Goal: Task Accomplishment & Management: Manage account settings

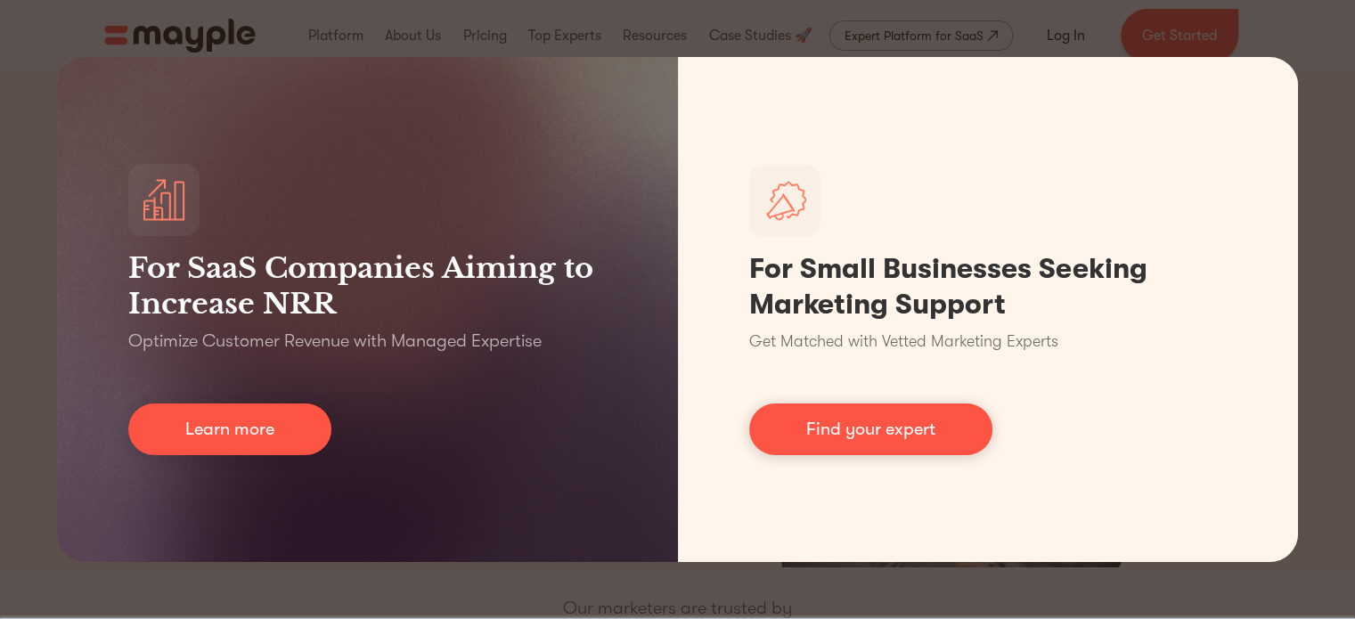
click at [1291, 45] on div "For SaaS Companies Aiming to Increase NRR Optimize Customer Revenue with Manage…" at bounding box center [677, 309] width 1355 height 619
click at [1064, 35] on div "For SaaS Companies Aiming to Increase NRR Optimize Customer Revenue with Manage…" at bounding box center [677, 309] width 1355 height 619
click at [535, 583] on div "For SaaS Companies Aiming to Increase NRR Optimize Customer Revenue with Manage…" at bounding box center [677, 309] width 1355 height 619
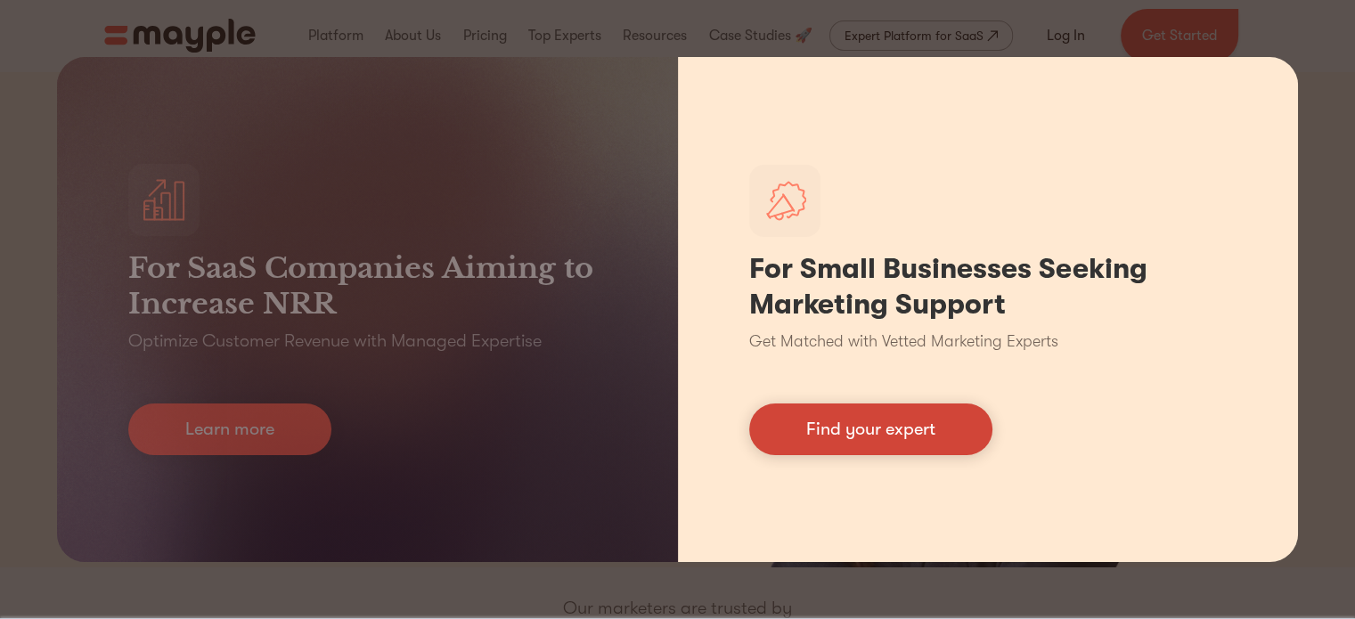
click at [897, 437] on link "Find your expert" at bounding box center [870, 429] width 243 height 52
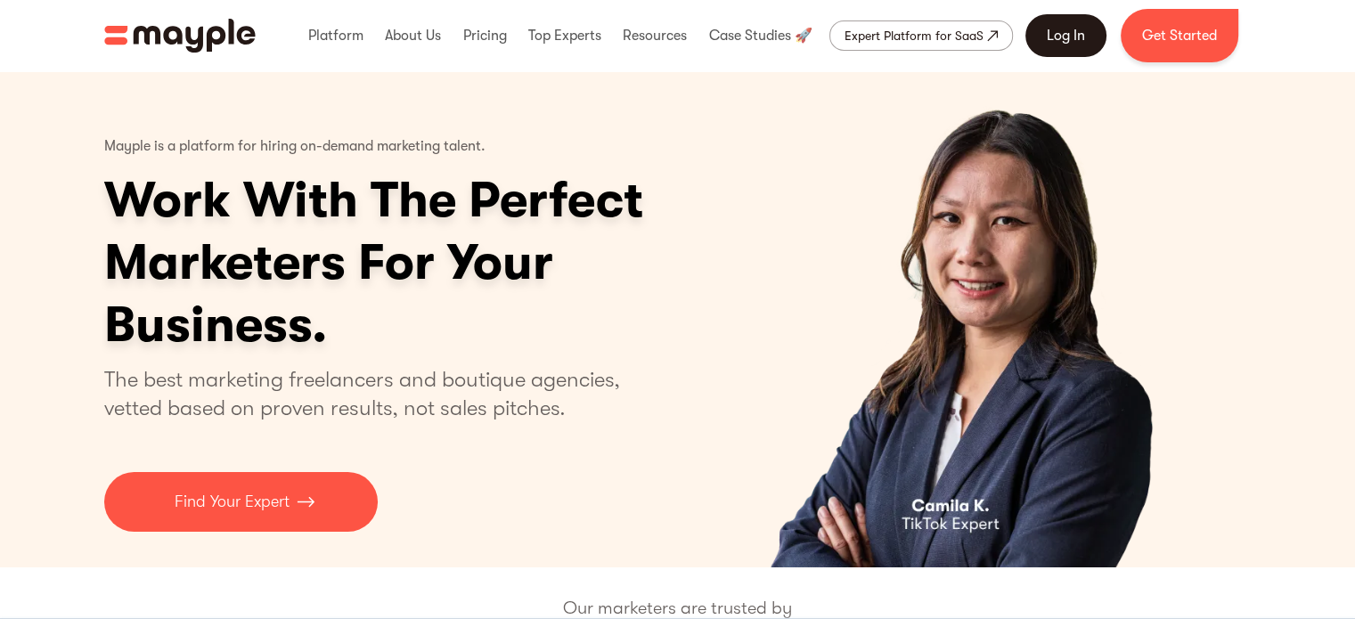
click at [1065, 38] on link "Log In" at bounding box center [1065, 35] width 81 height 43
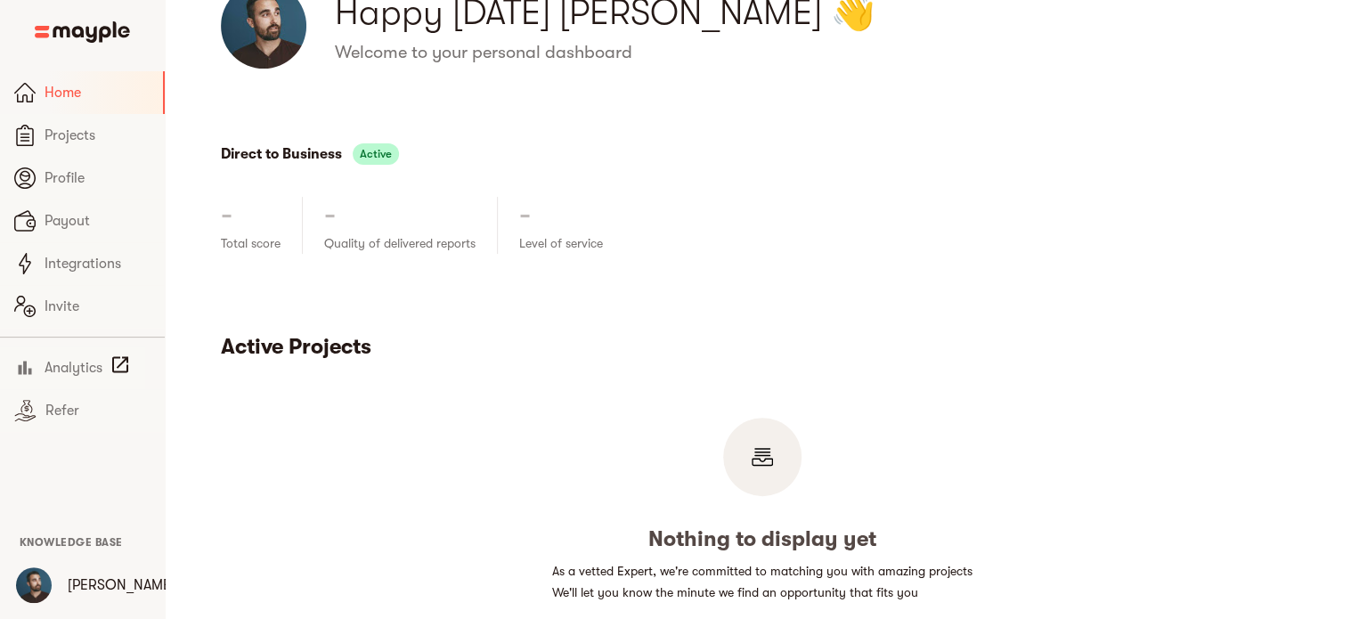
scroll to position [89, 0]
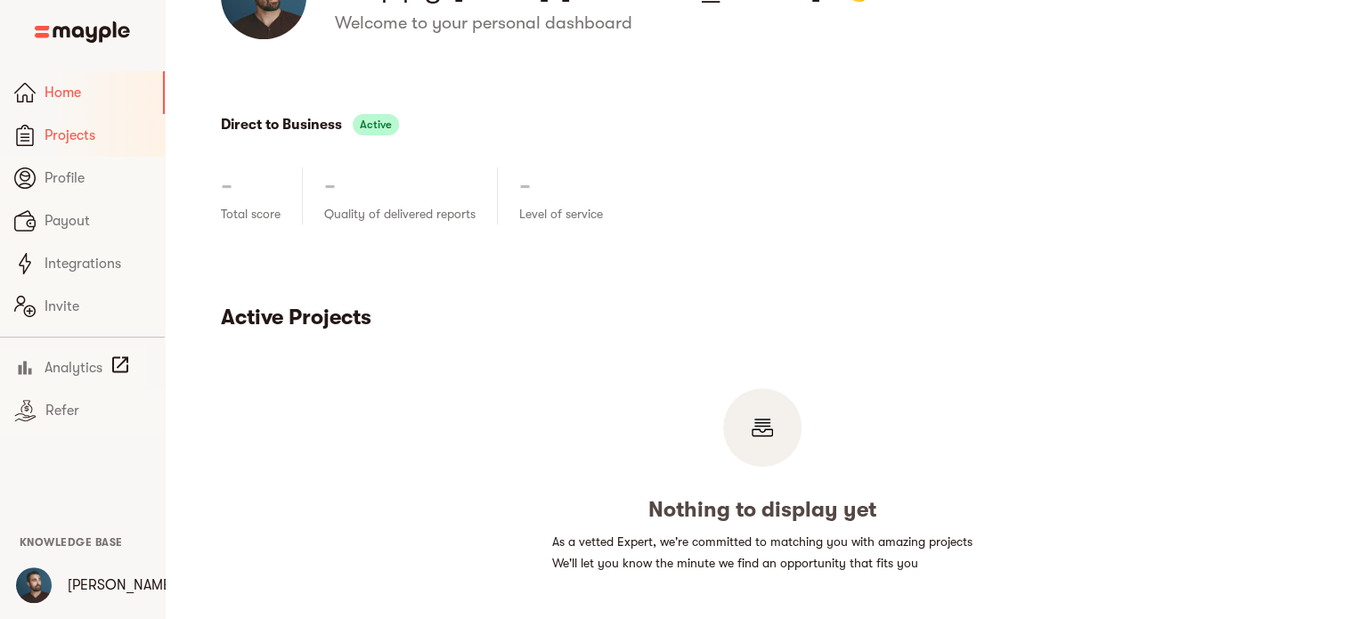
click at [89, 131] on span "Projects" at bounding box center [98, 135] width 106 height 21
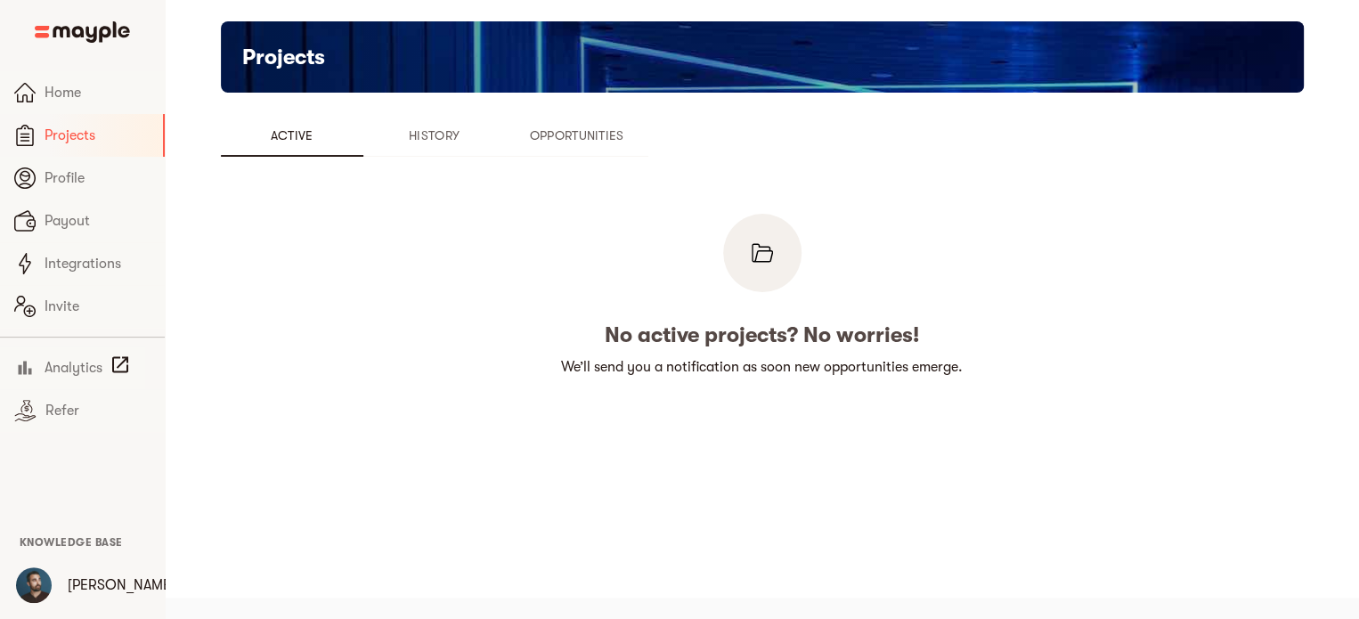
scroll to position [21, 0]
click at [431, 145] on span "History" at bounding box center [434, 135] width 121 height 21
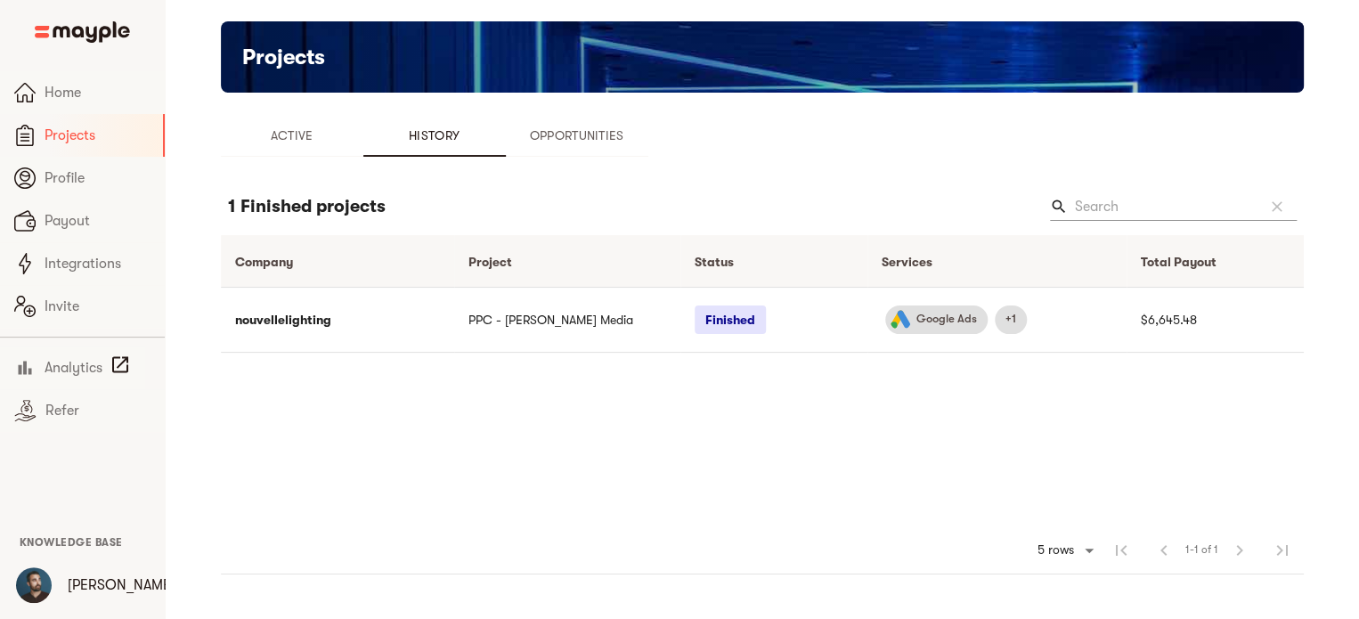
drag, startPoint x: 556, startPoint y: 135, endPoint x: 545, endPoint y: 140, distance: 11.6
click at [556, 134] on span "Opportunities" at bounding box center [577, 135] width 121 height 21
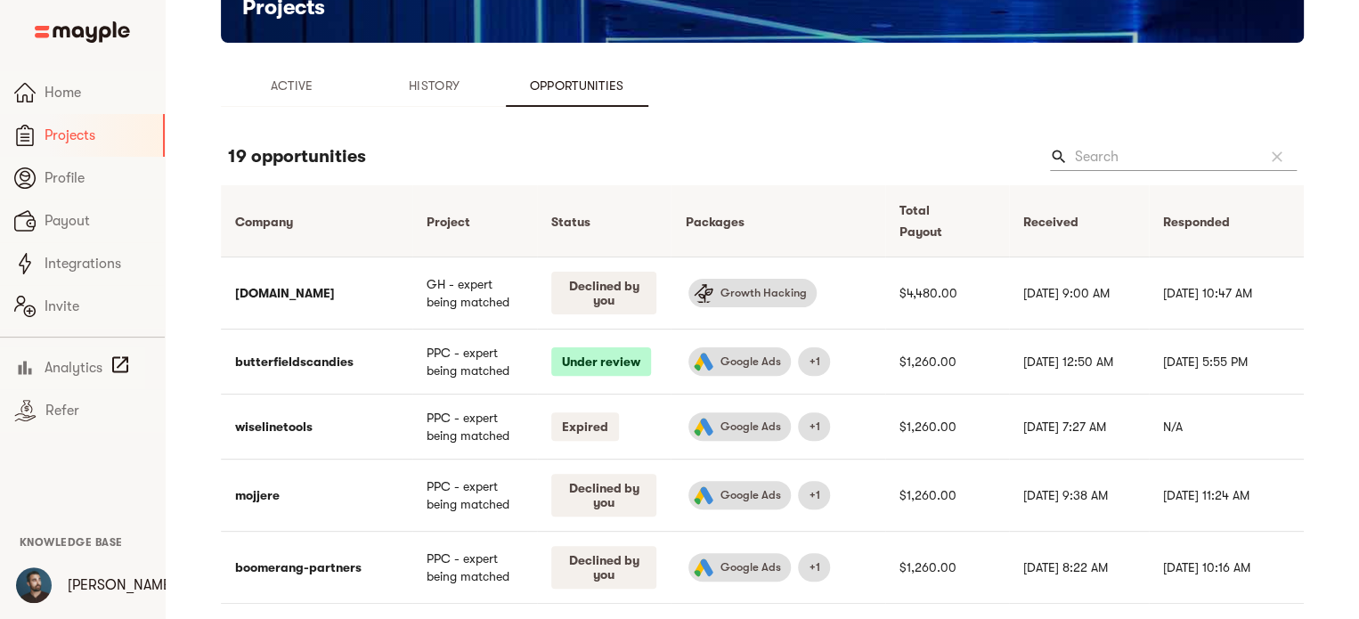
scroll to position [110, 0]
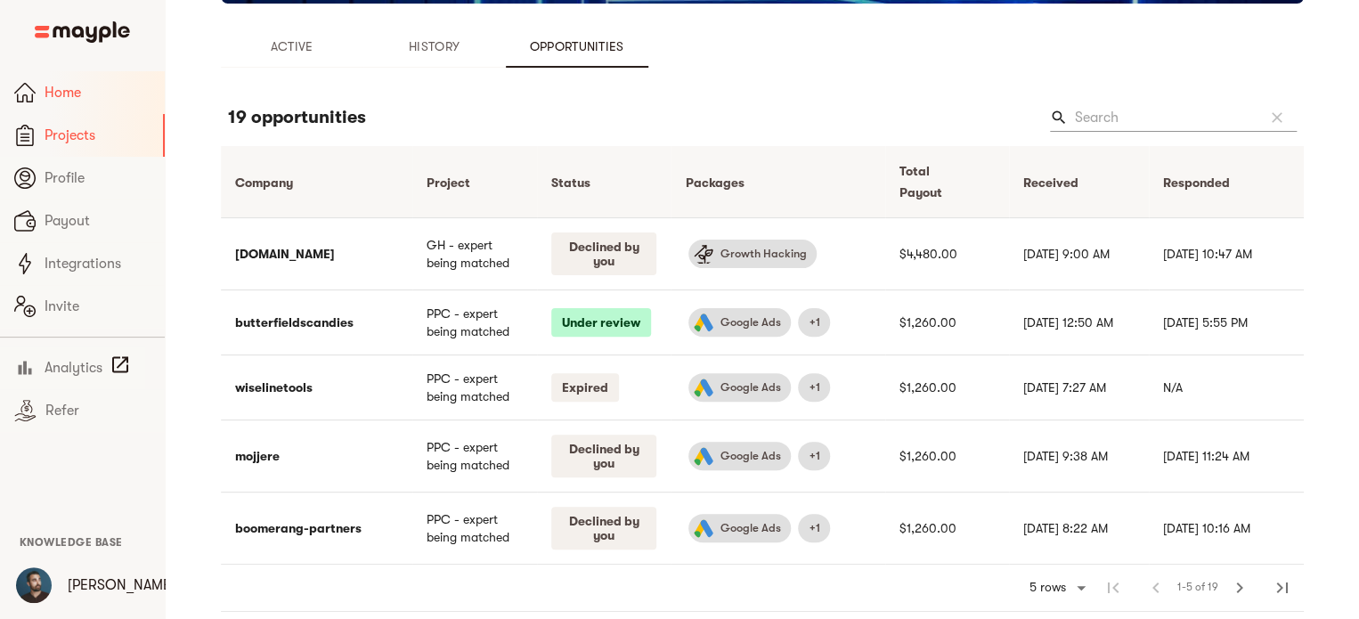
click at [64, 93] on span "Home" at bounding box center [98, 92] width 106 height 21
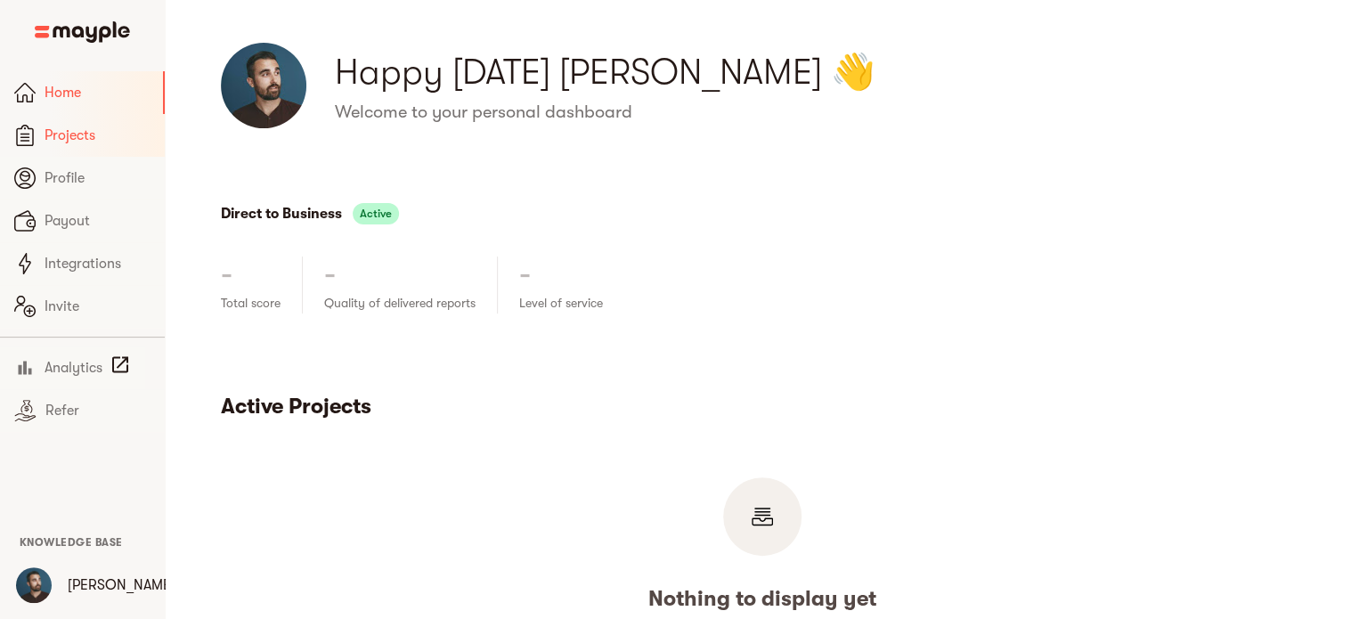
click at [66, 136] on span "Projects" at bounding box center [98, 135] width 106 height 21
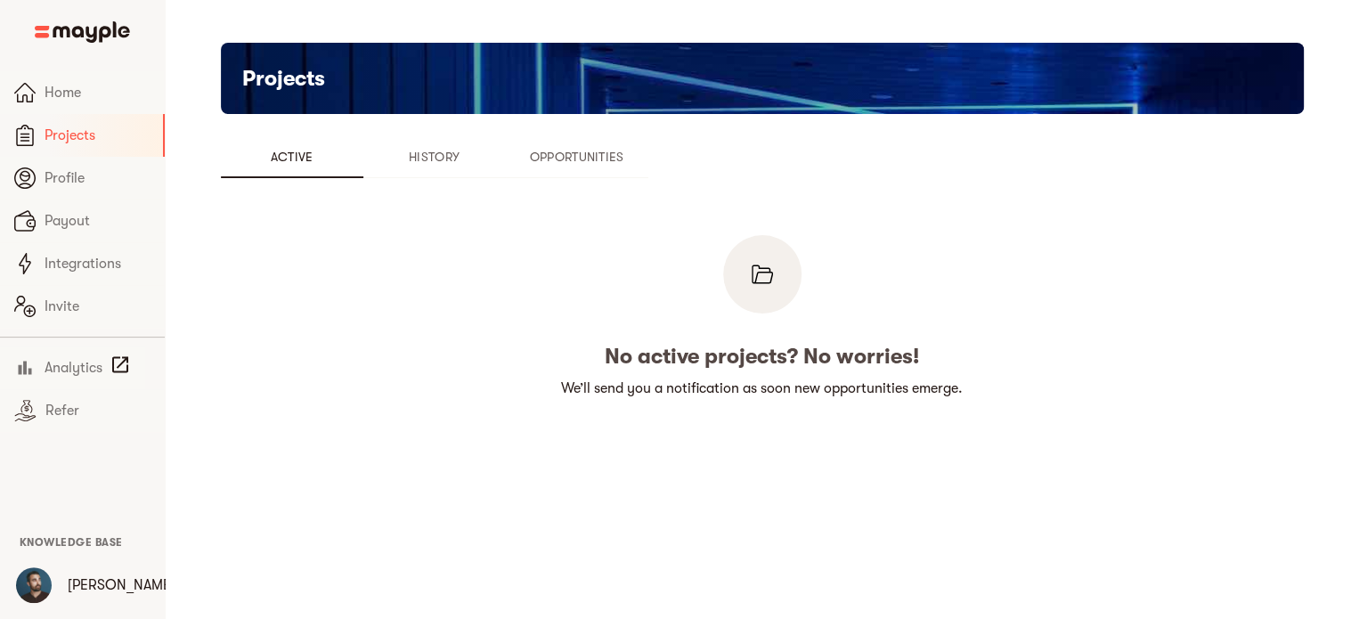
click at [450, 154] on span "History" at bounding box center [434, 156] width 121 height 21
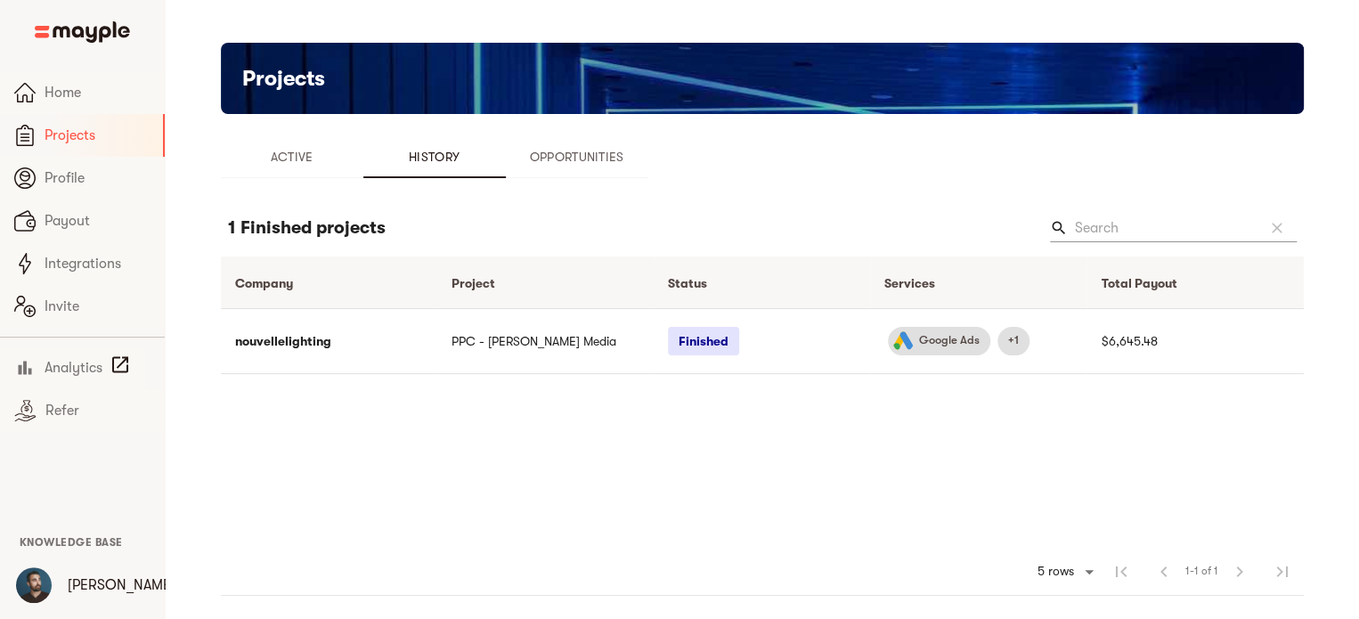
click at [562, 151] on span "Opportunities" at bounding box center [577, 156] width 121 height 21
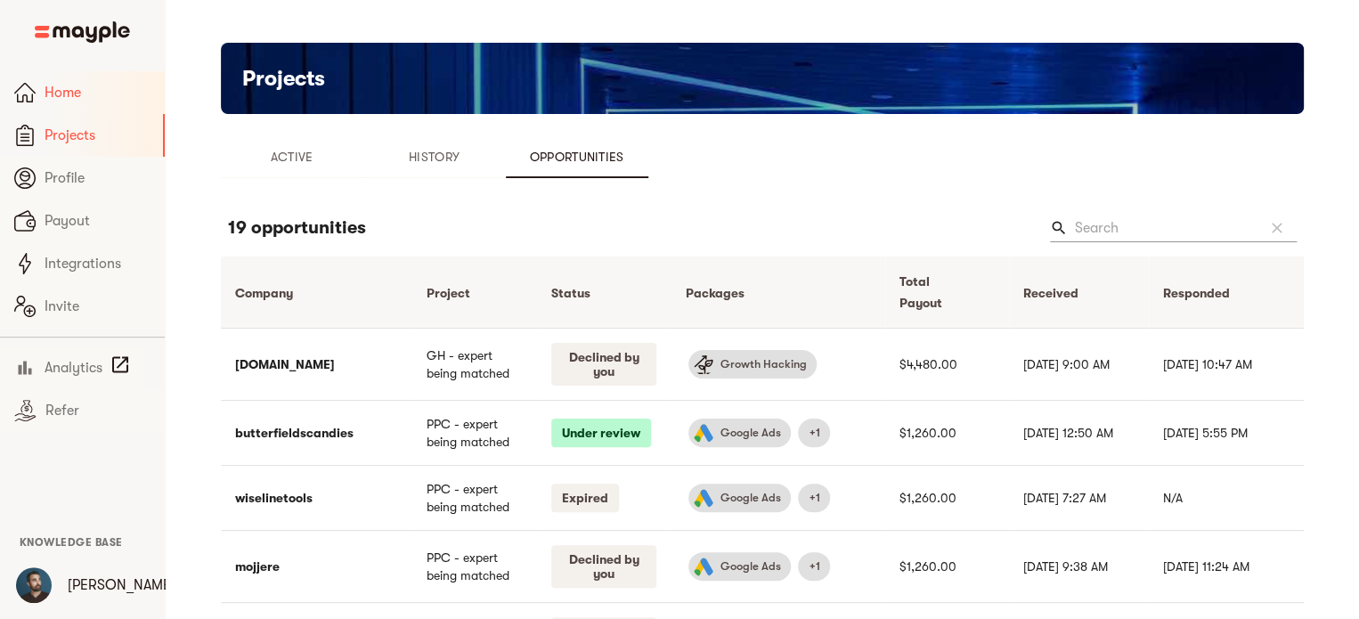
click at [57, 103] on link "Home" at bounding box center [82, 92] width 165 height 43
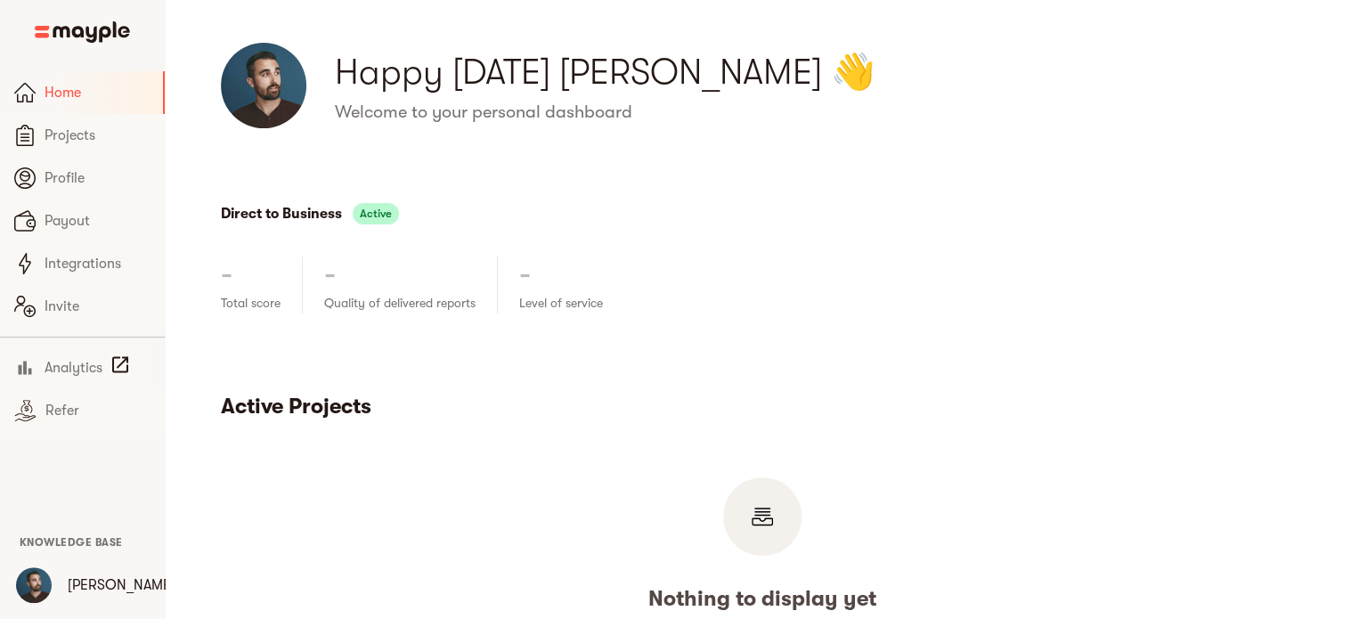
click at [232, 95] on img at bounding box center [264, 86] width 86 height 86
click at [474, 74] on h3 "Happy [DATE] [PERSON_NAME] 👋" at bounding box center [819, 72] width 969 height 50
click at [271, 92] on img at bounding box center [264, 86] width 86 height 86
click at [67, 175] on span "Profile" at bounding box center [98, 177] width 106 height 21
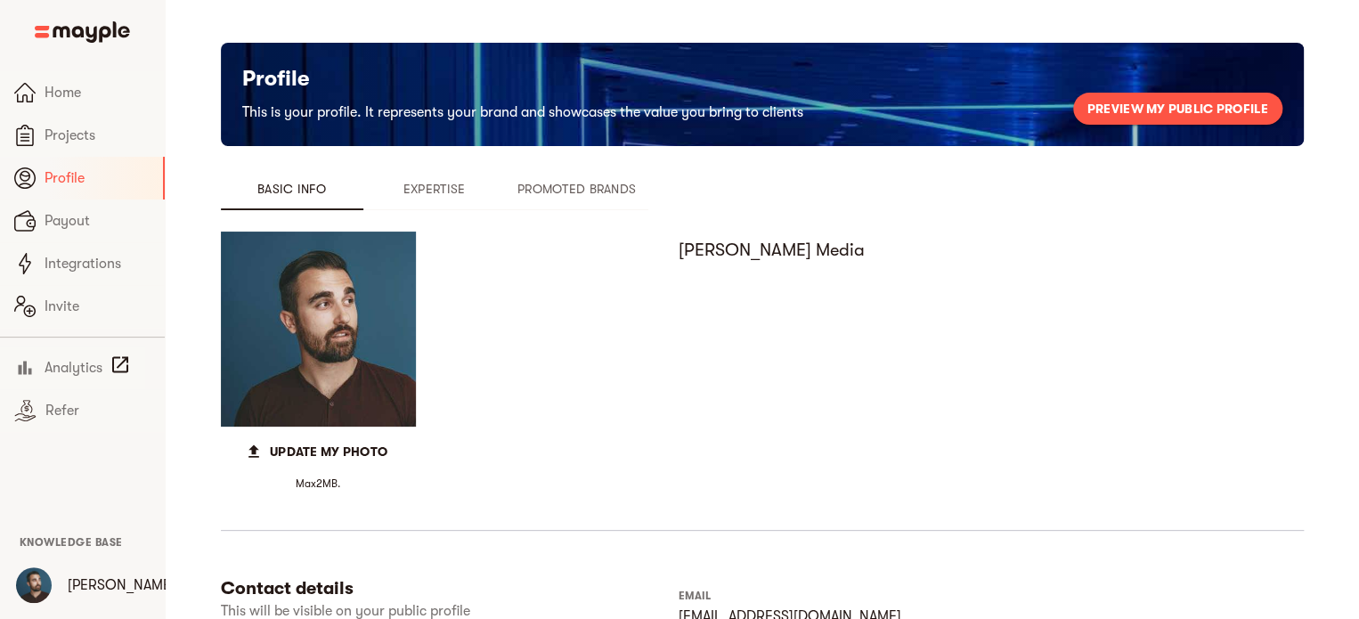
click at [443, 194] on span "Expertise" at bounding box center [434, 188] width 121 height 21
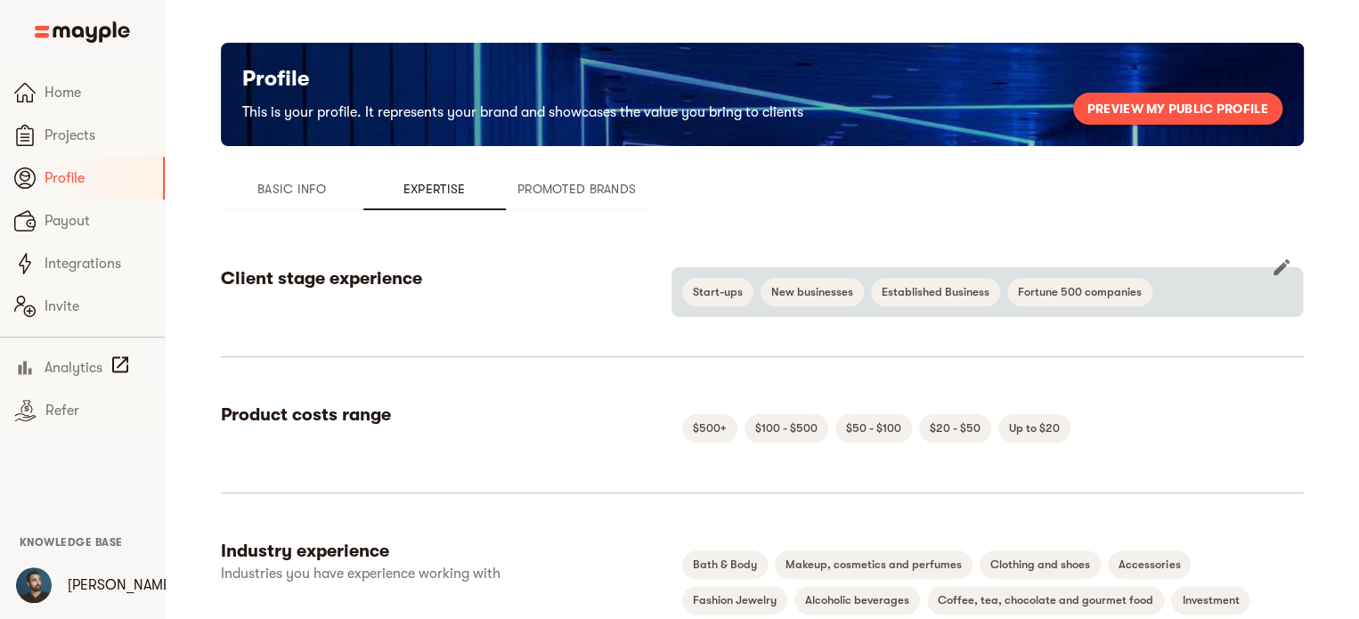
click at [1283, 265] on icon "button" at bounding box center [1282, 267] width 16 height 16
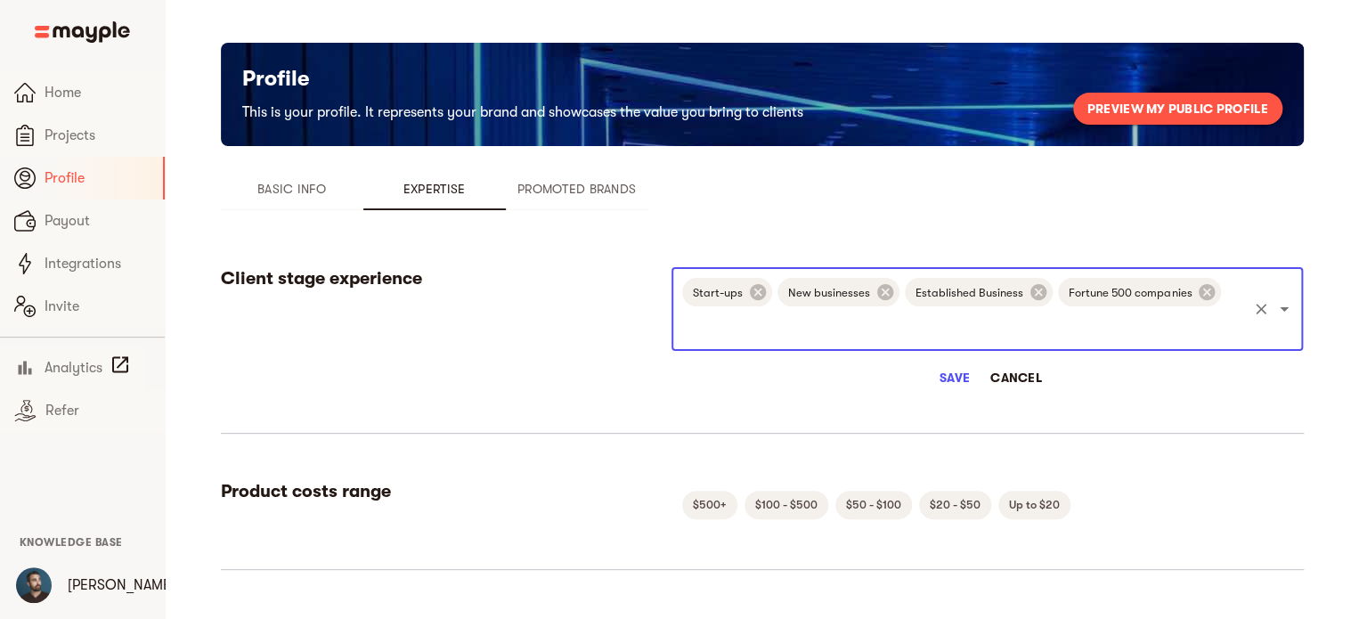
click at [1000, 330] on input "text" at bounding box center [963, 326] width 566 height 34
click at [1000, 329] on input "text" at bounding box center [963, 326] width 566 height 34
click at [965, 381] on span "Save" at bounding box center [954, 377] width 43 height 21
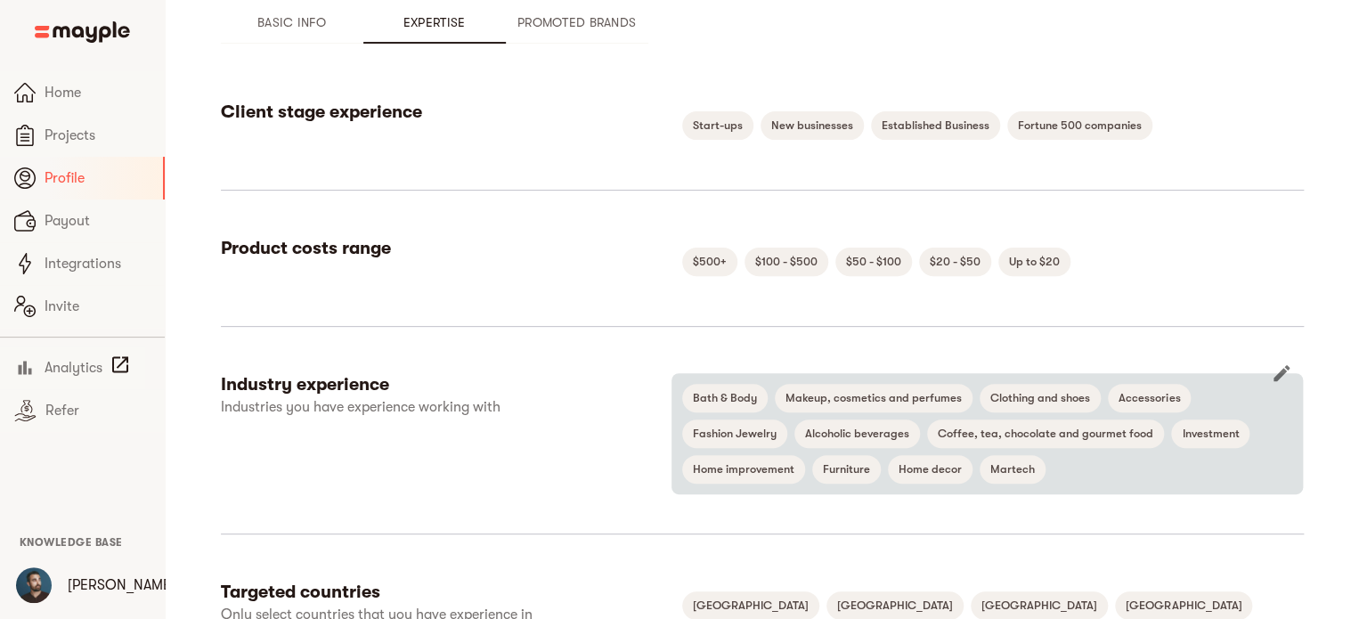
scroll to position [178, 0]
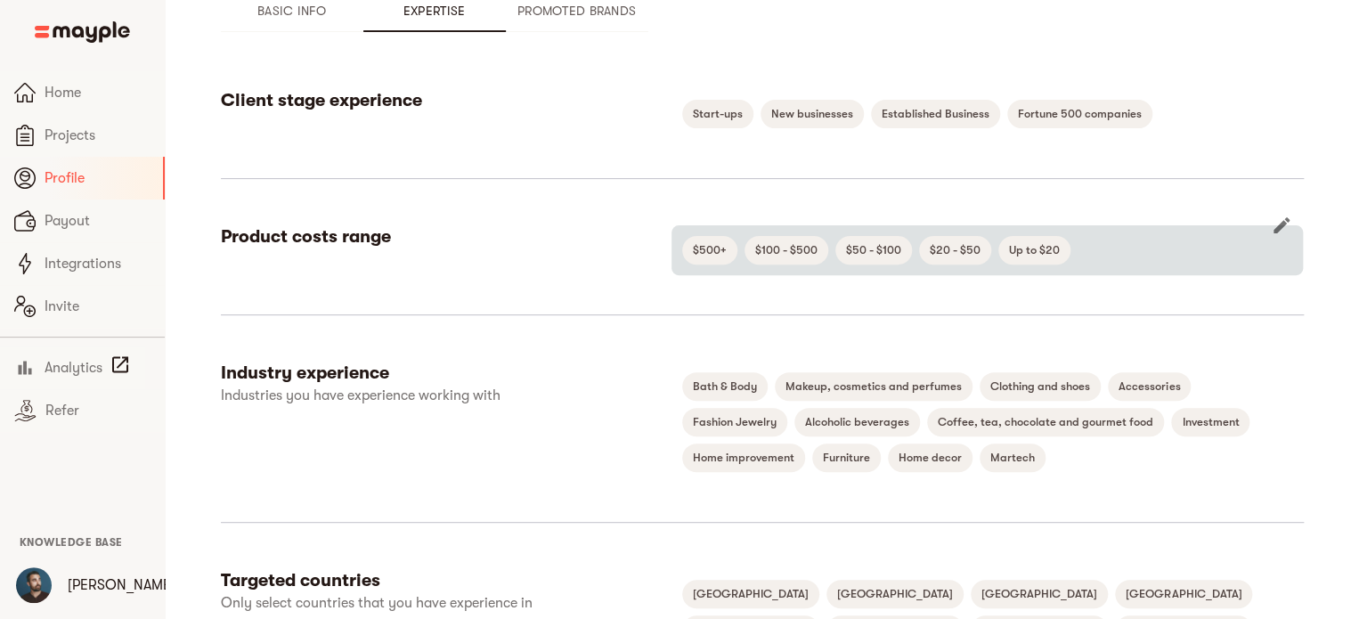
click at [1282, 223] on icon "button" at bounding box center [1282, 225] width 16 height 16
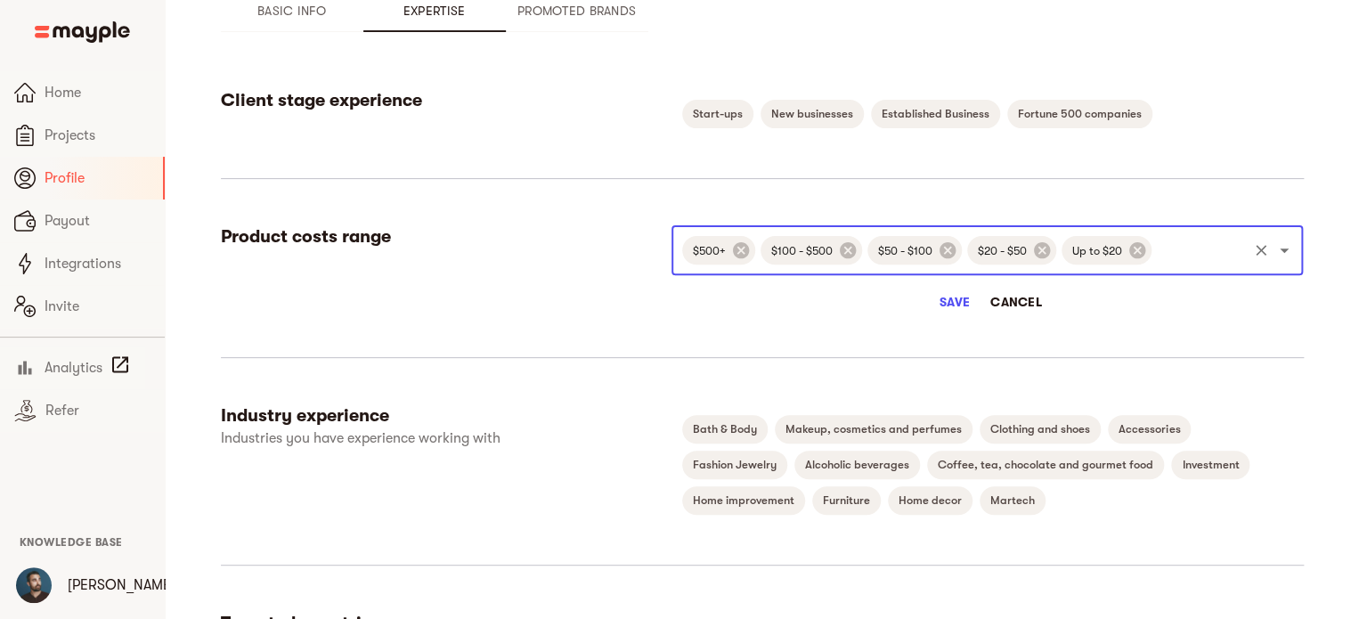
click at [1233, 248] on input "text" at bounding box center [1199, 250] width 91 height 34
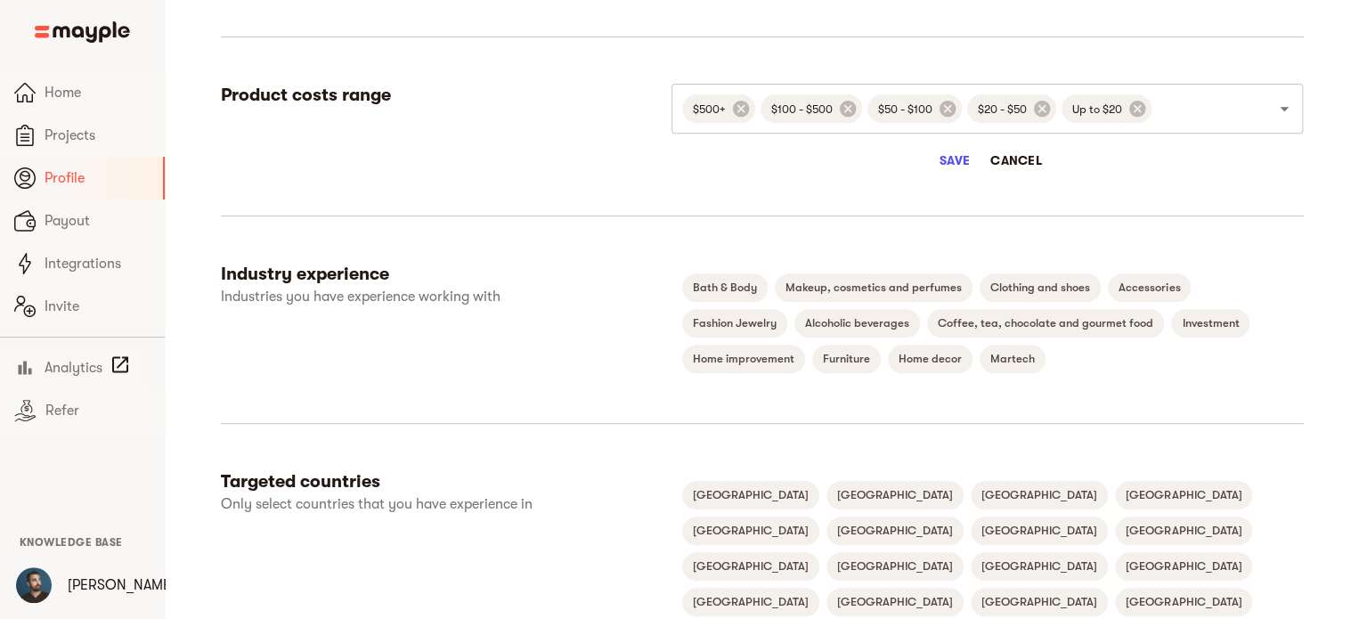
scroll to position [356, 0]
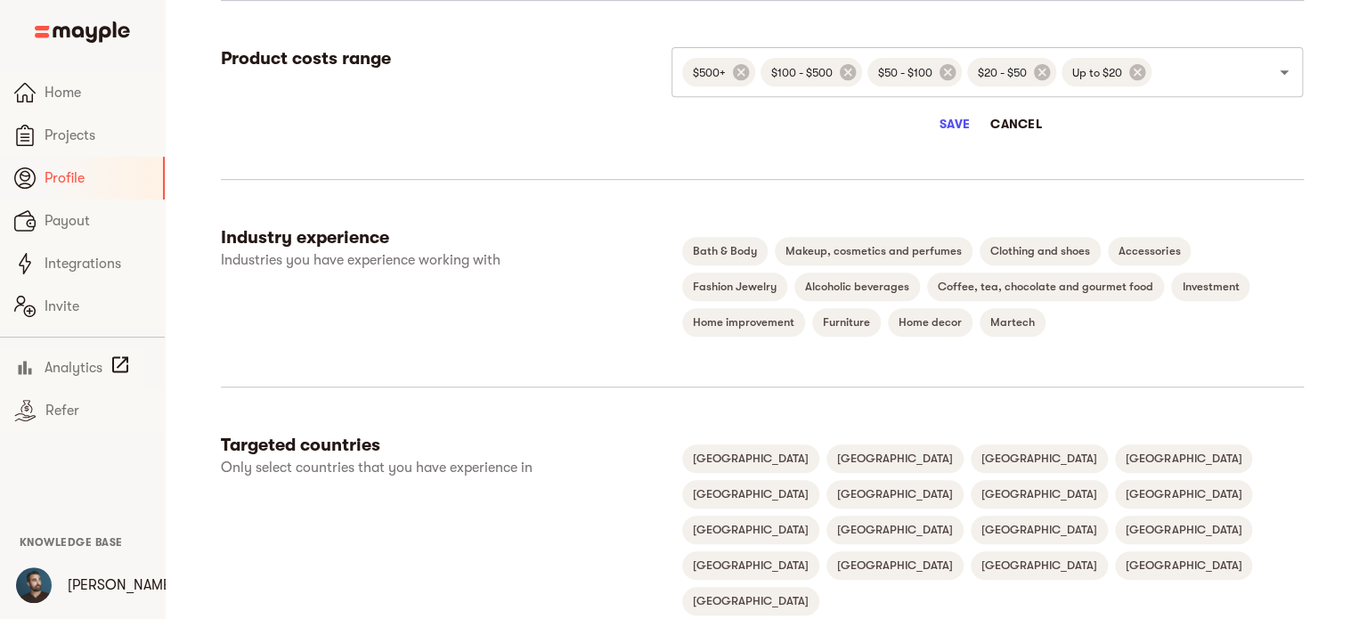
click at [1027, 125] on span "Cancel" at bounding box center [1016, 123] width 52 height 21
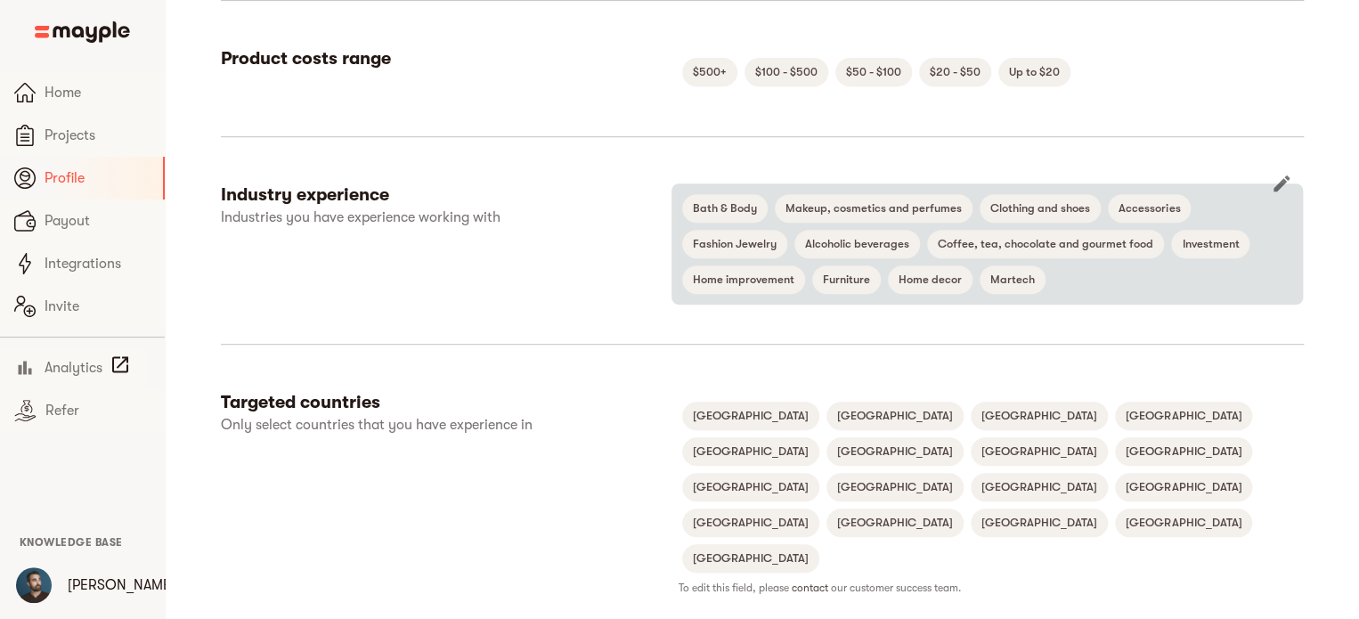
click at [1281, 190] on icon "button" at bounding box center [1281, 183] width 21 height 21
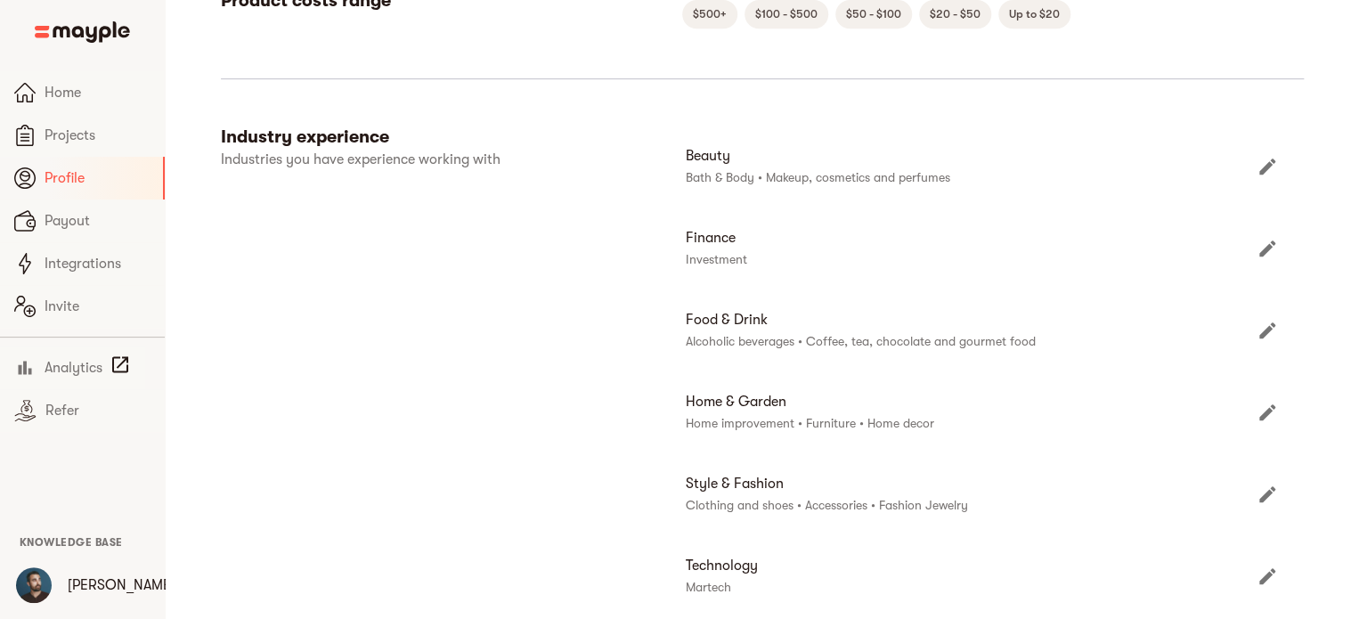
scroll to position [445, 0]
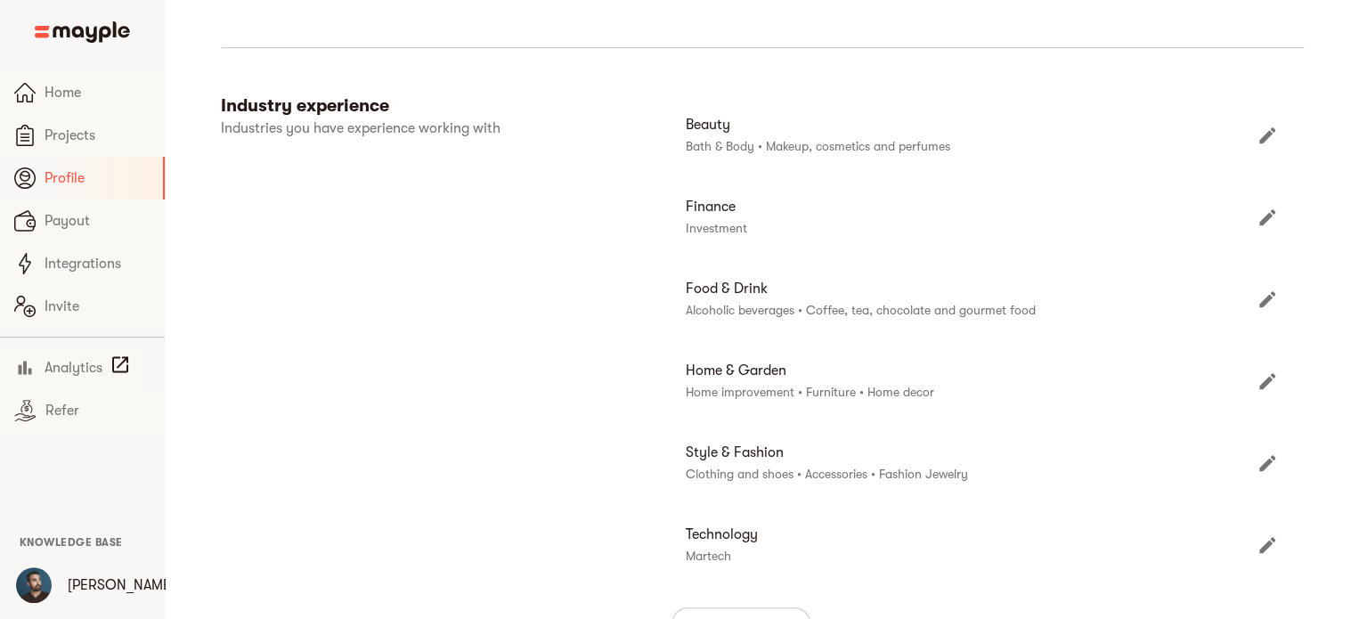
click at [1269, 134] on icon "Edit" at bounding box center [1267, 135] width 16 height 16
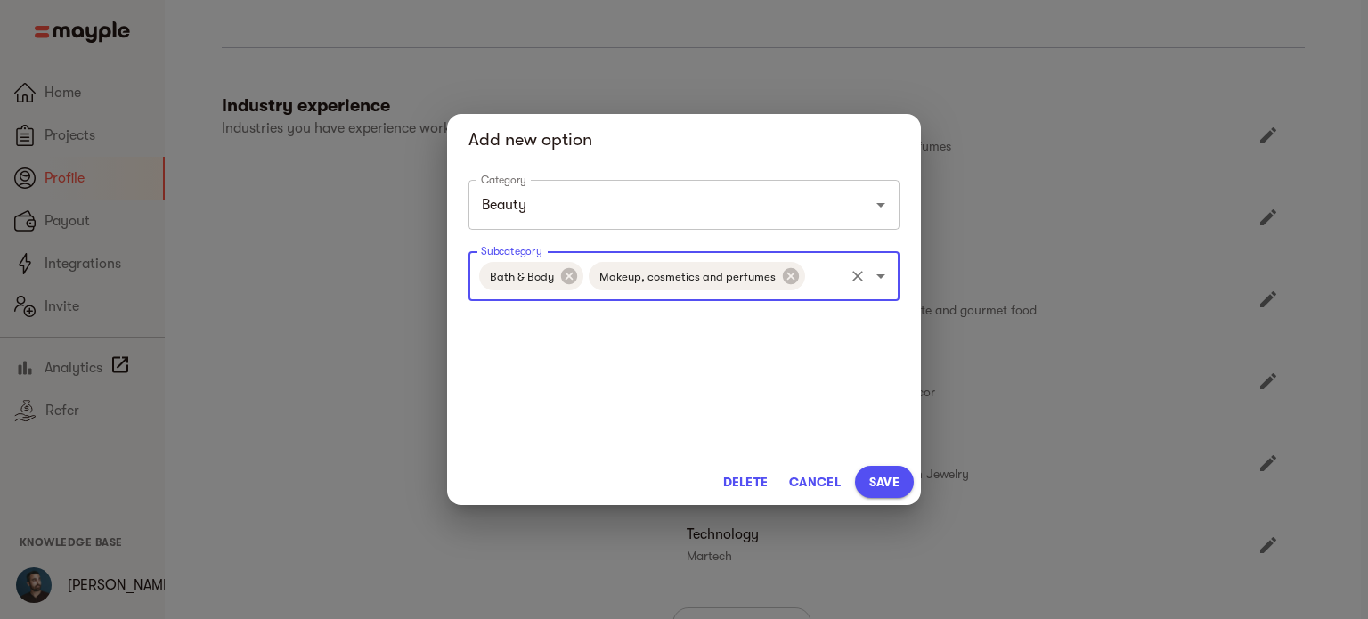
click at [825, 287] on input "Subcategory" at bounding box center [825, 276] width 34 height 34
click at [1055, 184] on div "Add new option Category Beauty Category Subcategory Bath & Body Makeup, cosmeti…" at bounding box center [684, 309] width 1368 height 619
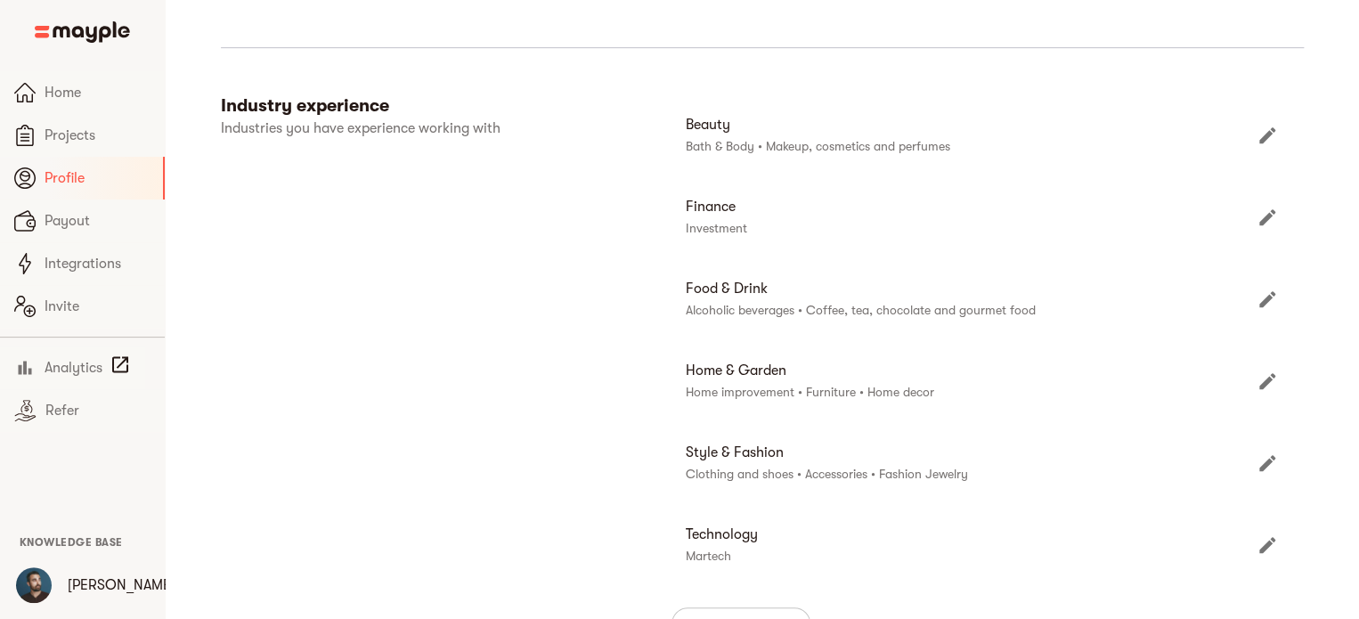
click at [1275, 210] on icon "Edit" at bounding box center [1267, 217] width 21 height 21
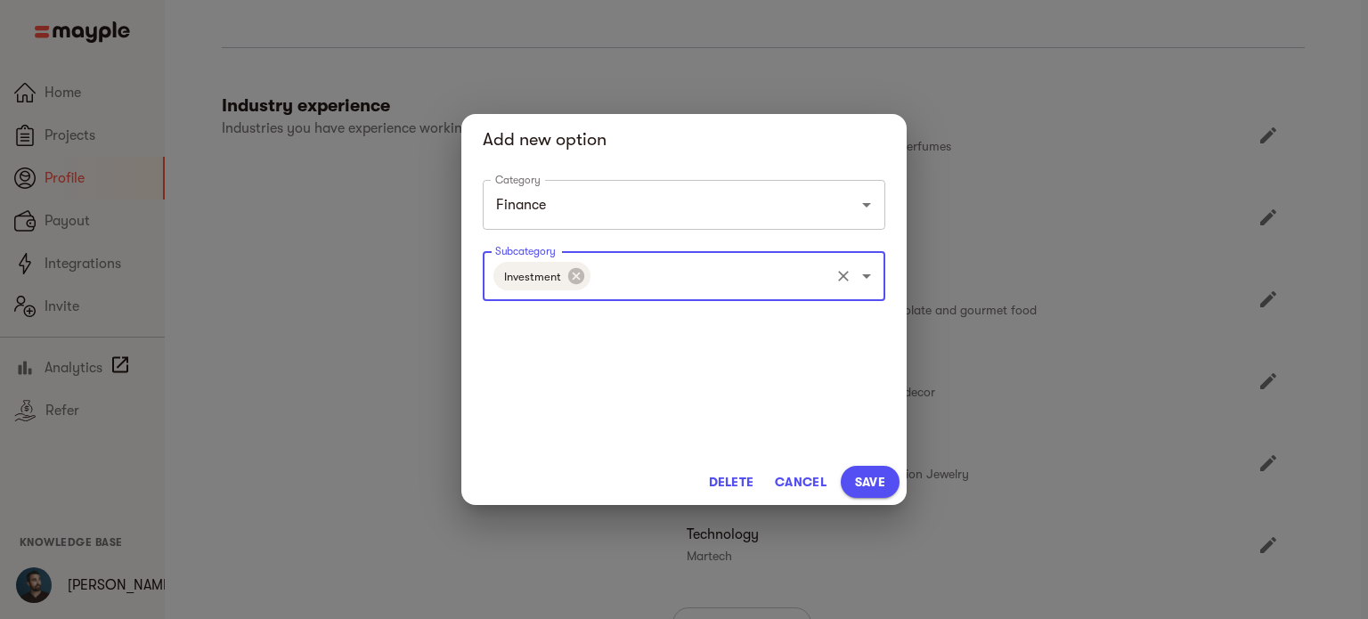
click at [772, 275] on input "Subcategory" at bounding box center [710, 276] width 234 height 34
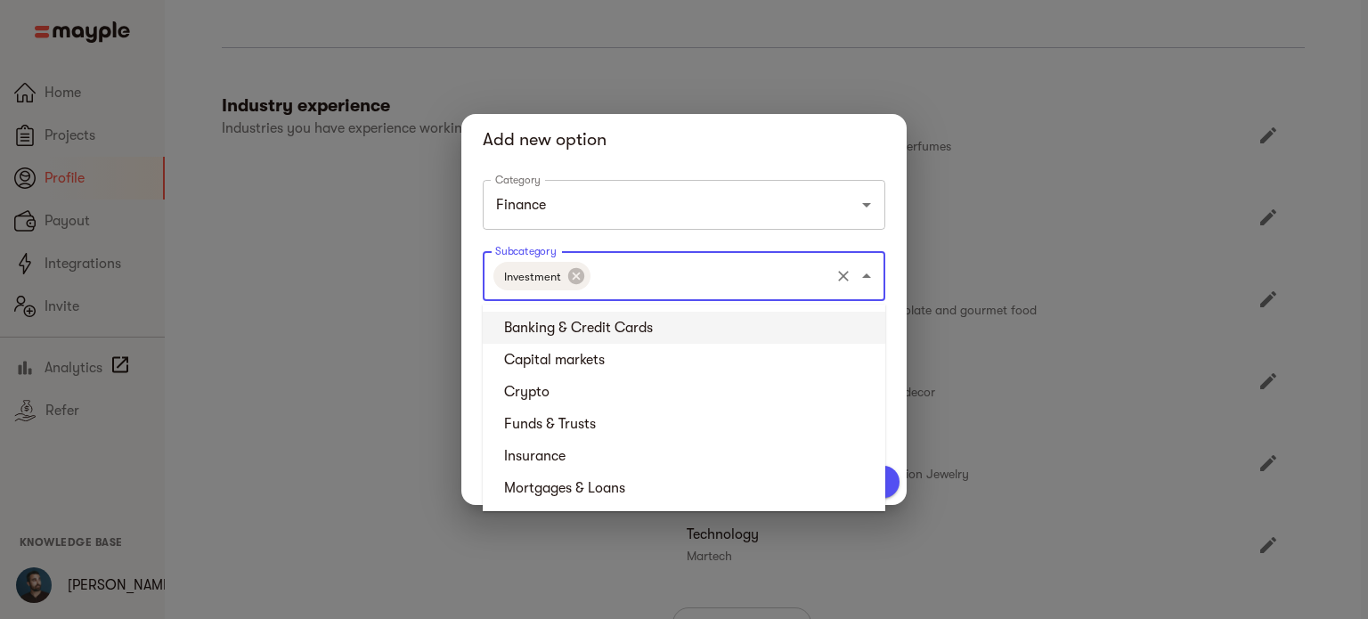
click at [1161, 186] on div "Add new option Category Finance Category Subcategory Investment Subcategory Del…" at bounding box center [684, 309] width 1368 height 619
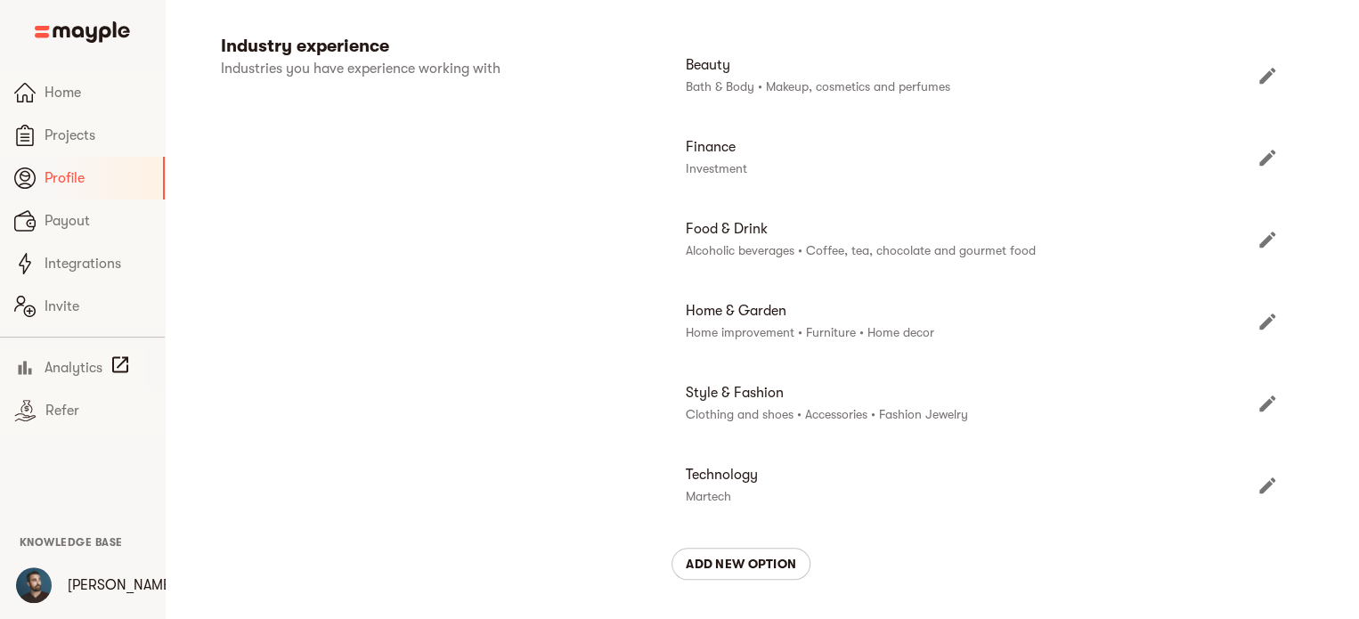
scroll to position [534, 0]
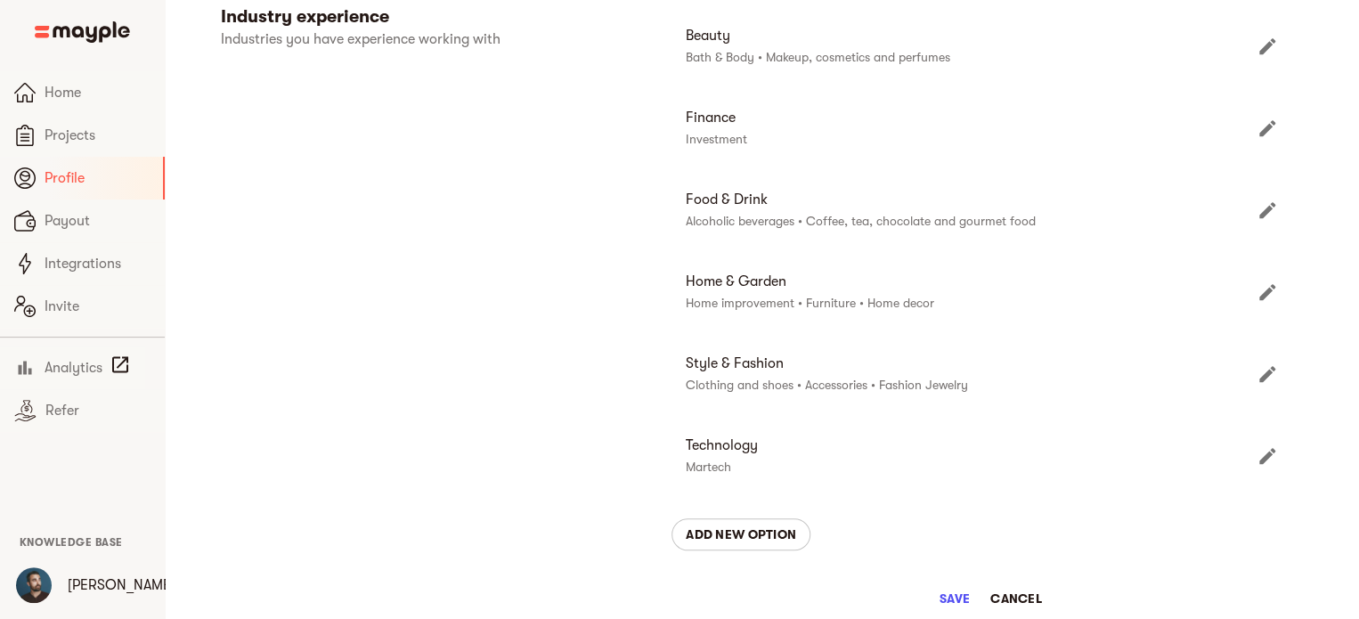
click at [1264, 208] on icon "Edit" at bounding box center [1267, 210] width 21 height 21
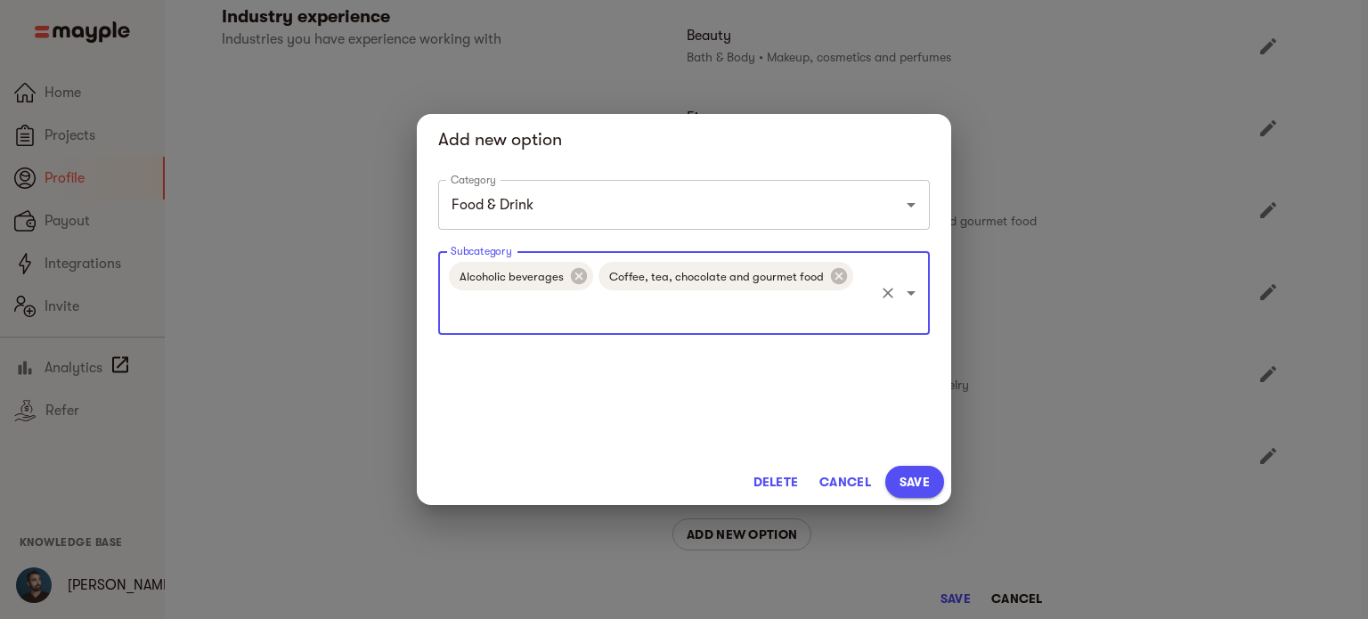
click at [756, 310] on input "Subcategory" at bounding box center [659, 310] width 426 height 34
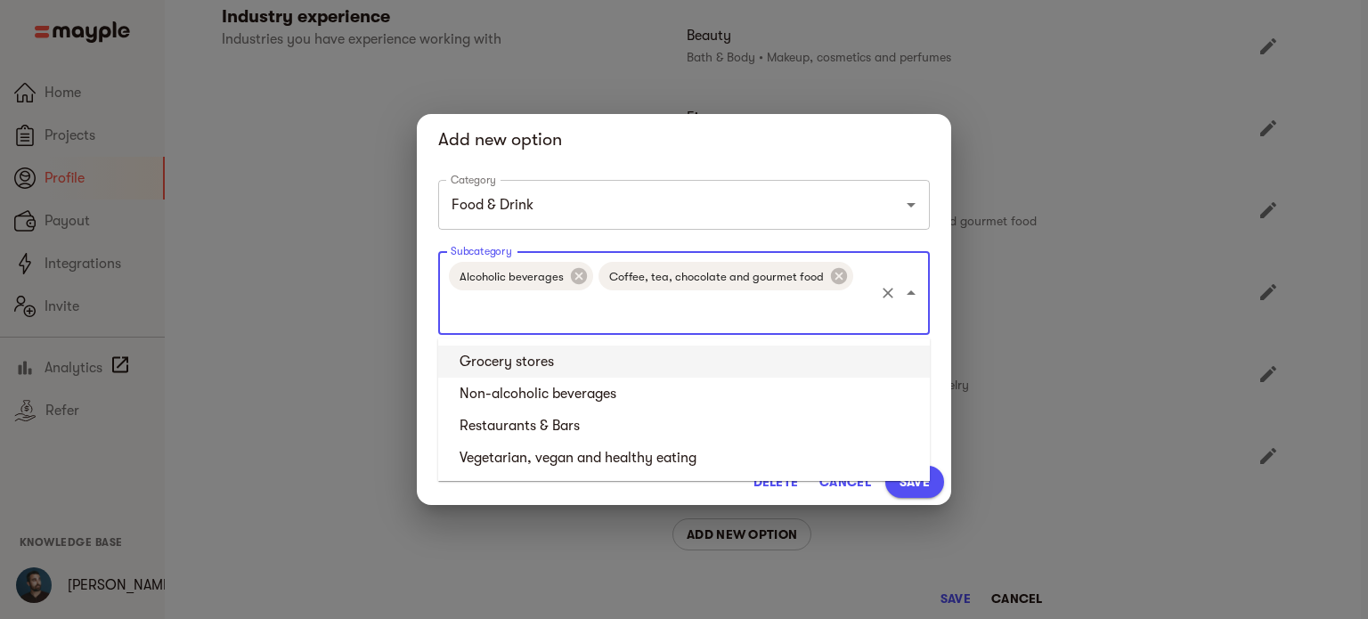
click at [737, 355] on li "Grocery stores" at bounding box center [684, 362] width 492 height 32
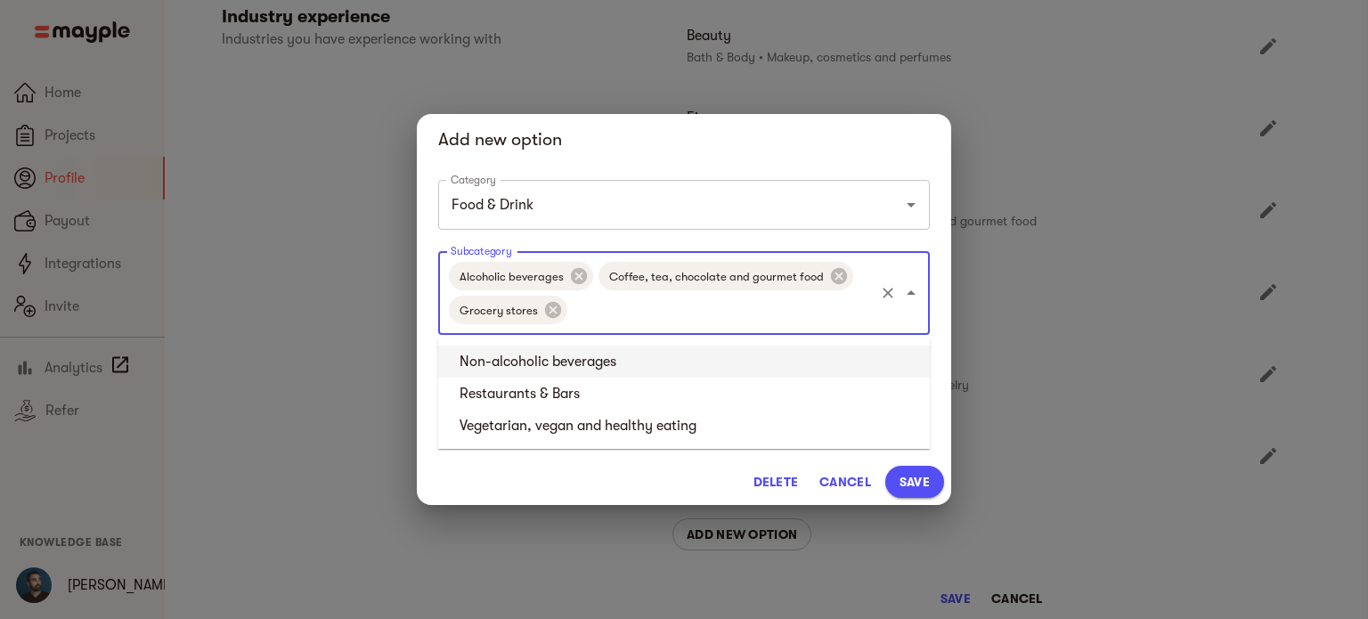
click at [730, 321] on input "Subcategory" at bounding box center [721, 310] width 302 height 34
click at [695, 367] on li "Non-alcoholic beverages" at bounding box center [684, 362] width 492 height 32
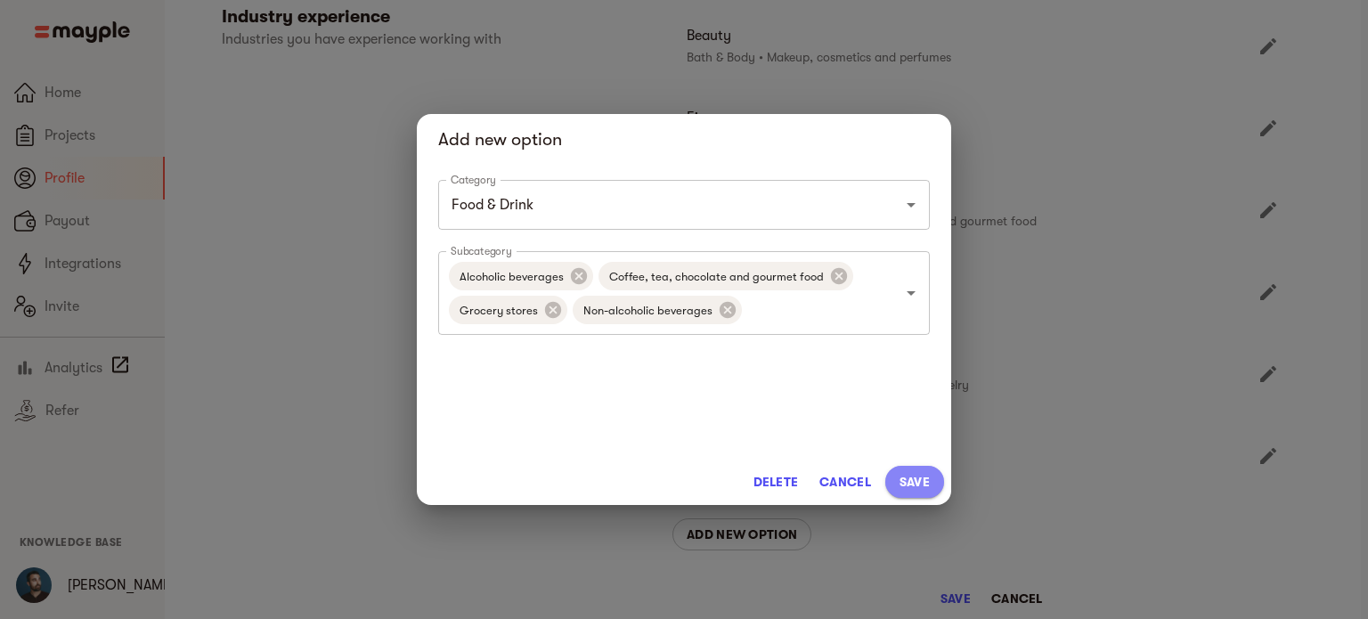
click at [912, 473] on span "Save" at bounding box center [915, 481] width 30 height 21
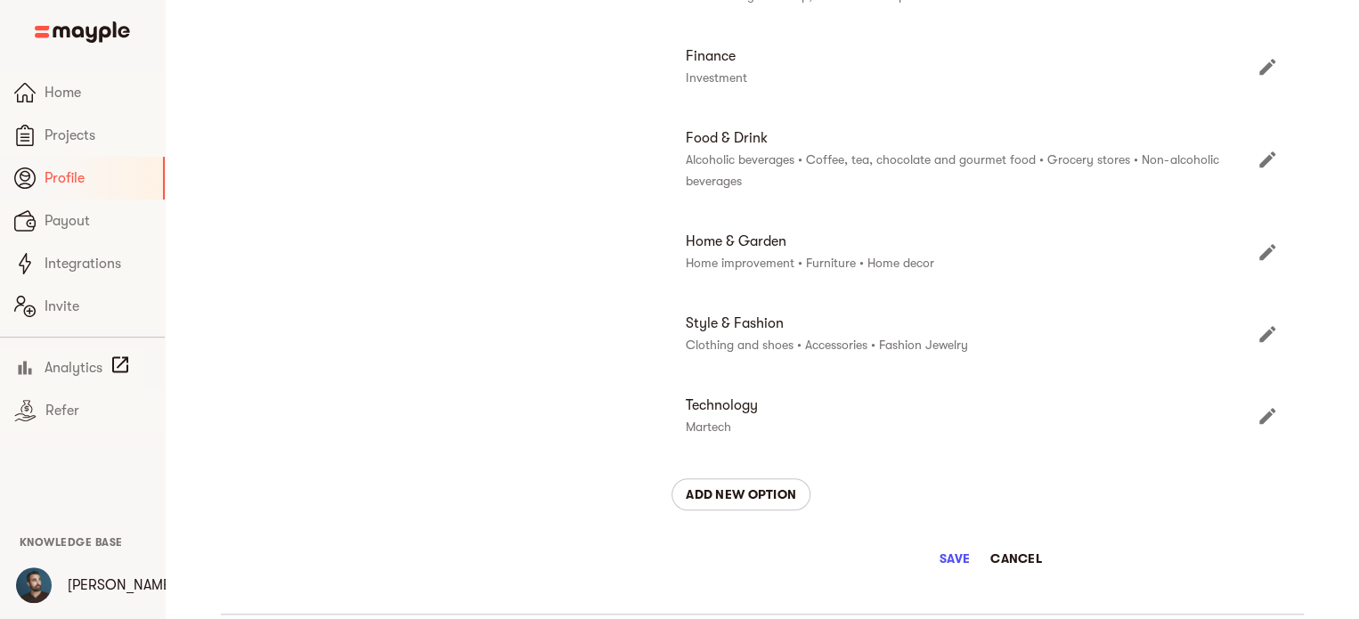
scroll to position [623, 0]
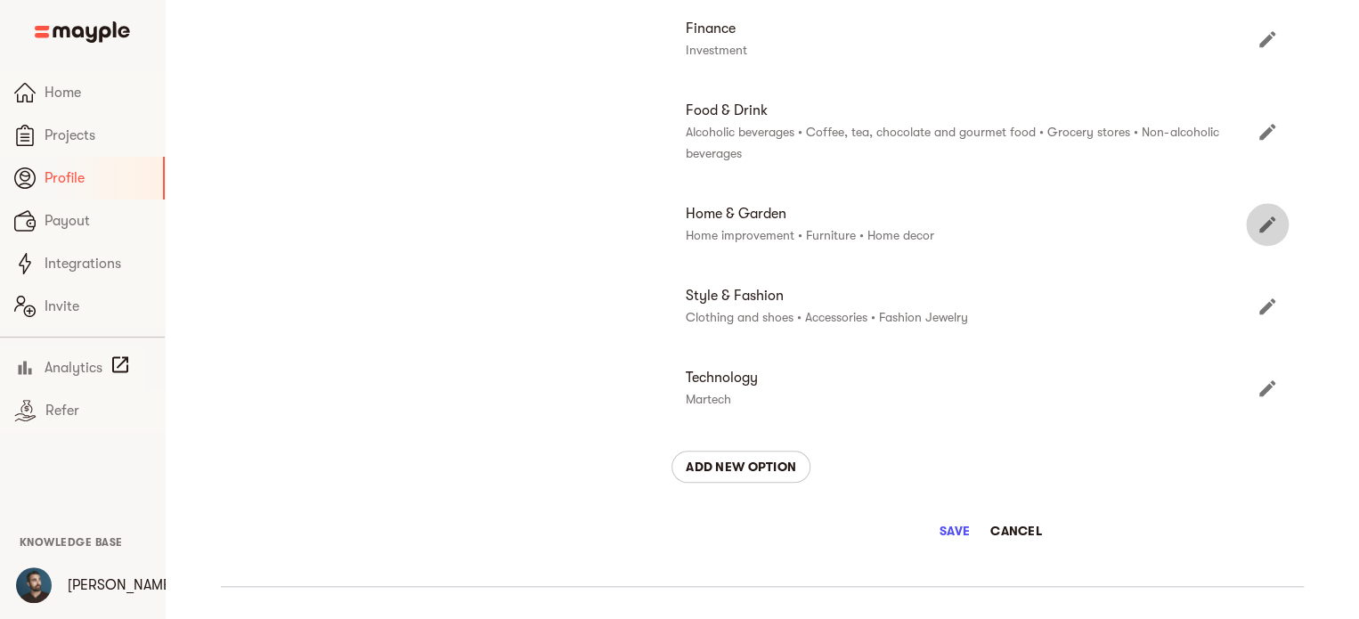
click at [1263, 231] on icon "Edit" at bounding box center [1267, 224] width 16 height 16
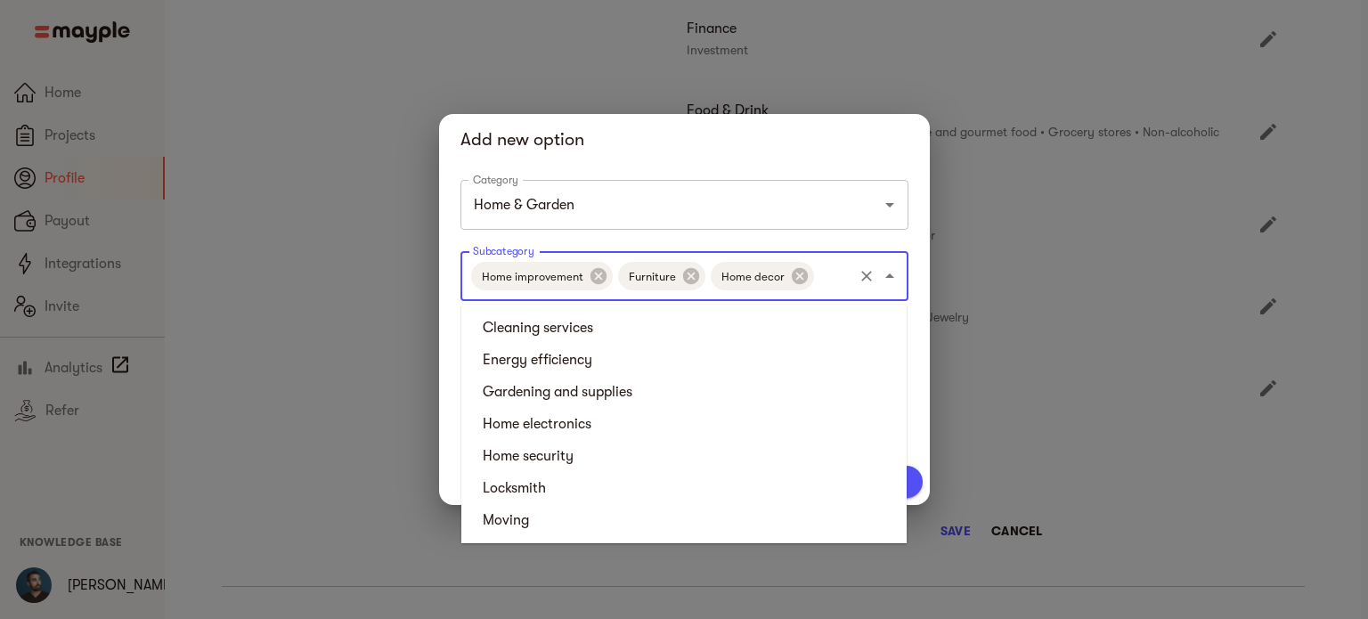
click at [838, 280] on input "Subcategory" at bounding box center [834, 276] width 34 height 34
click at [691, 427] on li "Home electronics" at bounding box center [683, 424] width 445 height 32
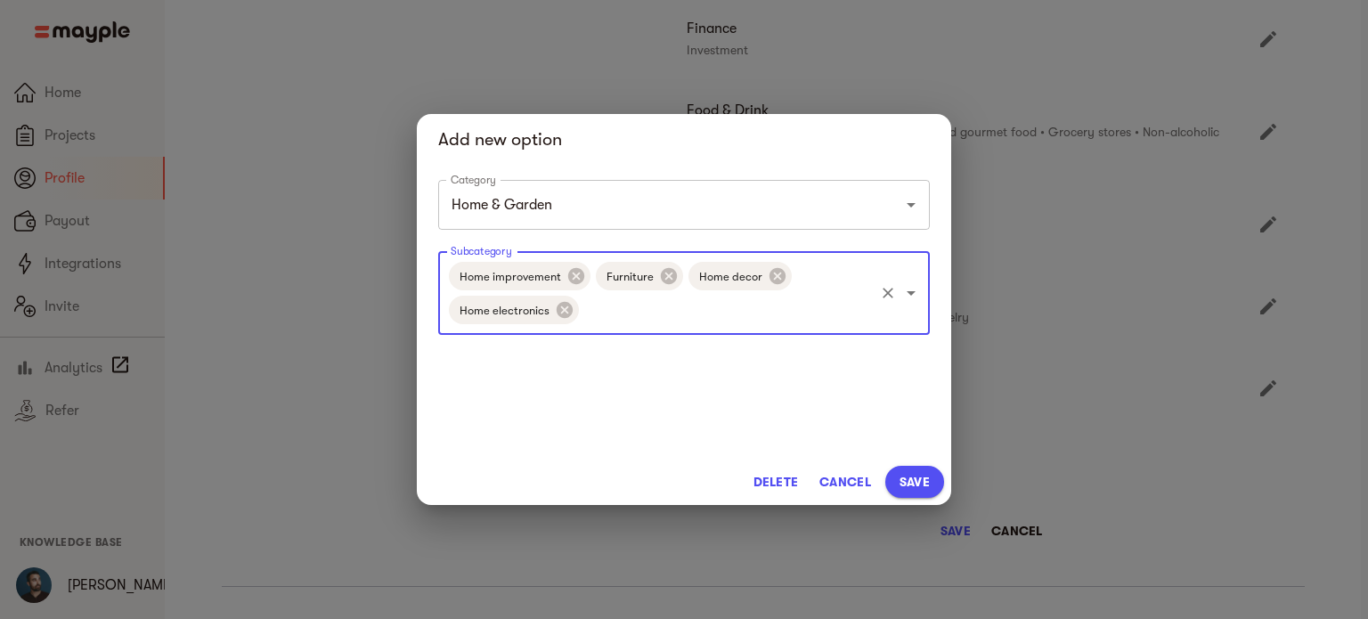
click at [677, 320] on input "Subcategory" at bounding box center [727, 310] width 290 height 34
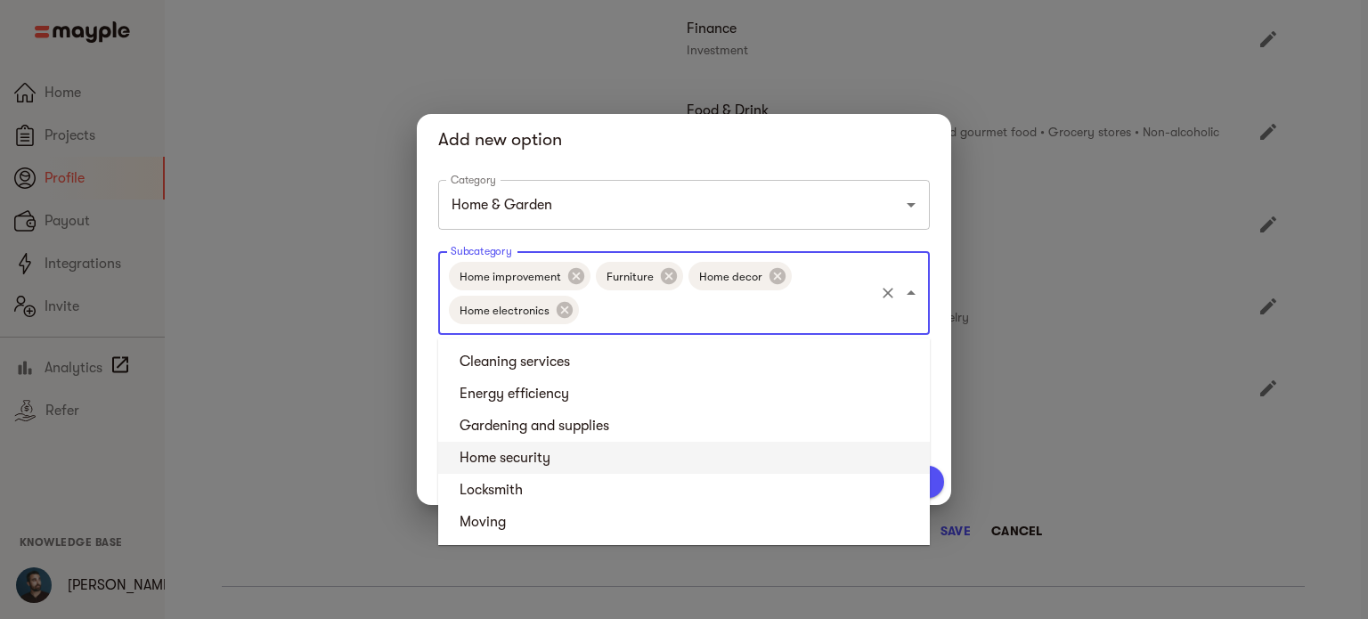
click at [942, 444] on div "Category Home & Garden Category Subcategory Home improvement Furniture Home dec…" at bounding box center [684, 316] width 534 height 286
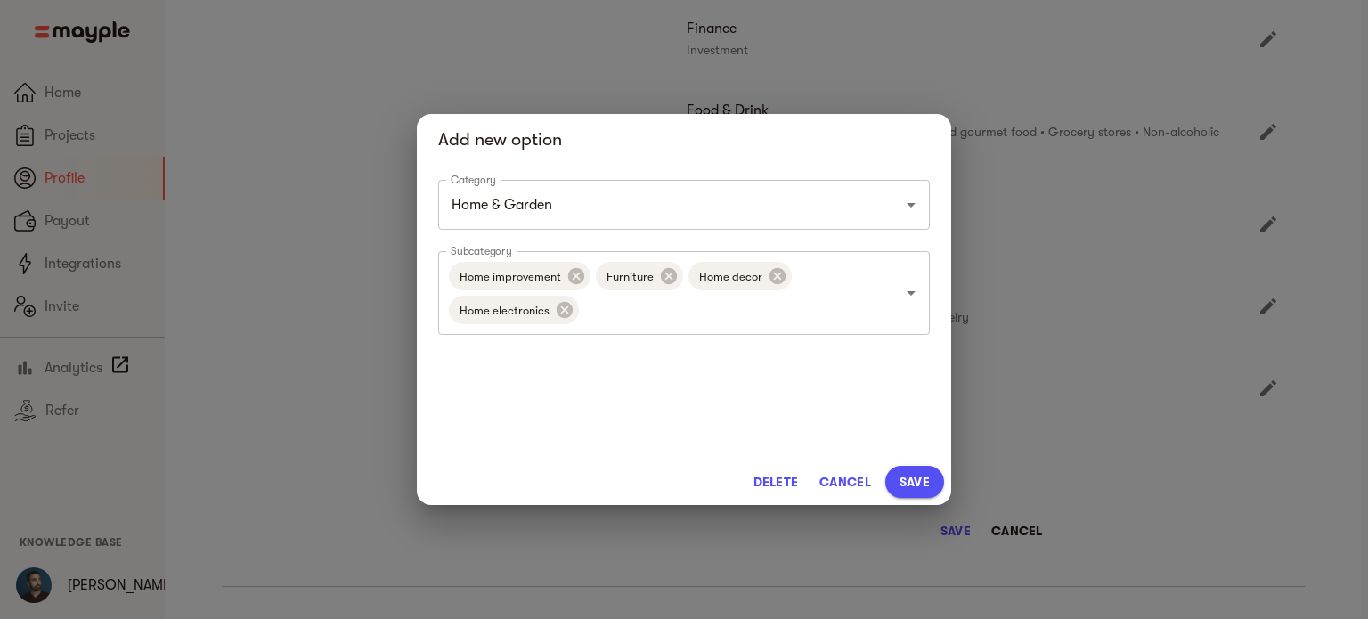
click at [926, 473] on span "Save" at bounding box center [915, 481] width 30 height 21
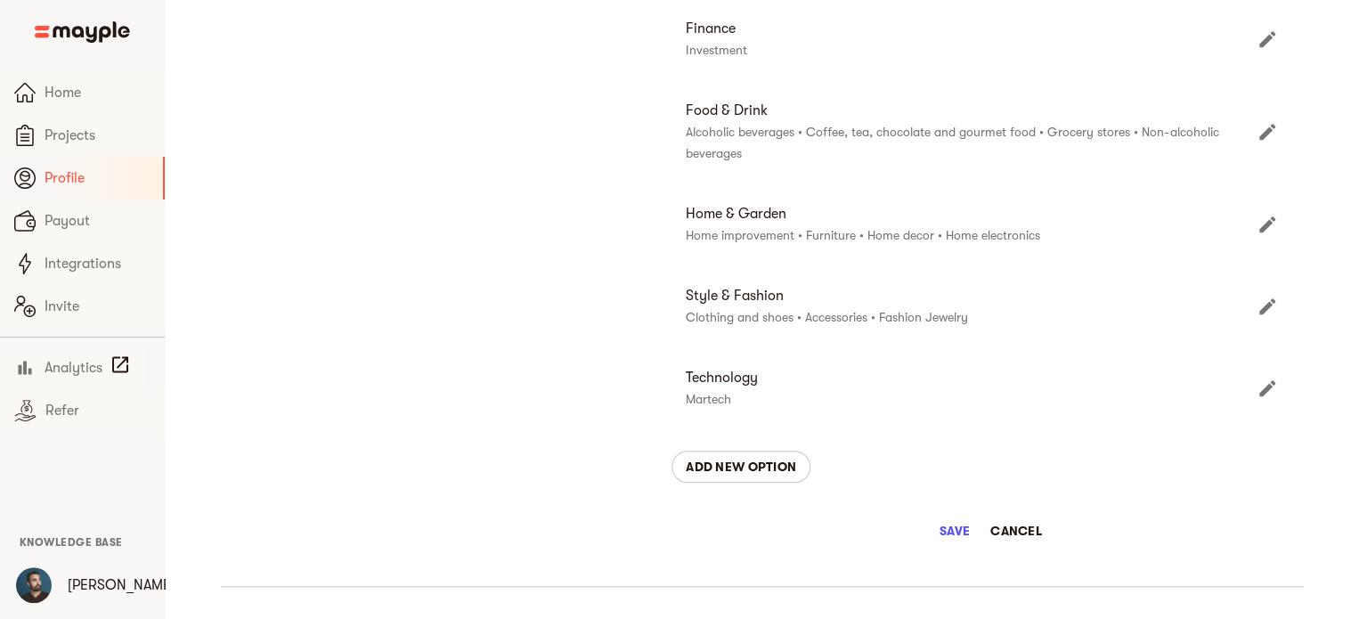
click at [1265, 306] on icon "Edit" at bounding box center [1267, 306] width 16 height 16
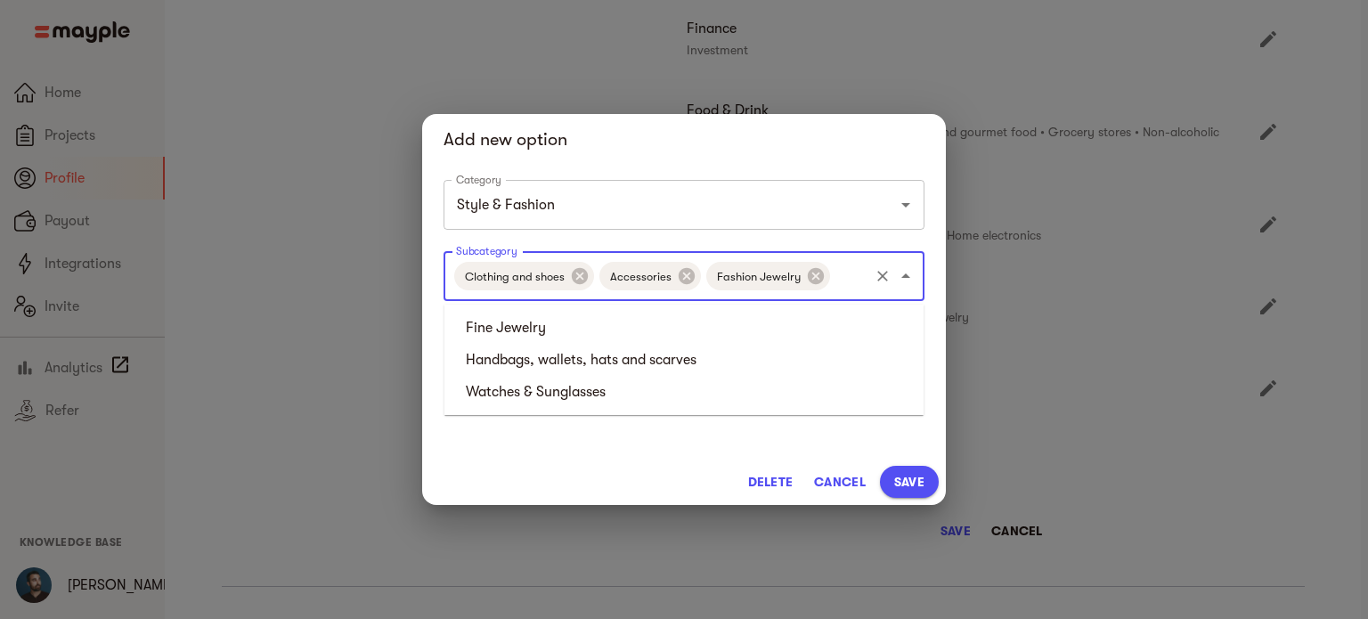
click at [846, 281] on input "Subcategory" at bounding box center [850, 276] width 34 height 34
click at [747, 358] on li "Handbags, wallets, hats and scarves" at bounding box center [683, 360] width 479 height 32
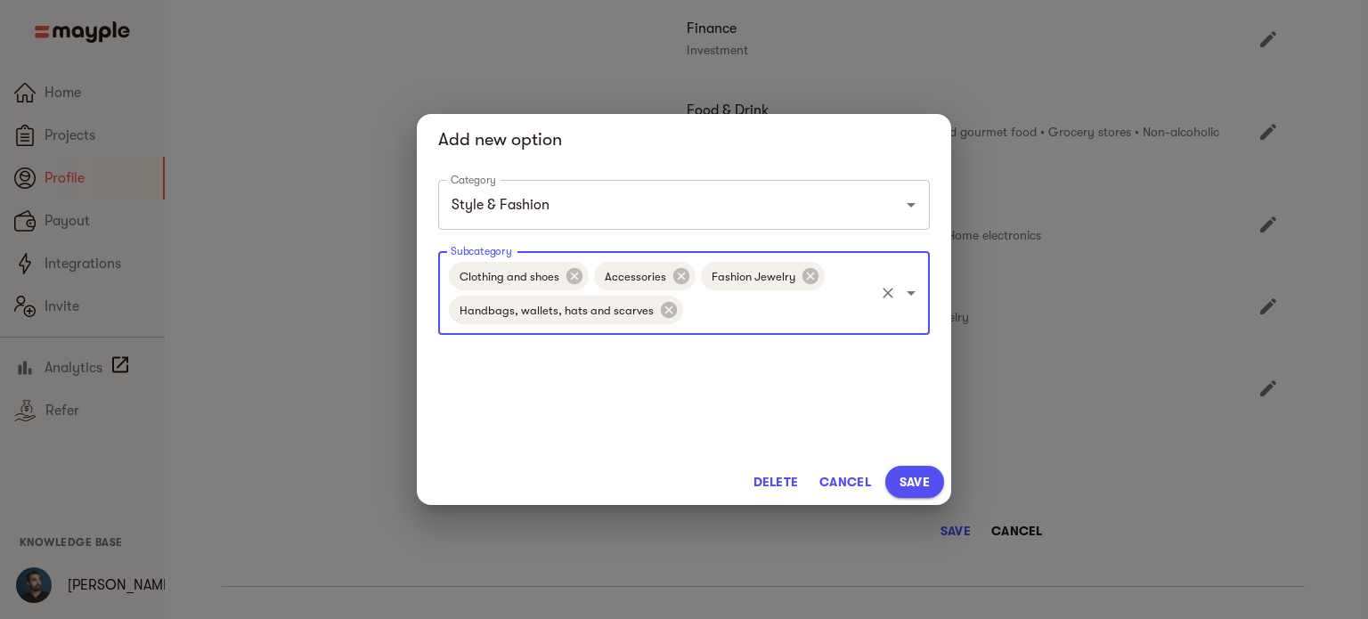
click at [773, 313] on input "Subcategory" at bounding box center [779, 310] width 186 height 34
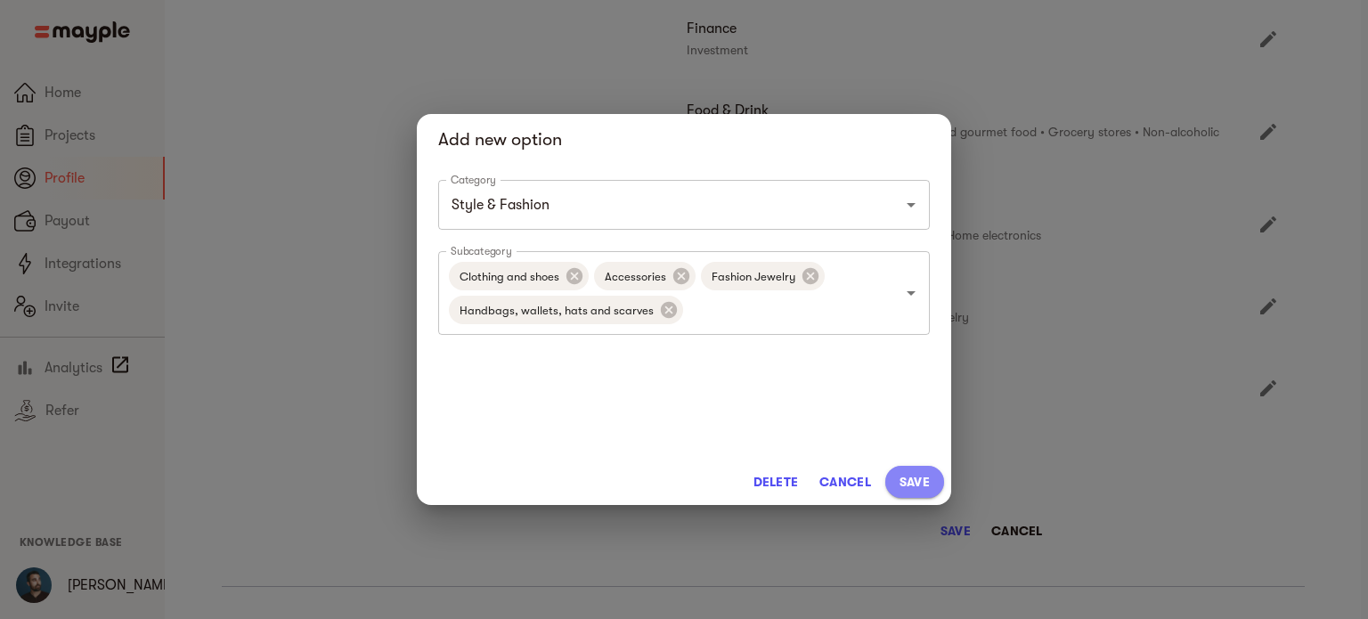
click at [898, 476] on button "Save" at bounding box center [914, 482] width 59 height 32
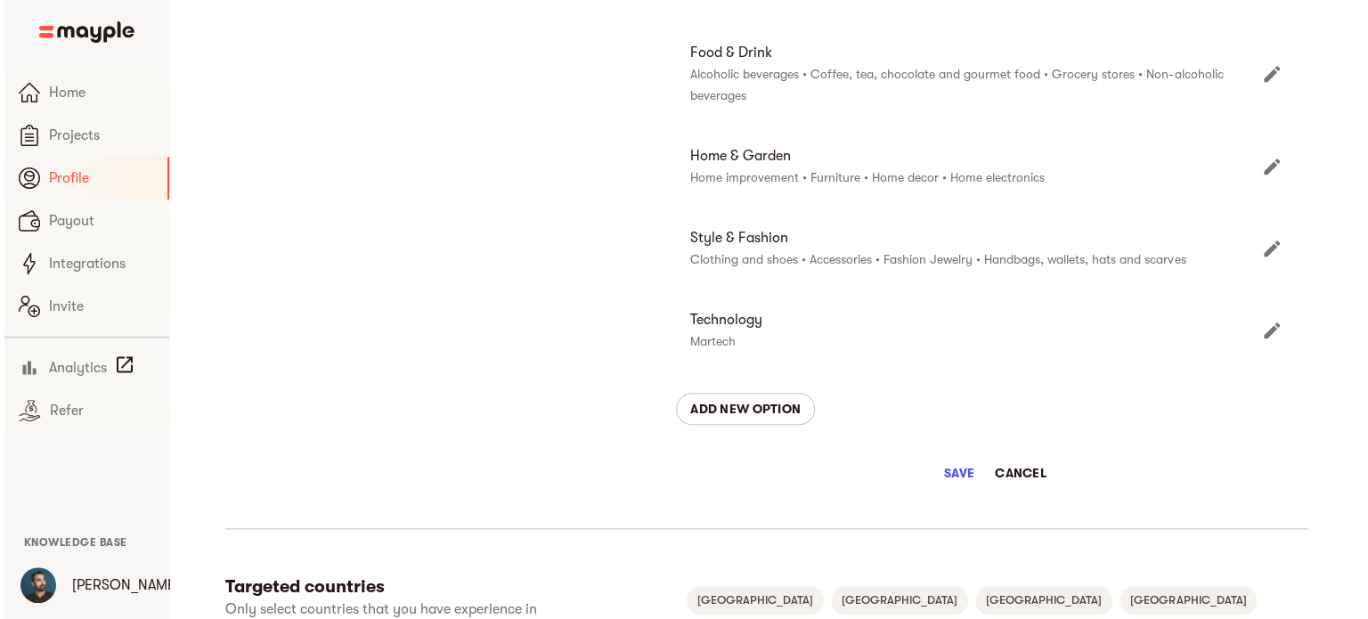
scroll to position [713, 0]
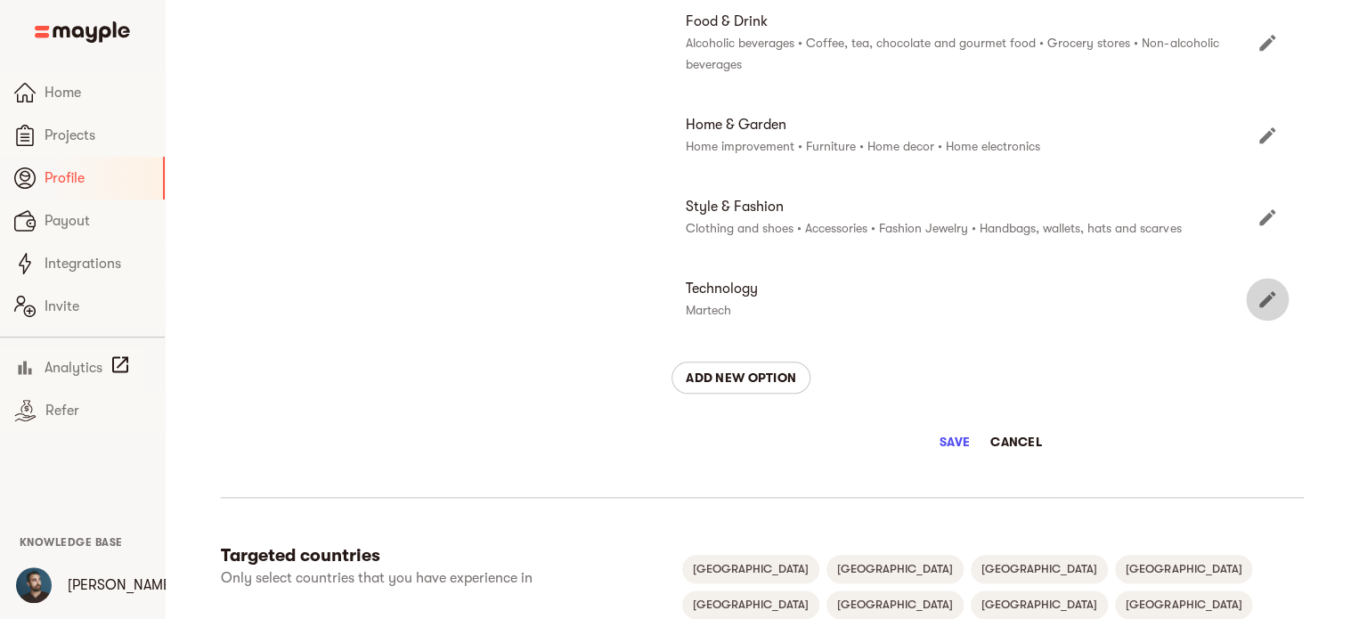
click at [1260, 298] on icon "Edit" at bounding box center [1267, 299] width 21 height 21
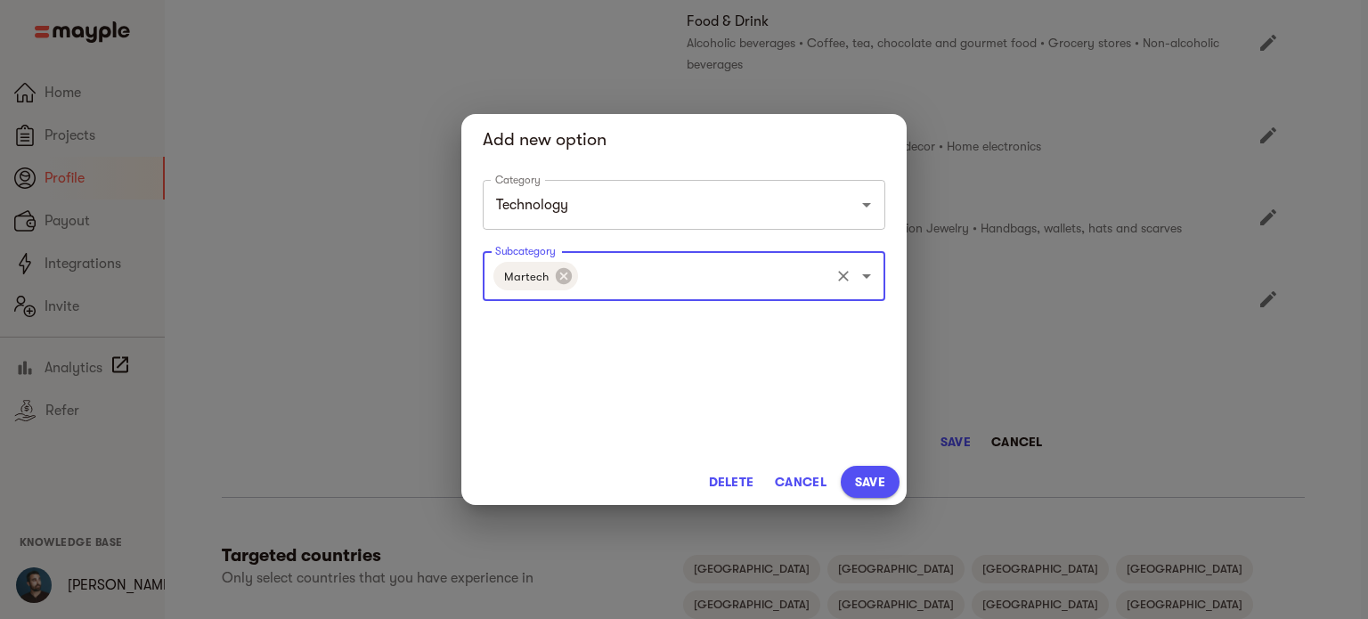
click at [680, 291] on input "Subcategory" at bounding box center [704, 276] width 247 height 34
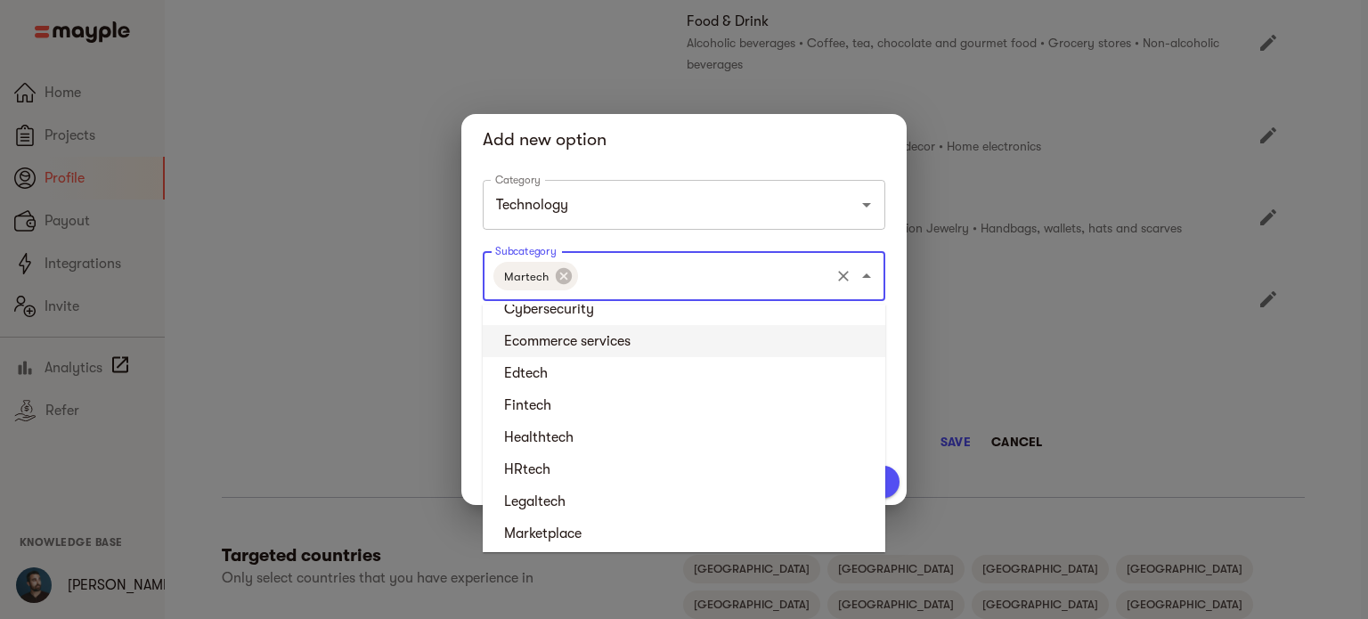
scroll to position [178, 0]
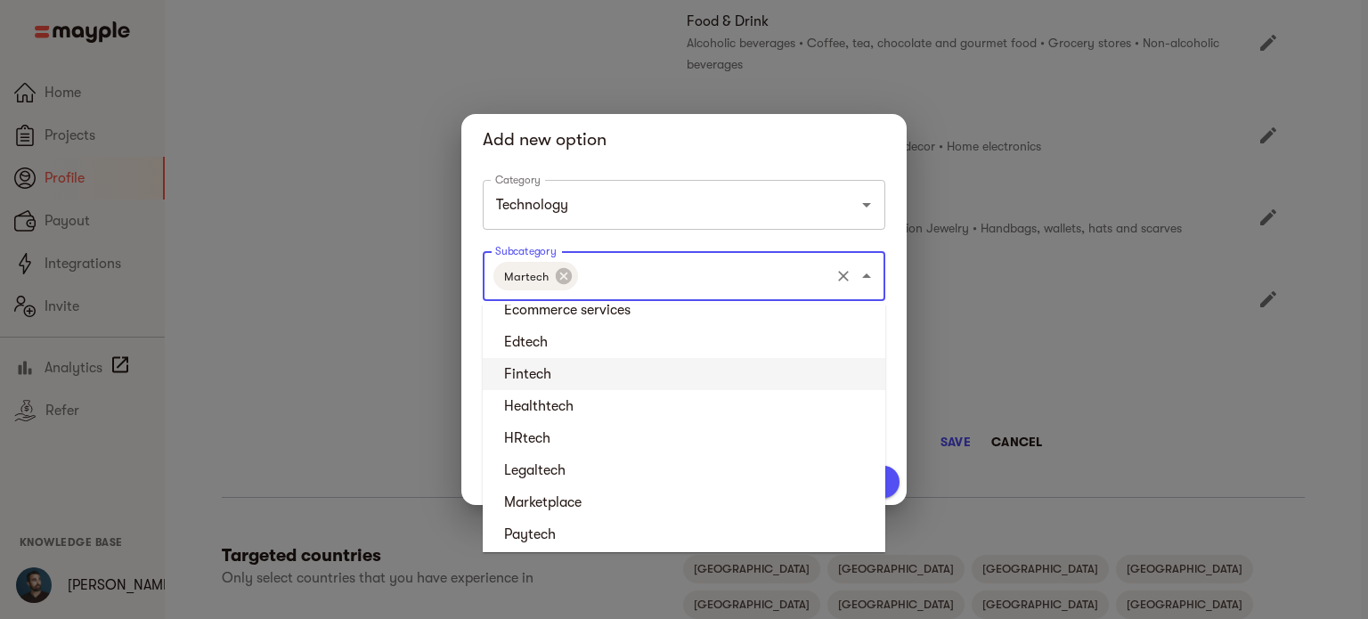
click at [665, 366] on li "Fintech" at bounding box center [684, 374] width 403 height 32
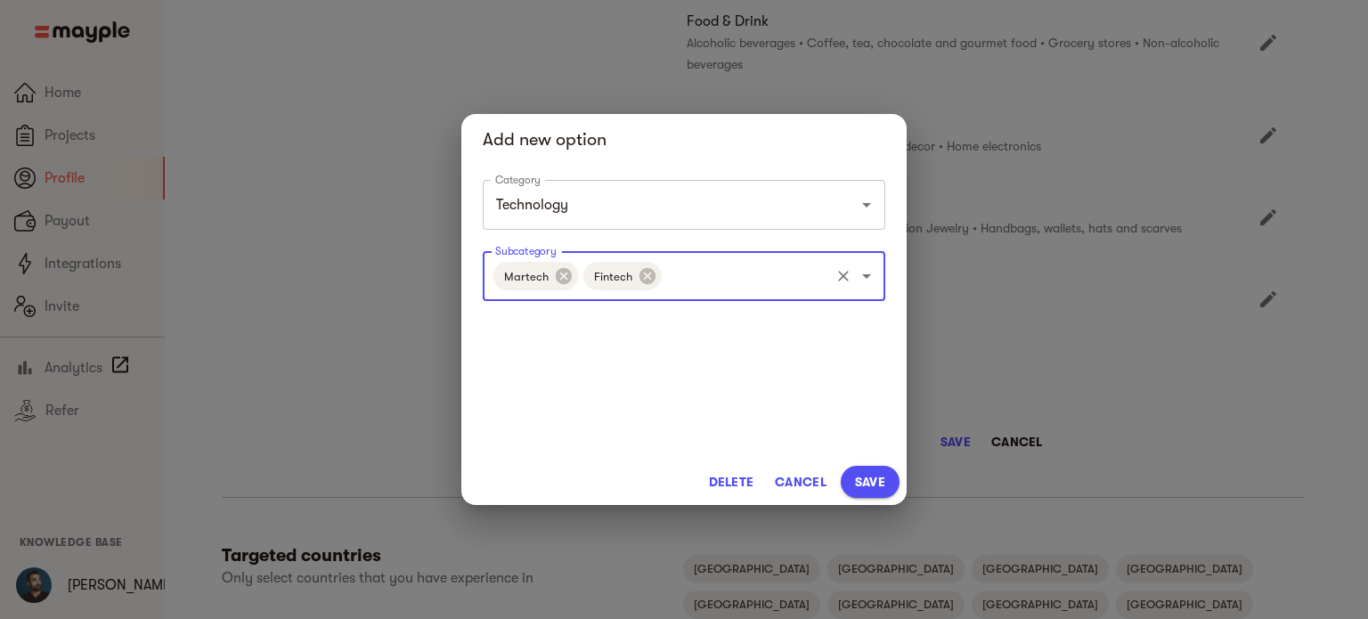
click at [725, 276] on input "Subcategory" at bounding box center [745, 276] width 163 height 34
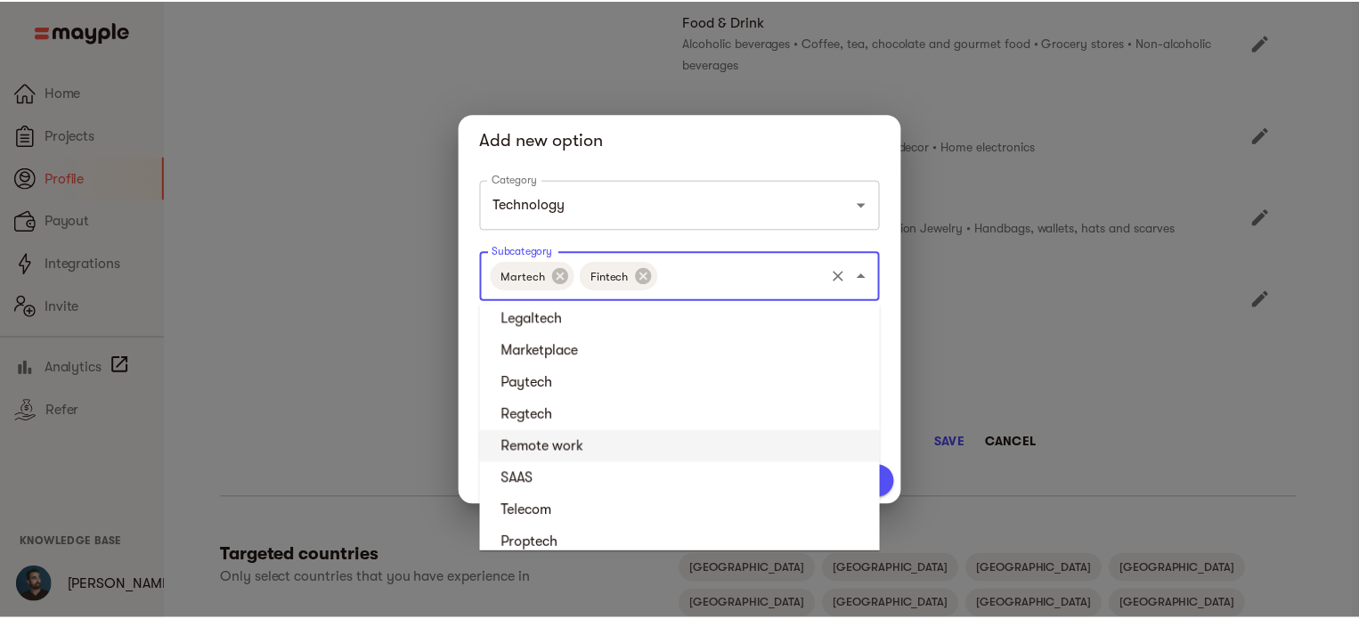
scroll to position [311, 0]
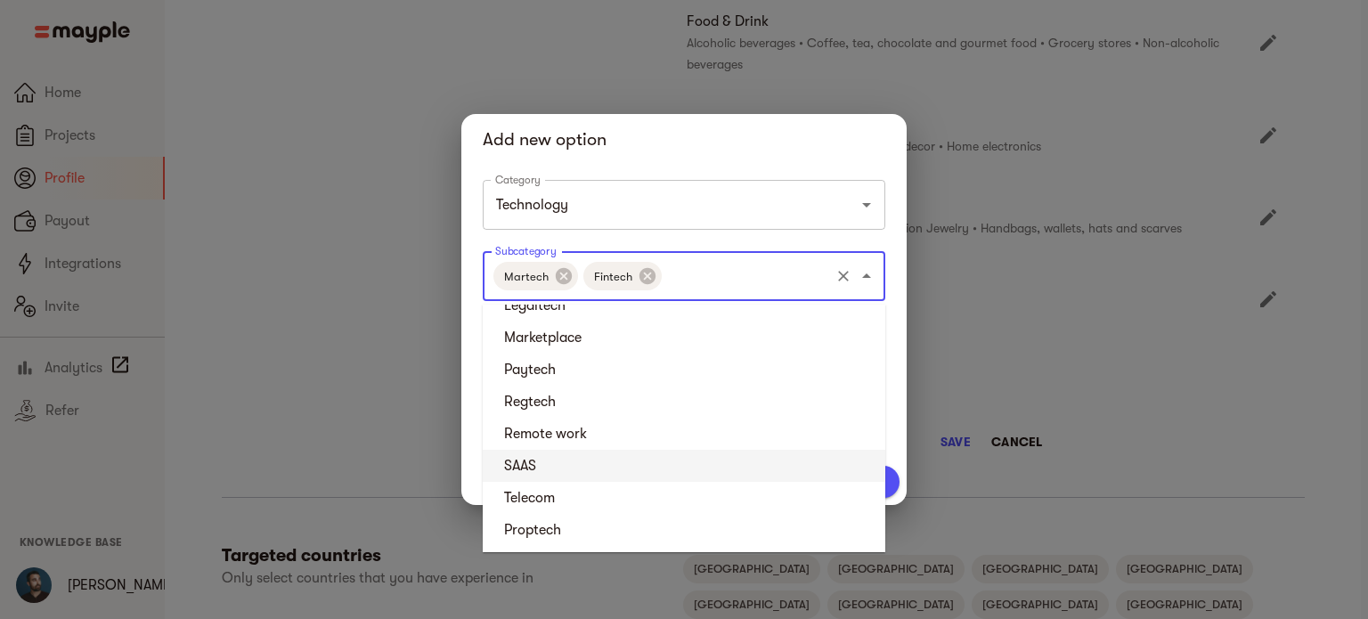
click at [897, 465] on div "Delete Cancel Save" at bounding box center [683, 482] width 445 height 46
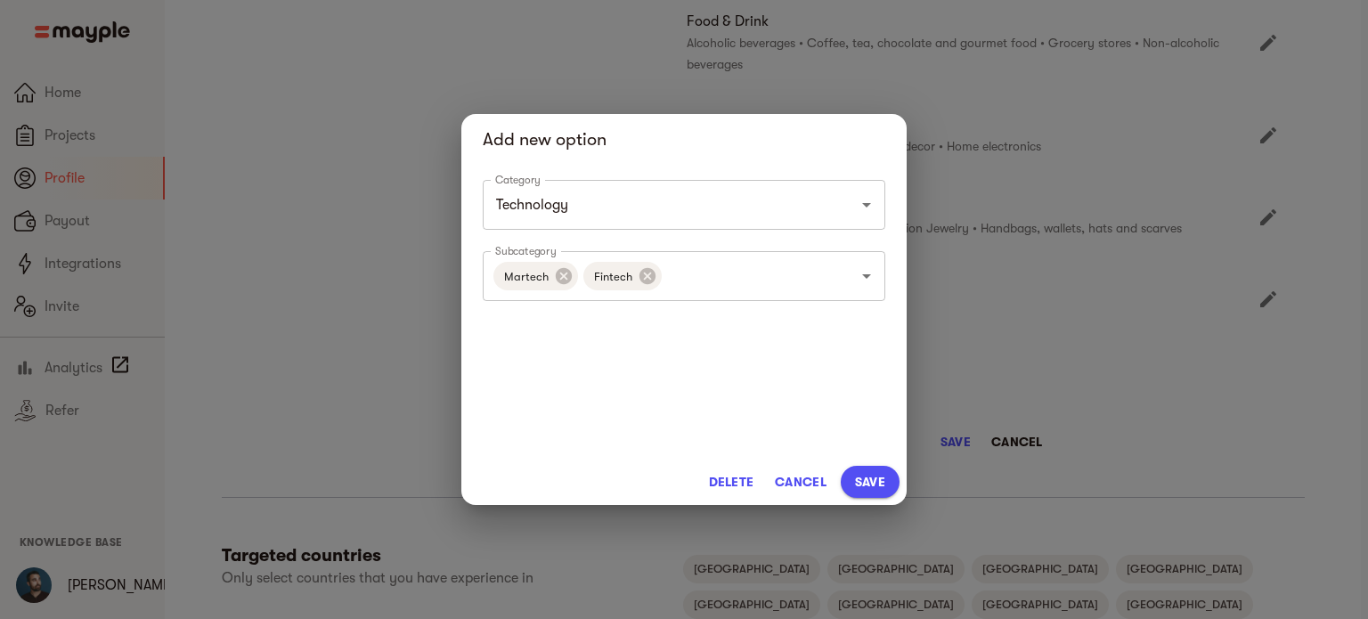
click at [876, 481] on span "Save" at bounding box center [870, 481] width 30 height 21
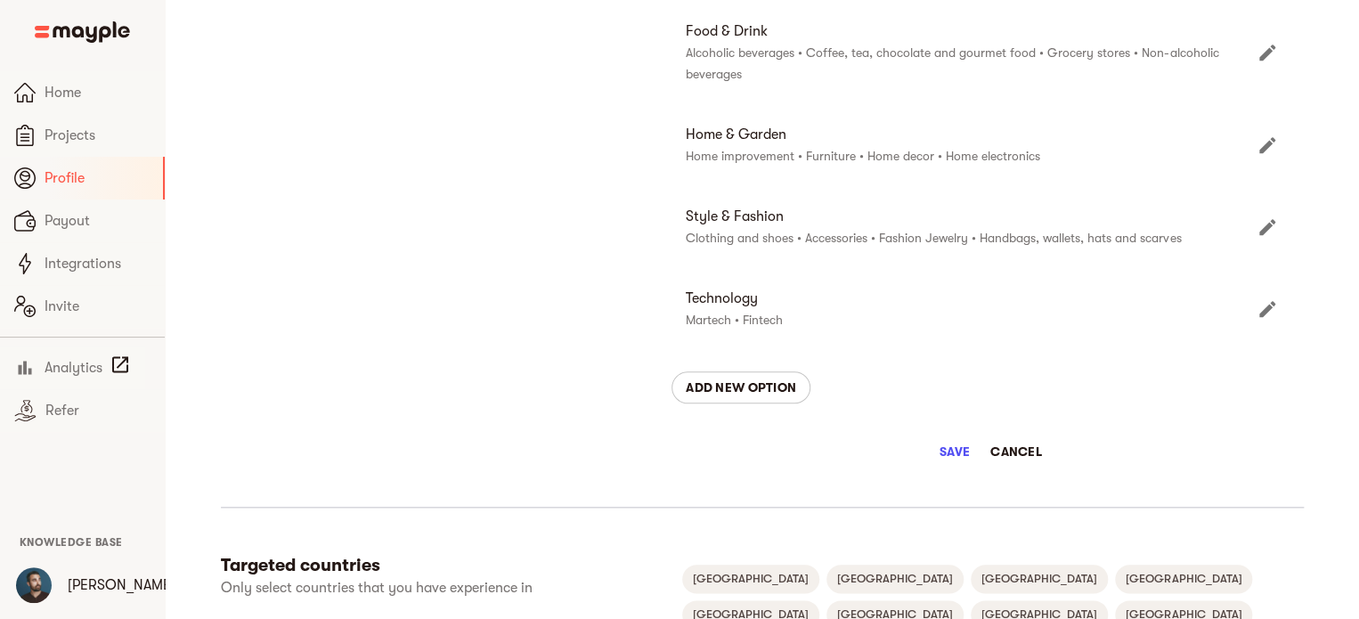
scroll to position [713, 0]
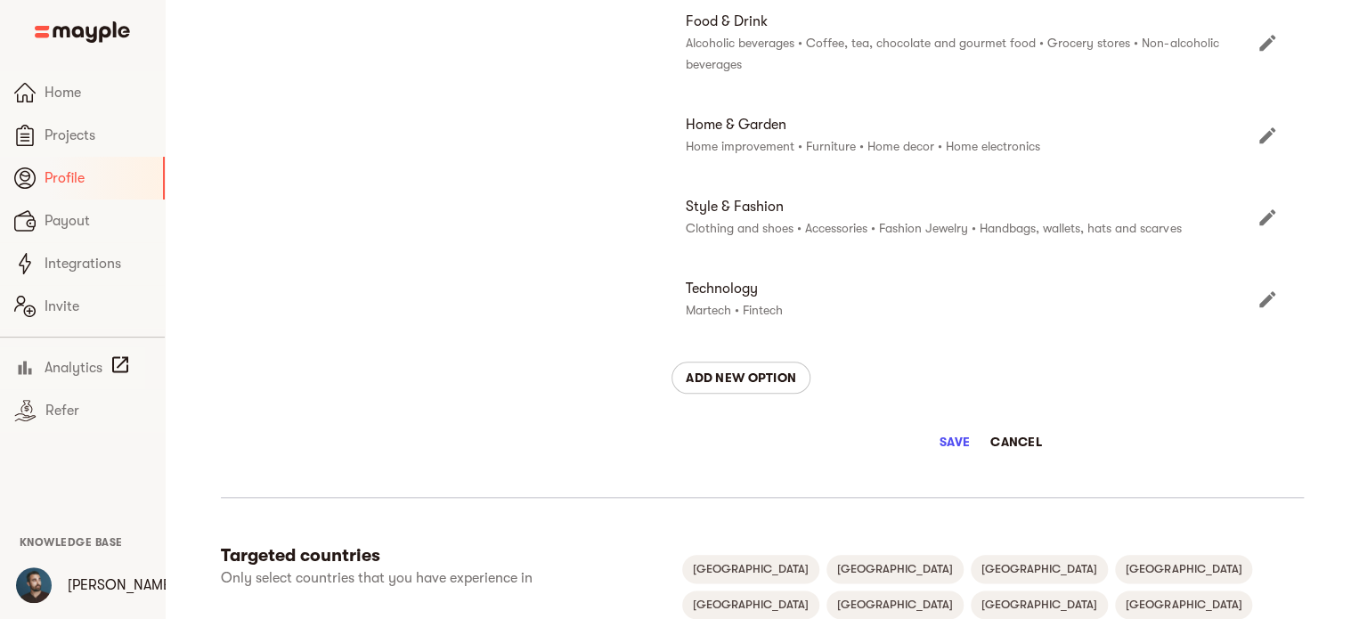
click at [944, 436] on span "Save" at bounding box center [954, 441] width 43 height 21
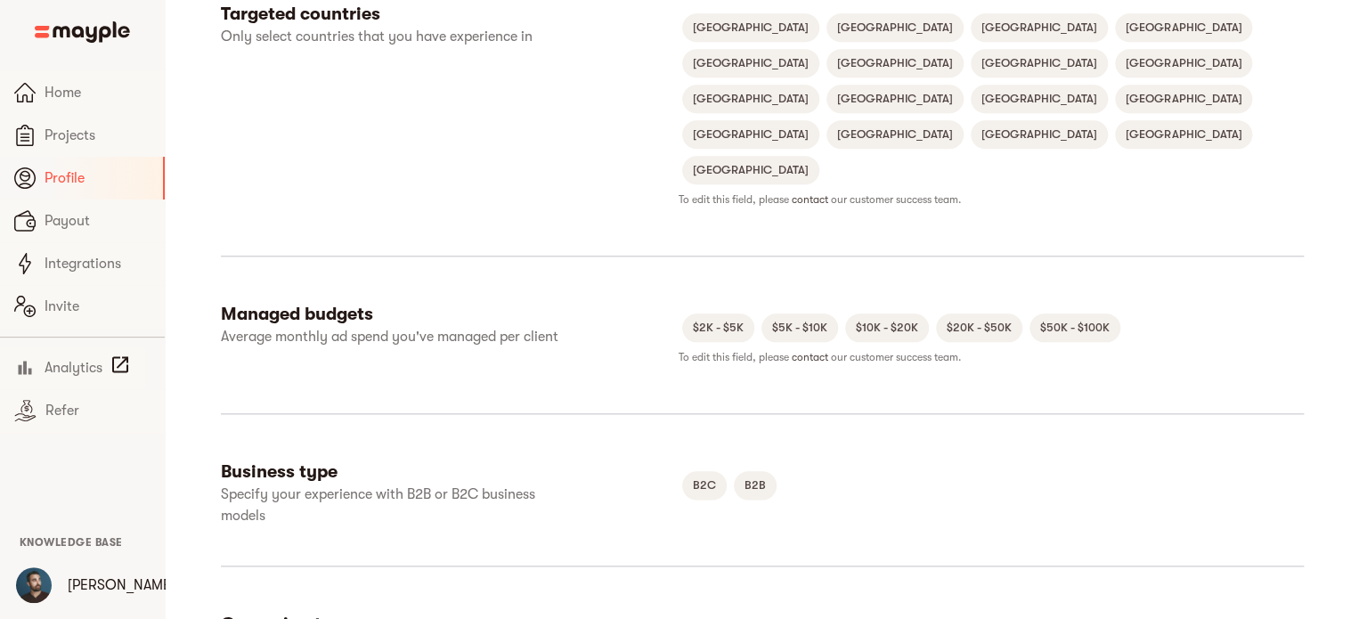
scroll to position [891, 0]
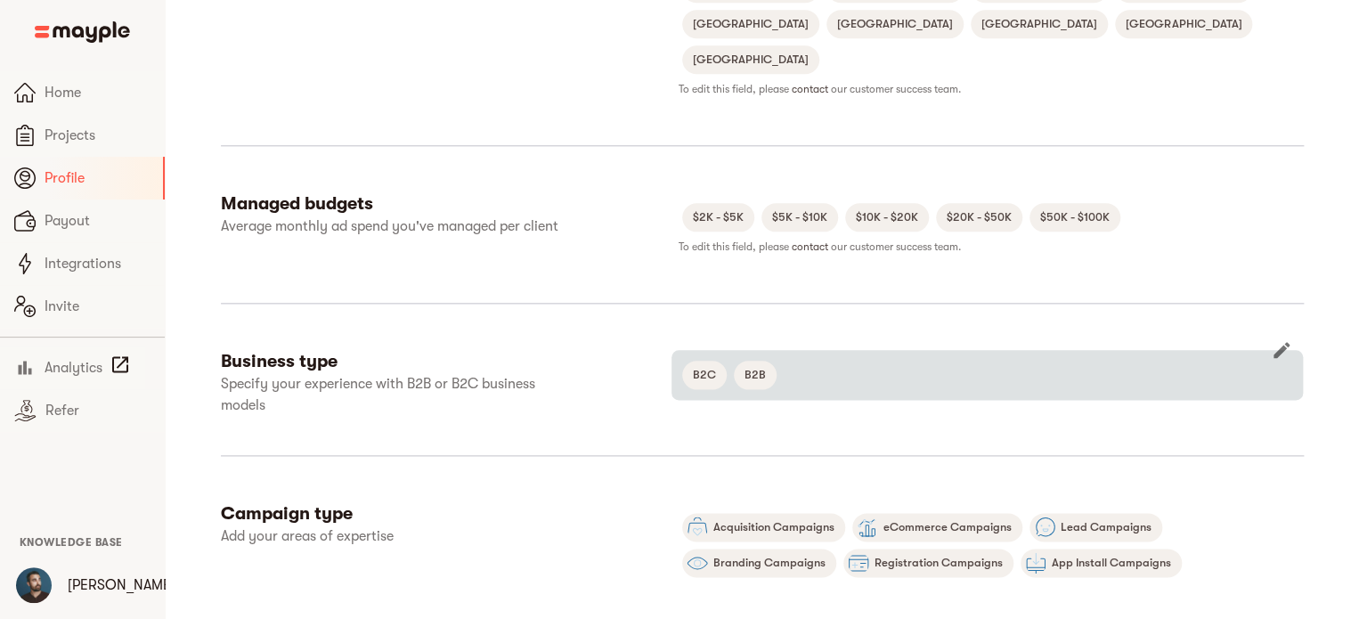
click at [1283, 339] on icon "button" at bounding box center [1281, 349] width 21 height 21
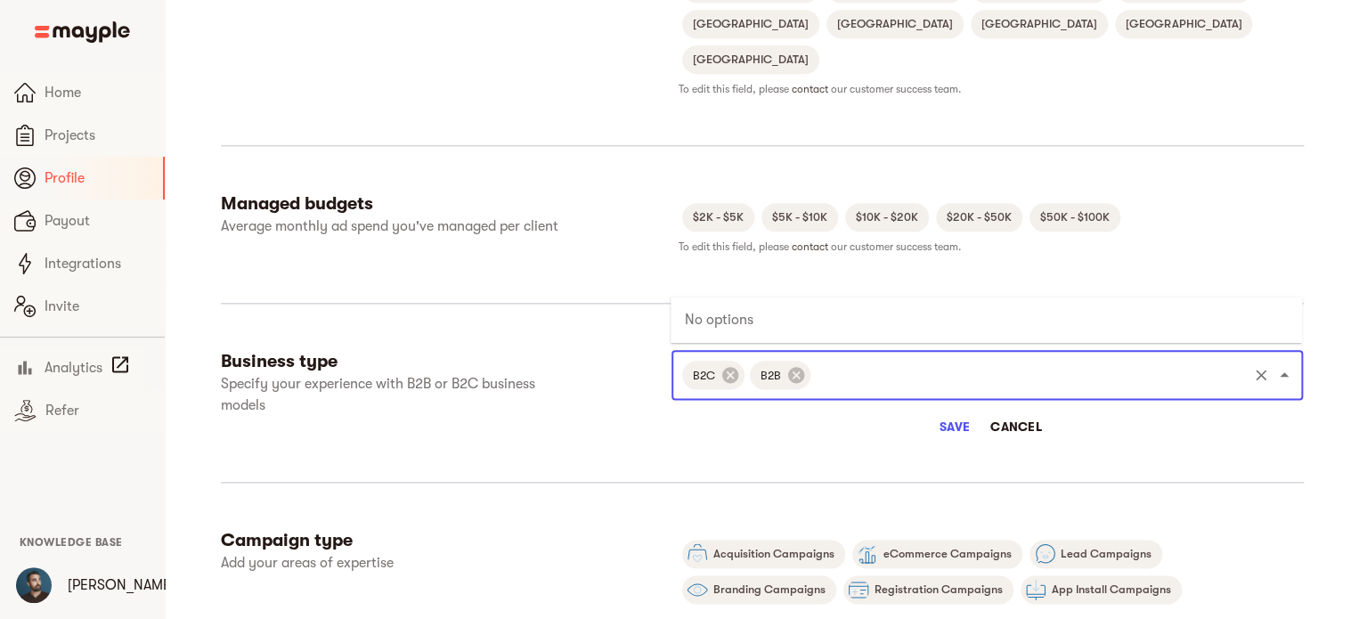
click at [902, 358] on input "text" at bounding box center [1029, 375] width 432 height 34
click at [903, 358] on input "text" at bounding box center [1029, 375] width 432 height 34
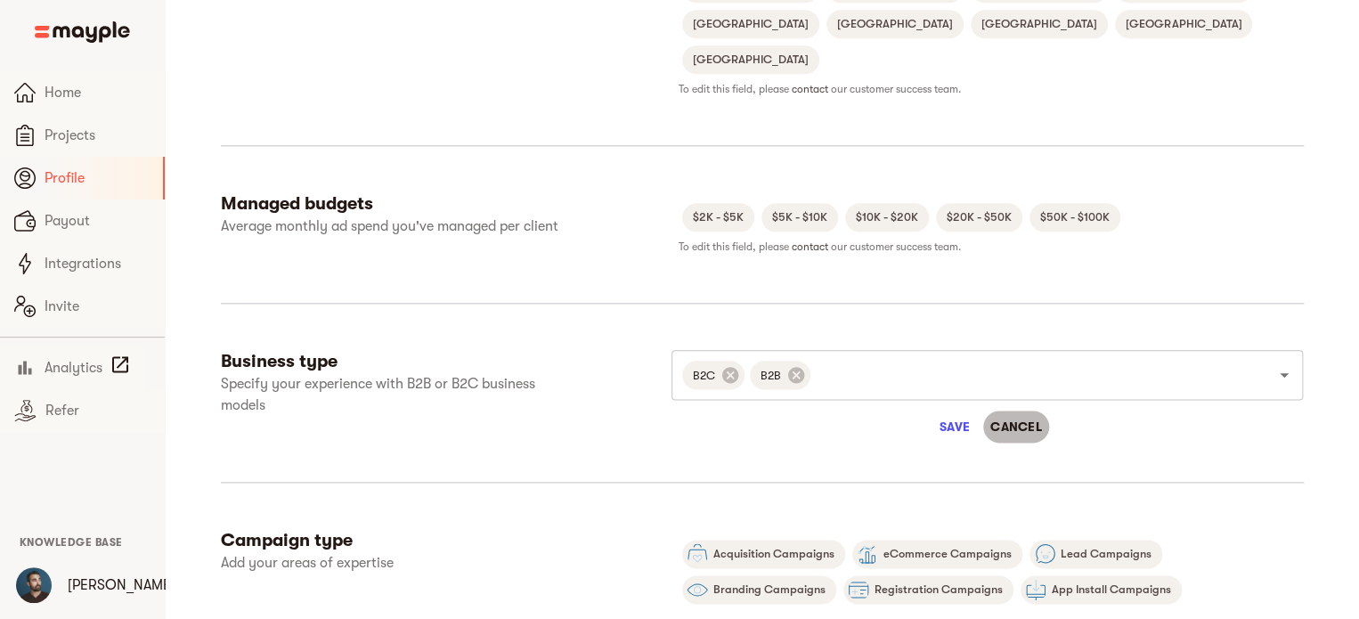
click at [1017, 416] on span "Cancel" at bounding box center [1016, 426] width 52 height 21
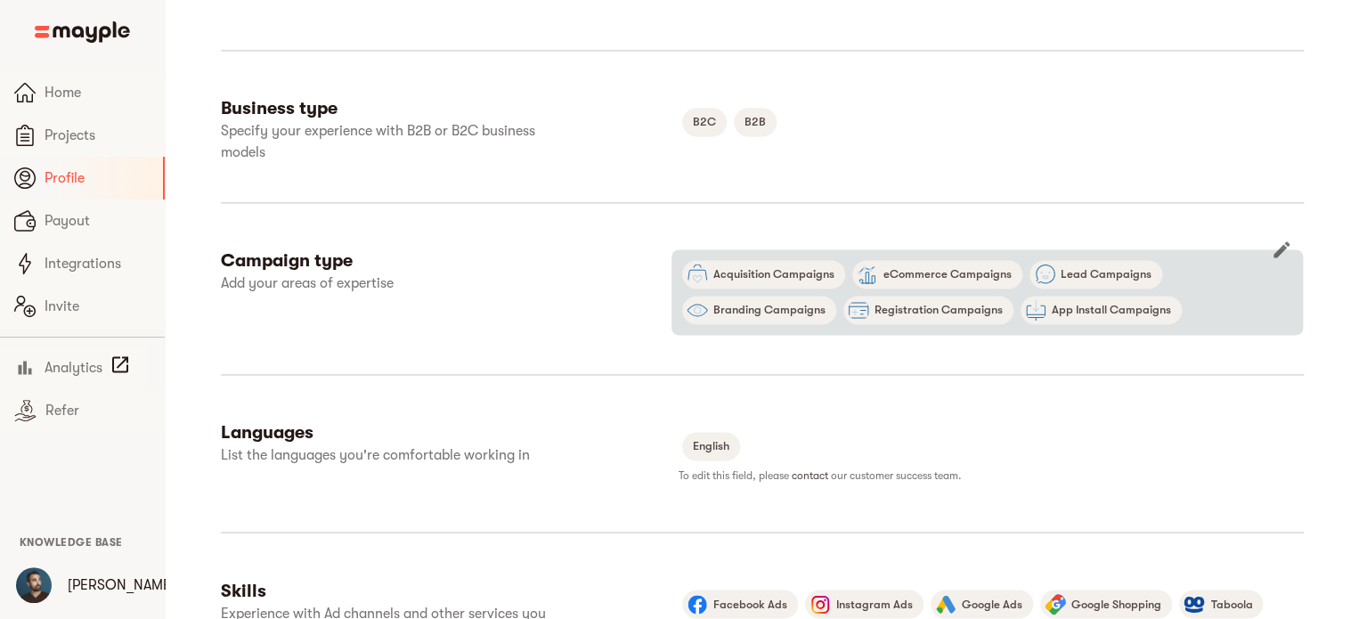
scroll to position [1158, 0]
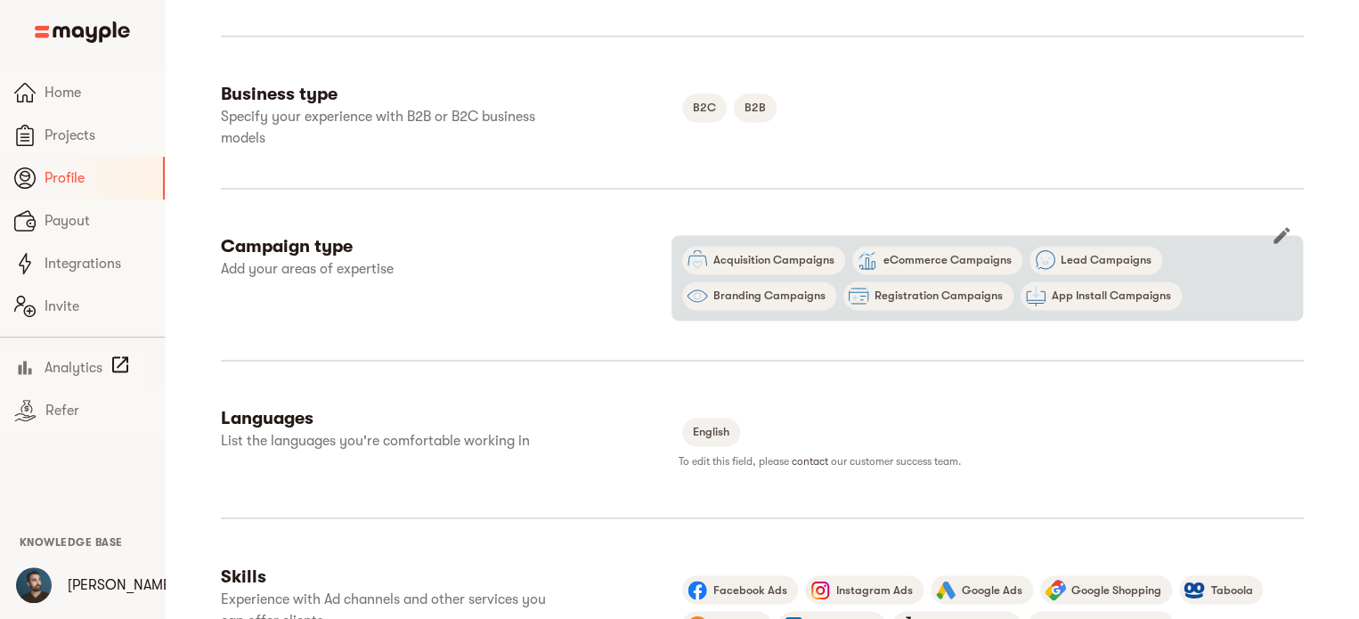
click at [1288, 224] on icon "button" at bounding box center [1281, 234] width 21 height 21
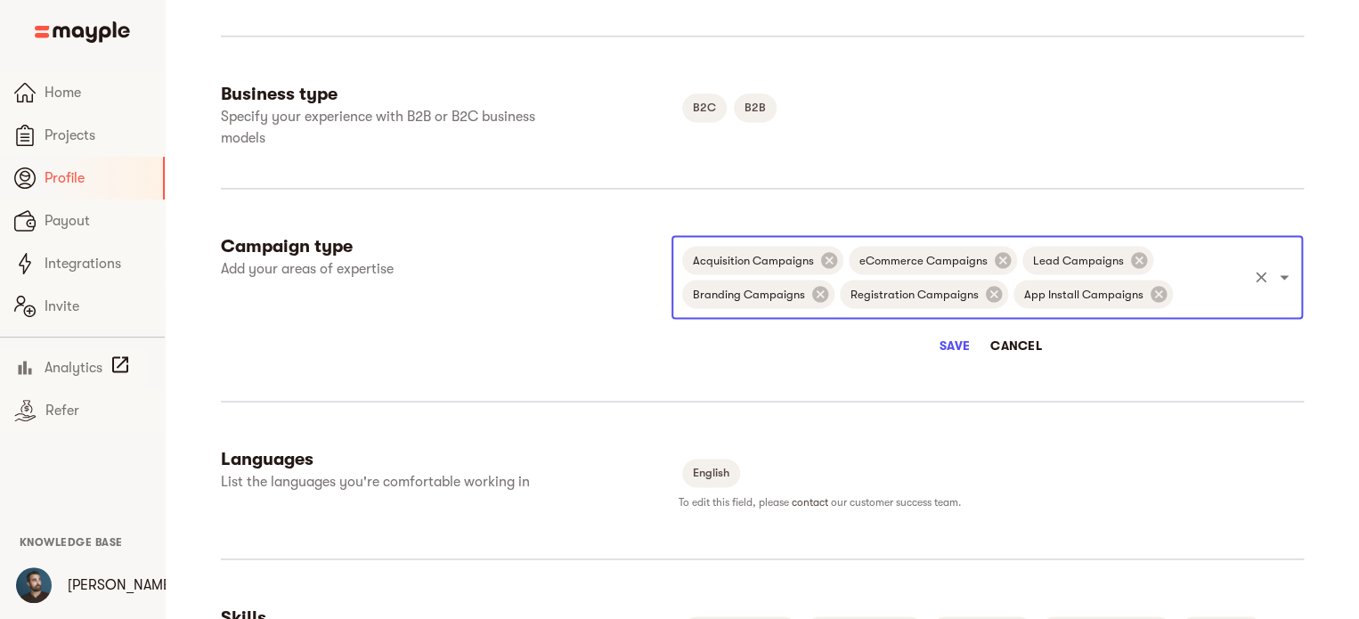
click at [1201, 277] on input "text" at bounding box center [1210, 294] width 69 height 34
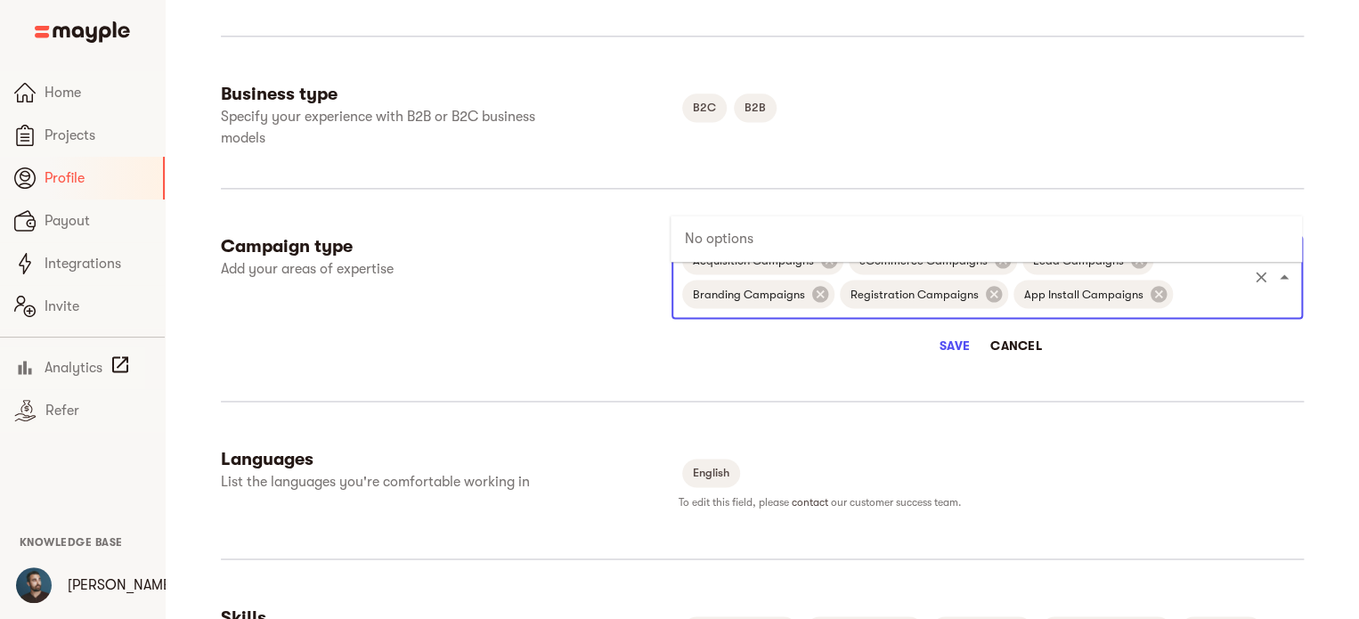
click at [1201, 277] on input "text" at bounding box center [1210, 294] width 69 height 34
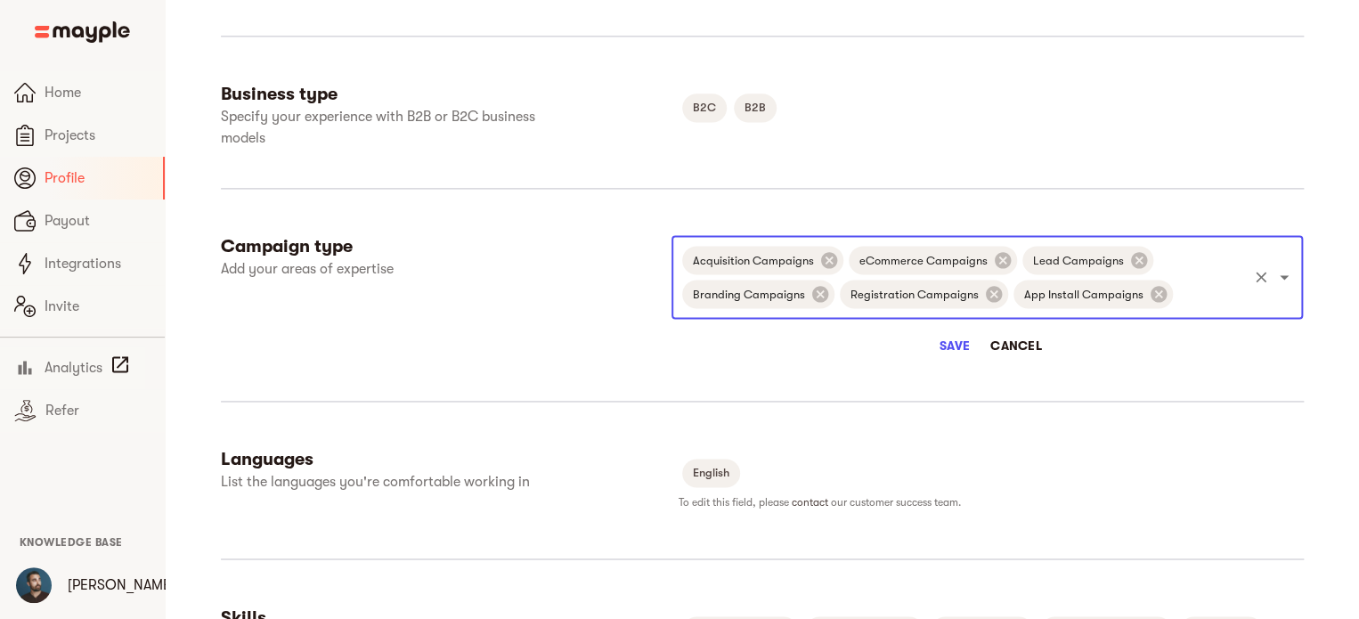
click at [1030, 335] on span "Cancel" at bounding box center [1016, 345] width 52 height 21
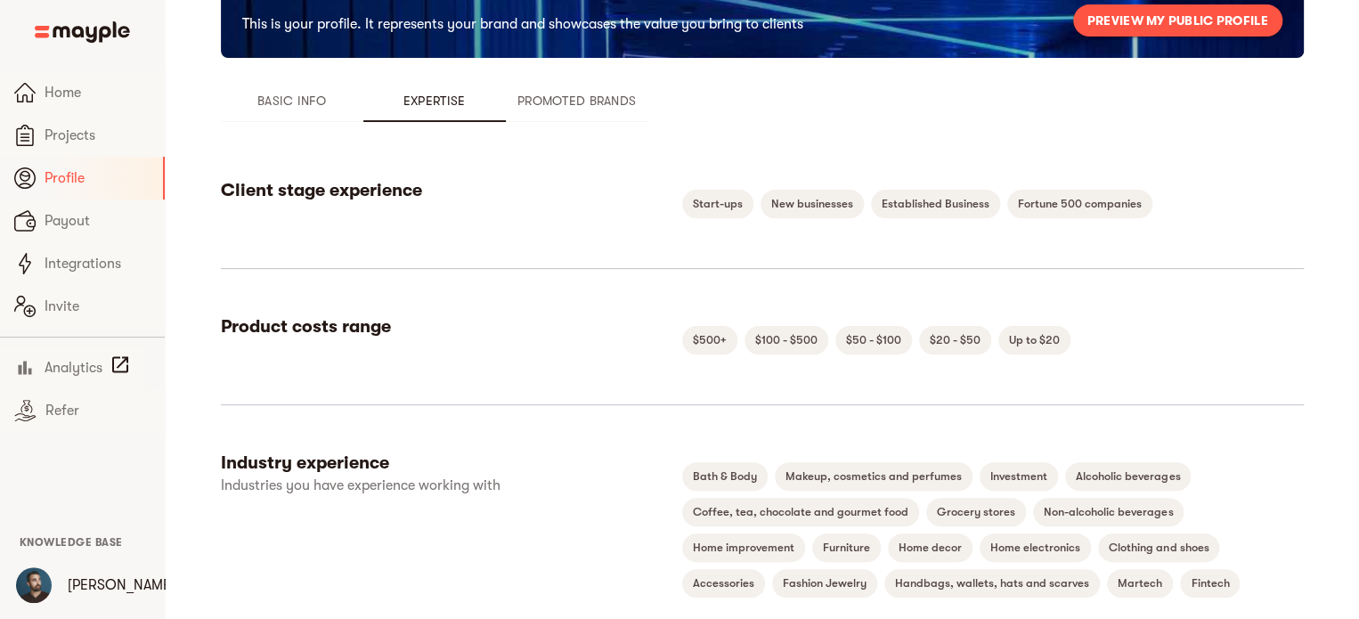
scroll to position [0, 0]
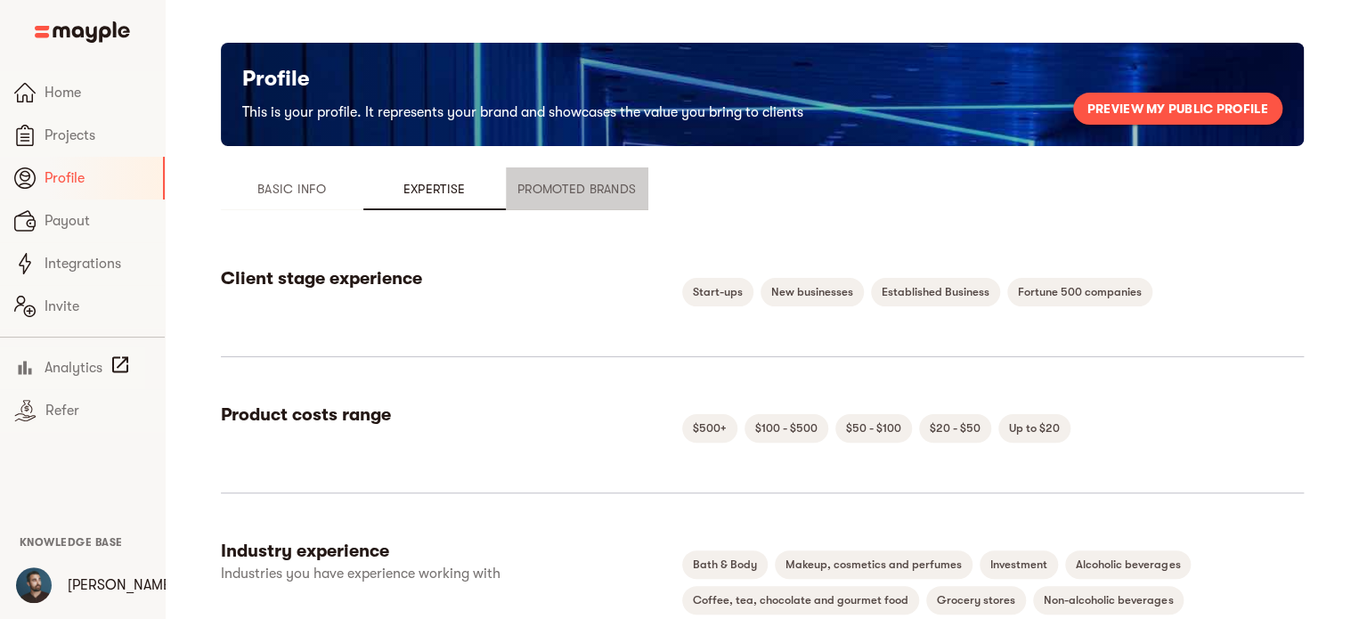
click at [599, 199] on span "Promoted Brands" at bounding box center [577, 188] width 121 height 21
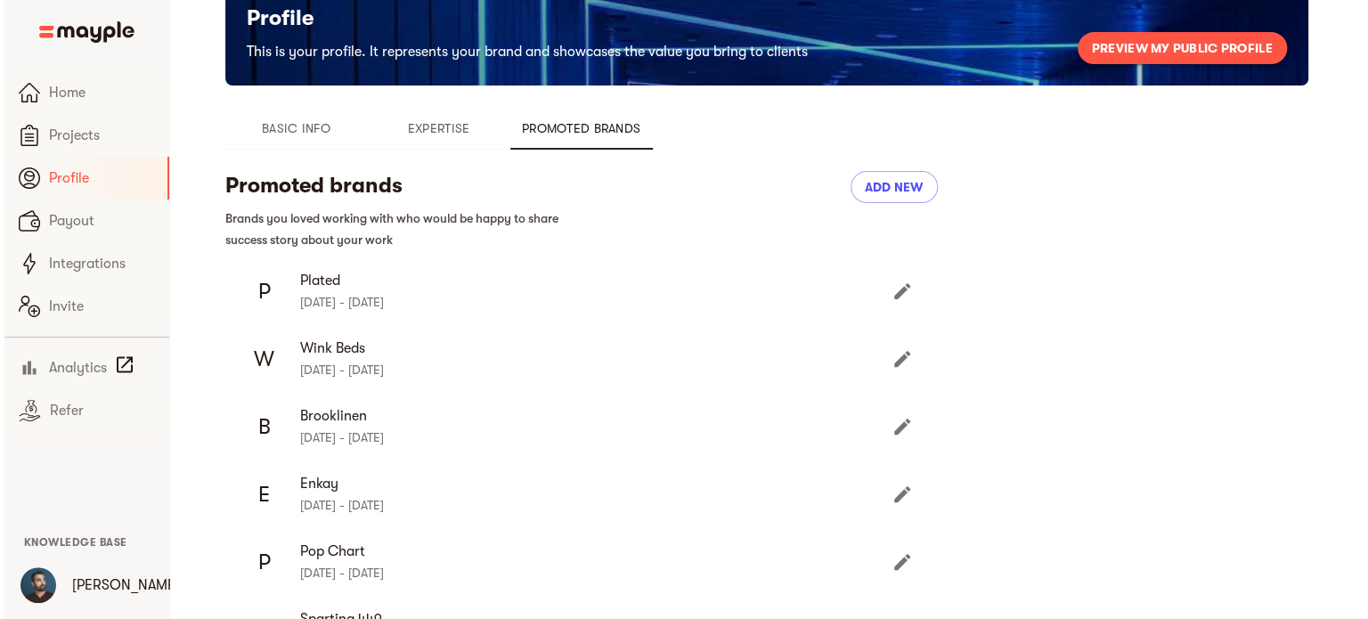
scroll to position [89, 0]
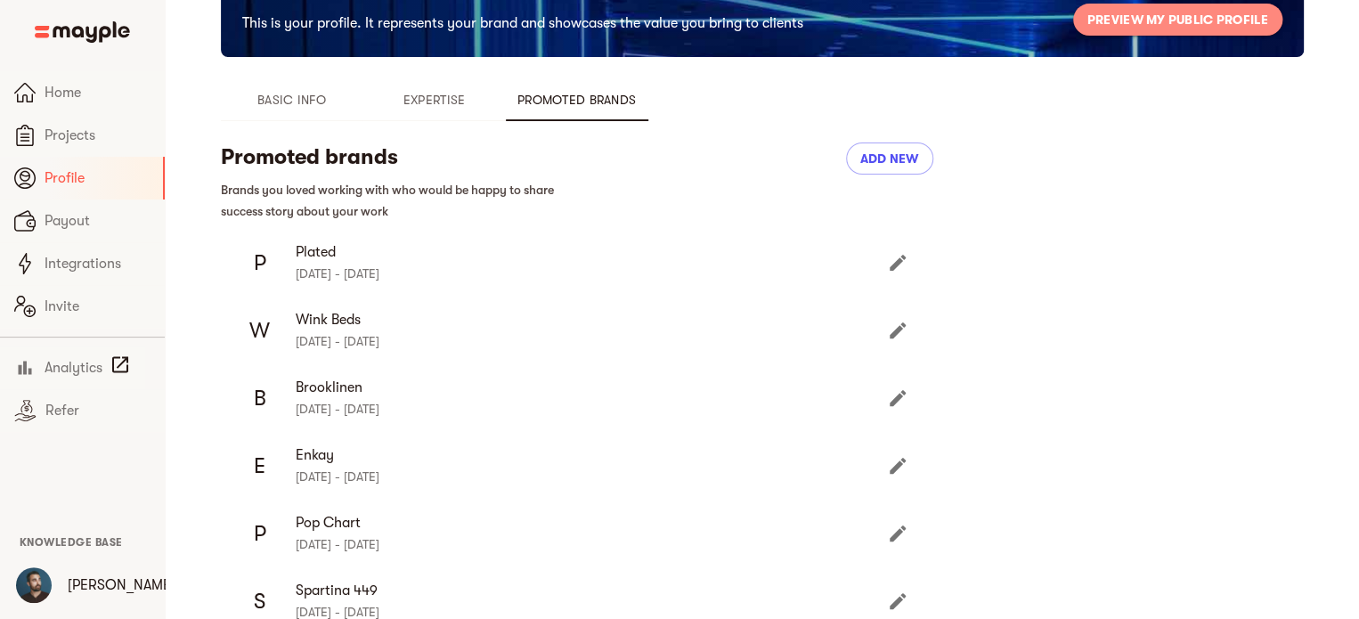
drag, startPoint x: 1208, startPoint y: 24, endPoint x: 1234, endPoint y: 20, distance: 27.1
click at [1234, 20] on span "Preview my public profile" at bounding box center [1178, 19] width 181 height 21
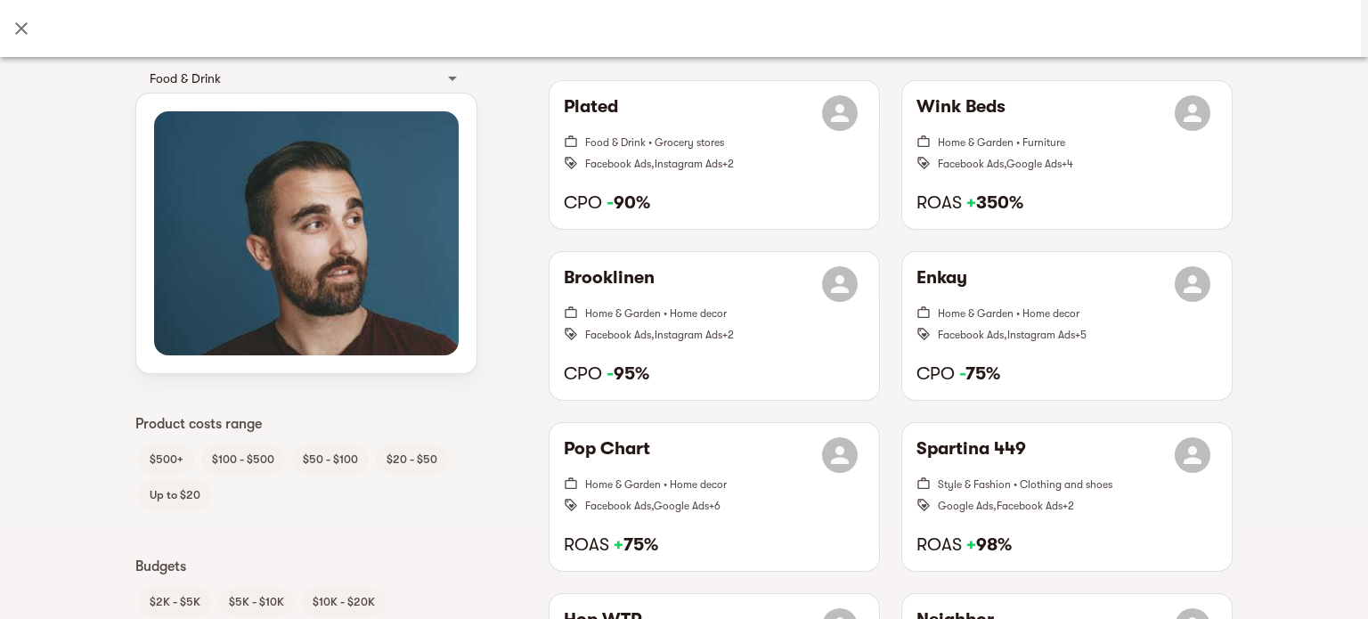
scroll to position [623, 0]
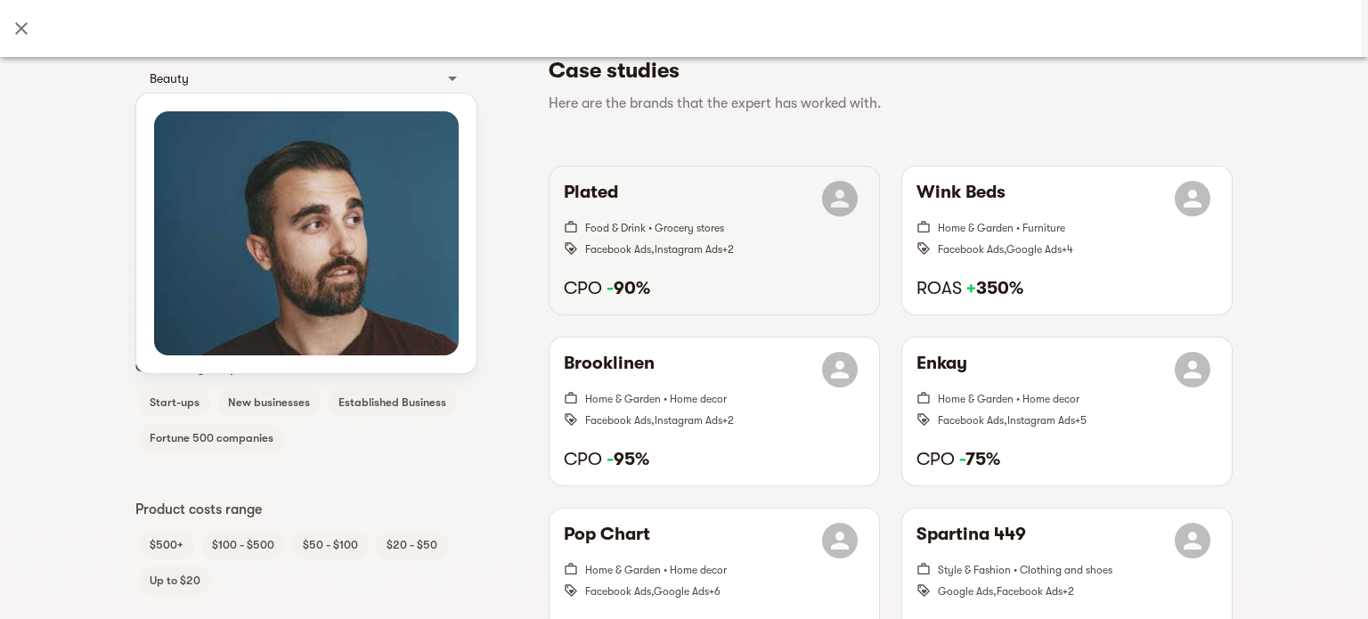
click at [648, 262] on div "Plated Food & Drink • Grocery stores Facebook Ads , Instagram Ads + 2 CPO - 90%" at bounding box center [715, 241] width 330 height 148
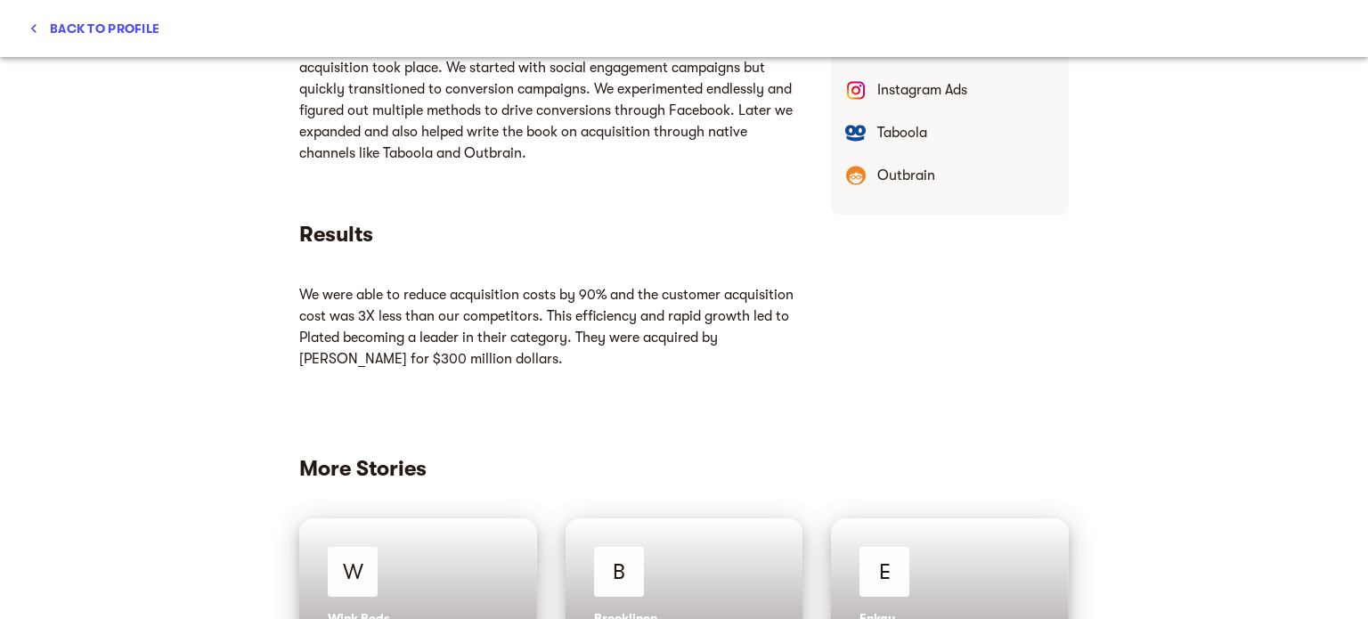
scroll to position [891, 0]
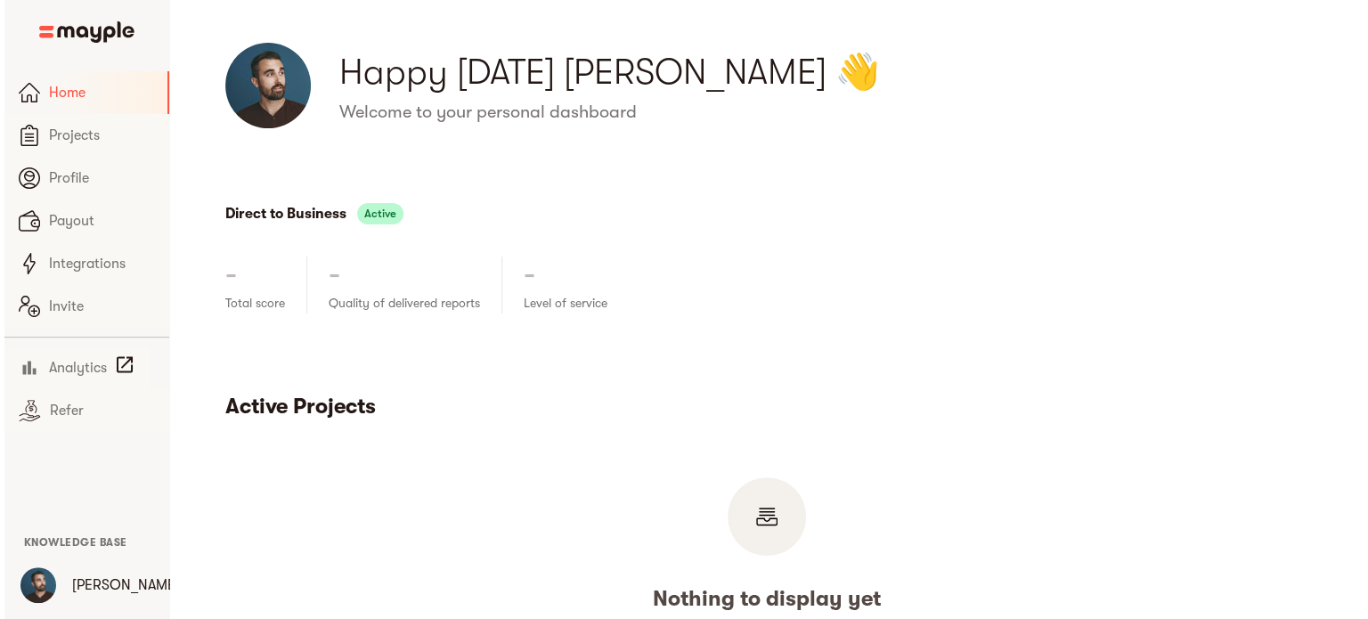
scroll to position [89, 0]
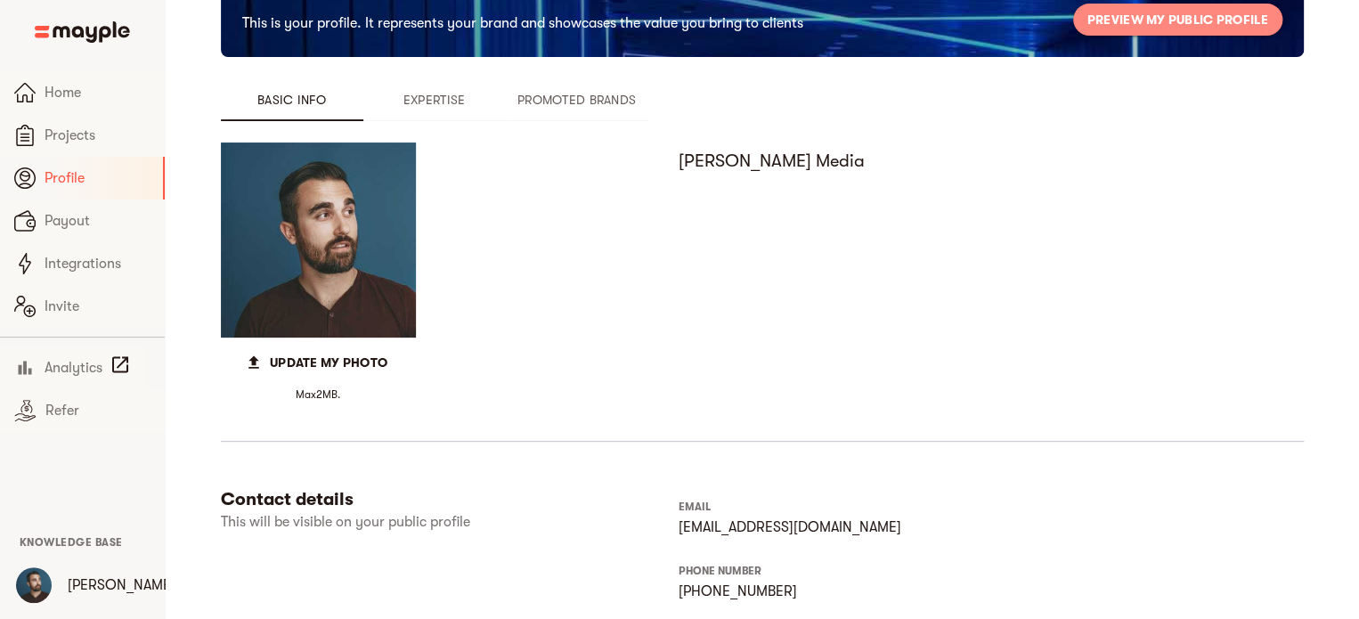
click at [1147, 13] on span "Preview my public profile" at bounding box center [1178, 19] width 181 height 21
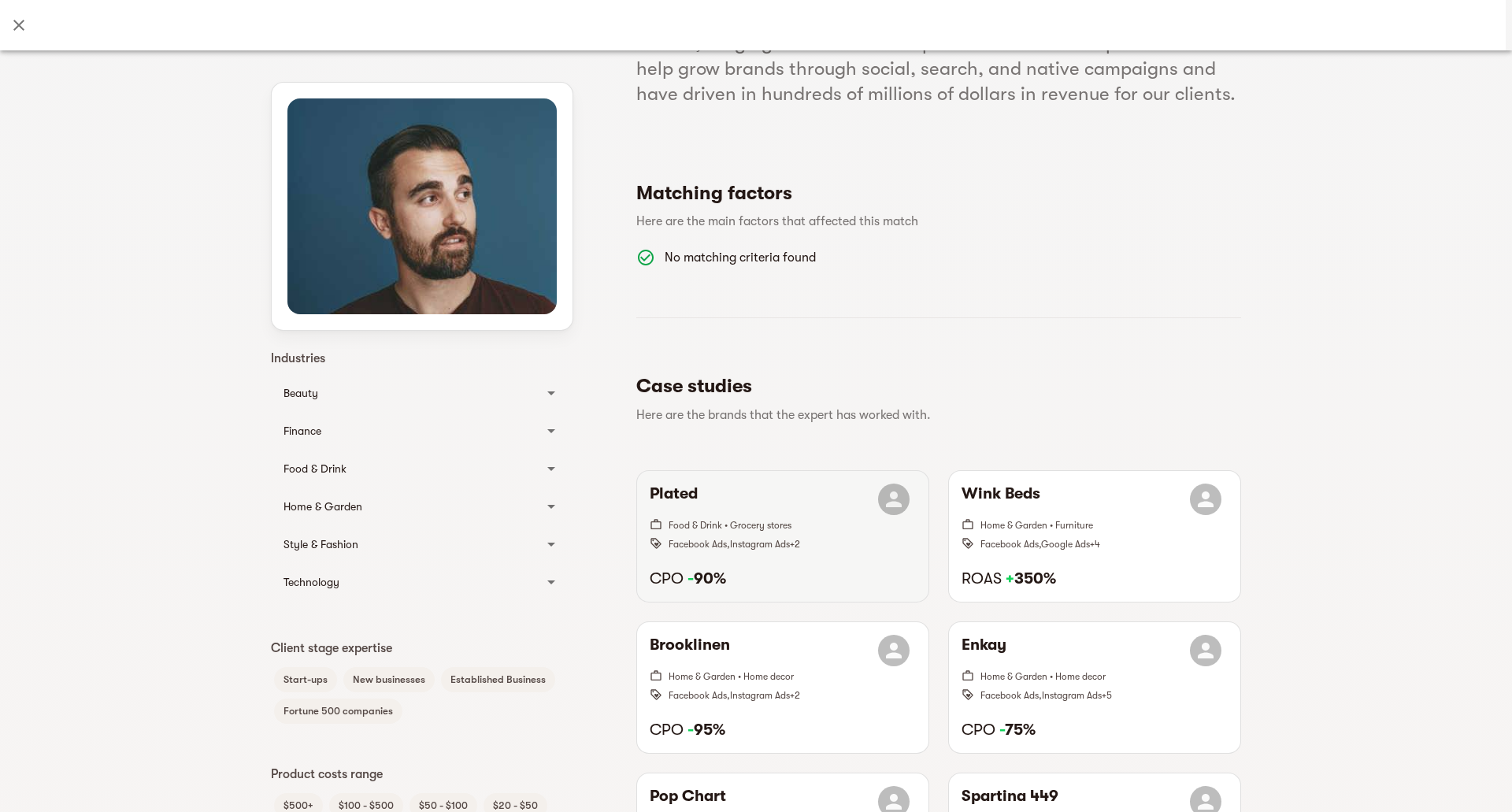
scroll to position [236, 0]
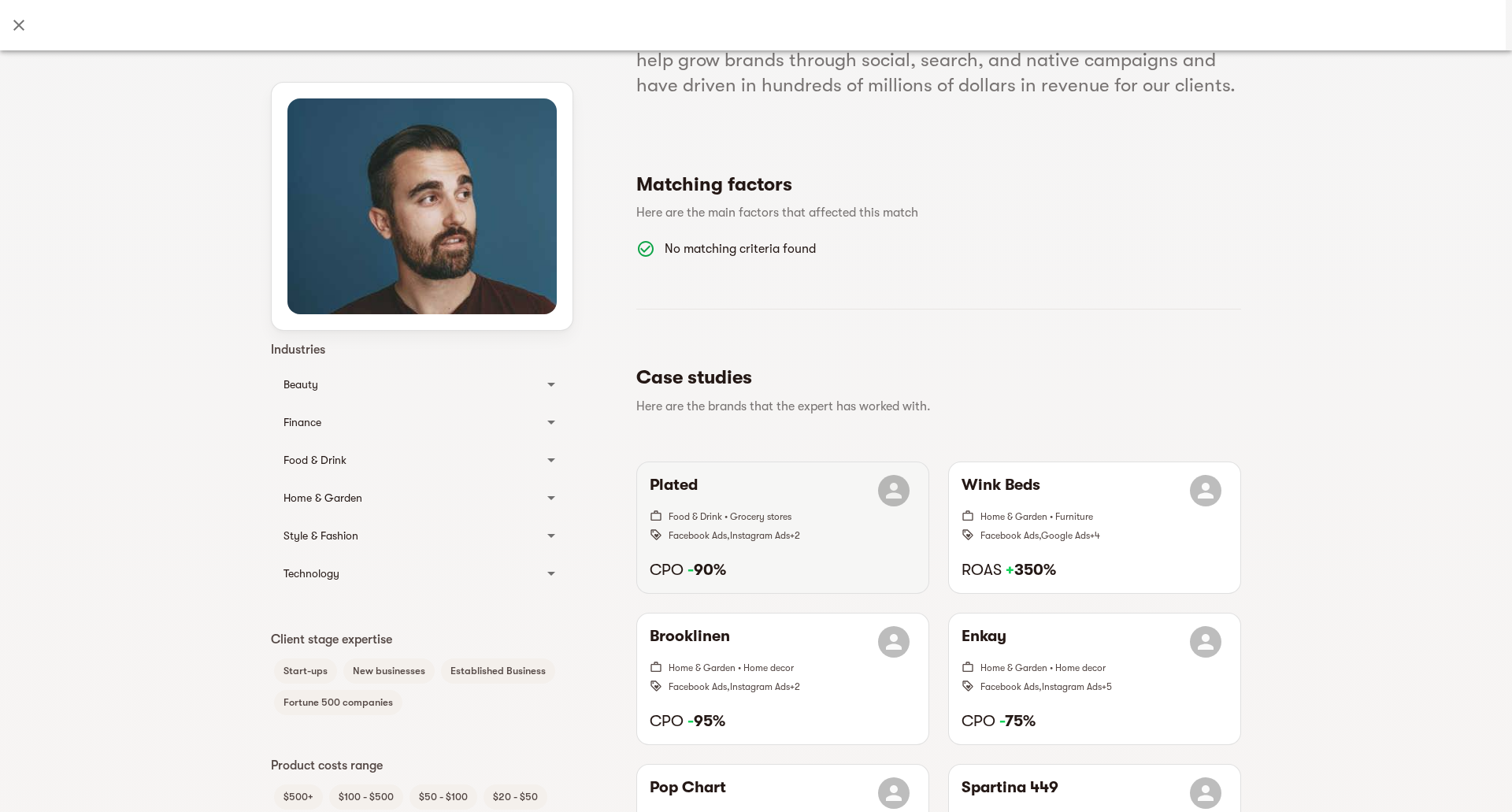
click at [835, 547] on h6 "CPO - 90%" at bounding box center [783, 570] width 266 height 20
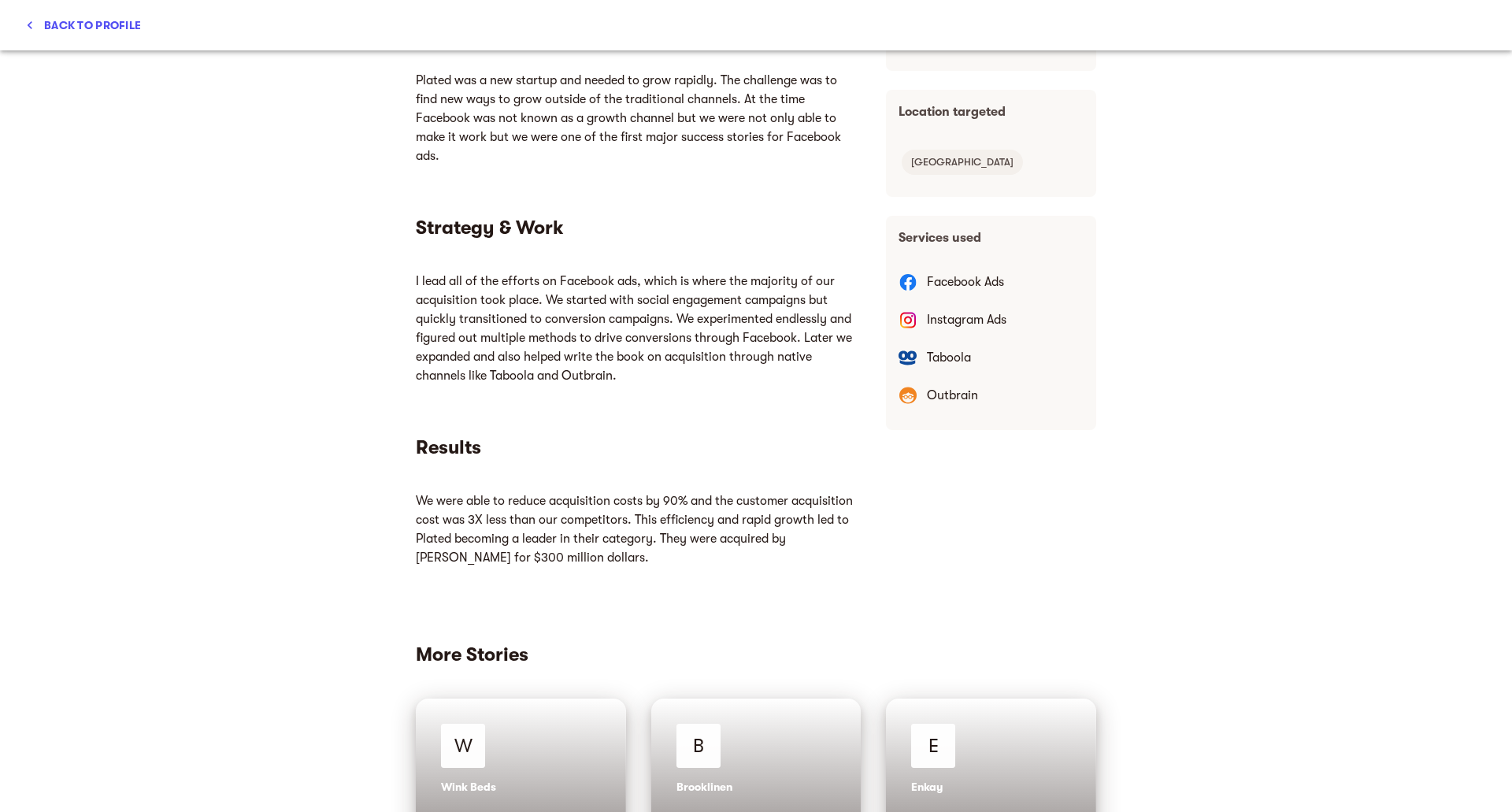
scroll to position [551, 0]
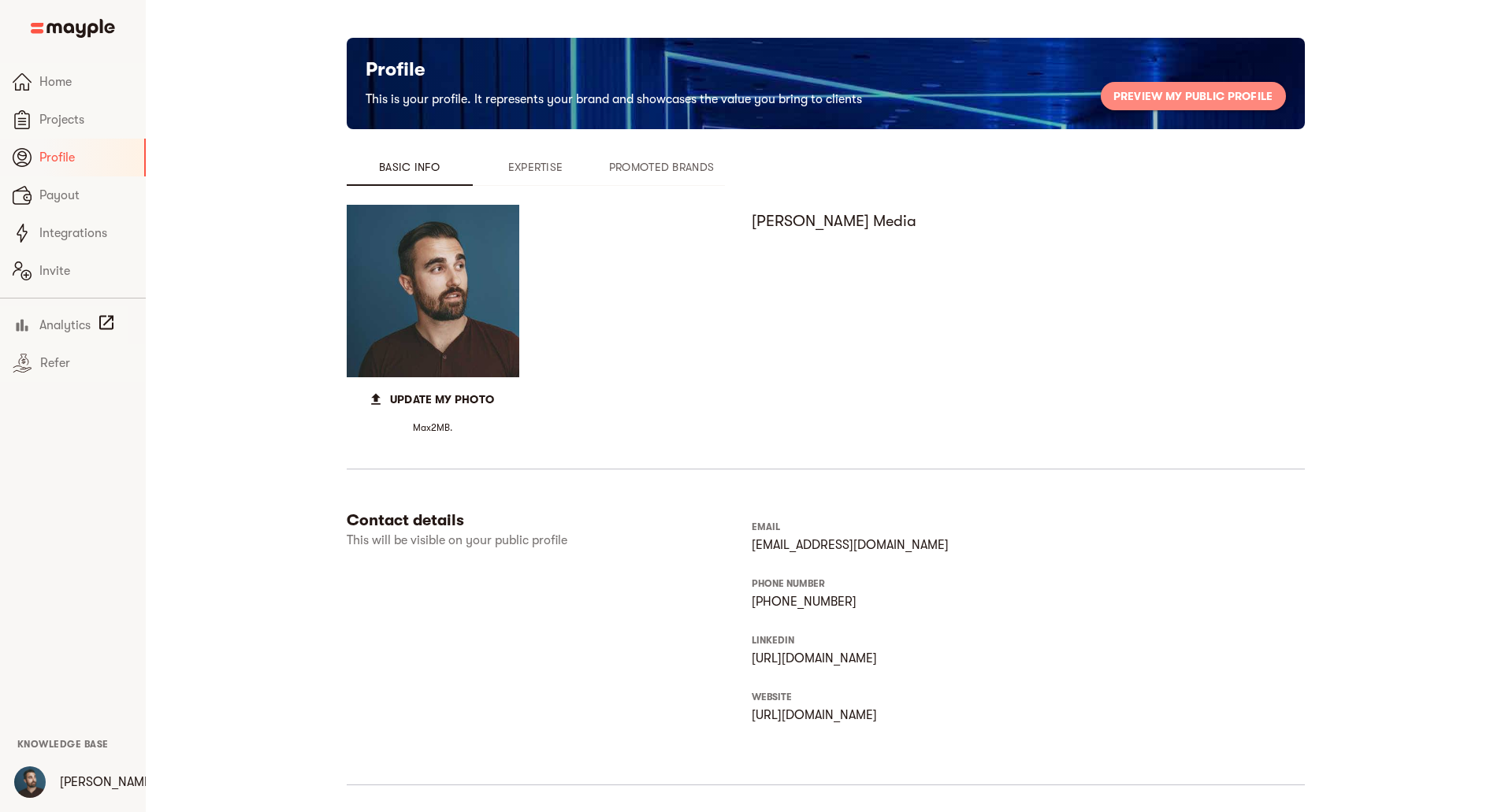
click at [1209, 99] on span "Preview my public profile" at bounding box center [1194, 96] width 160 height 19
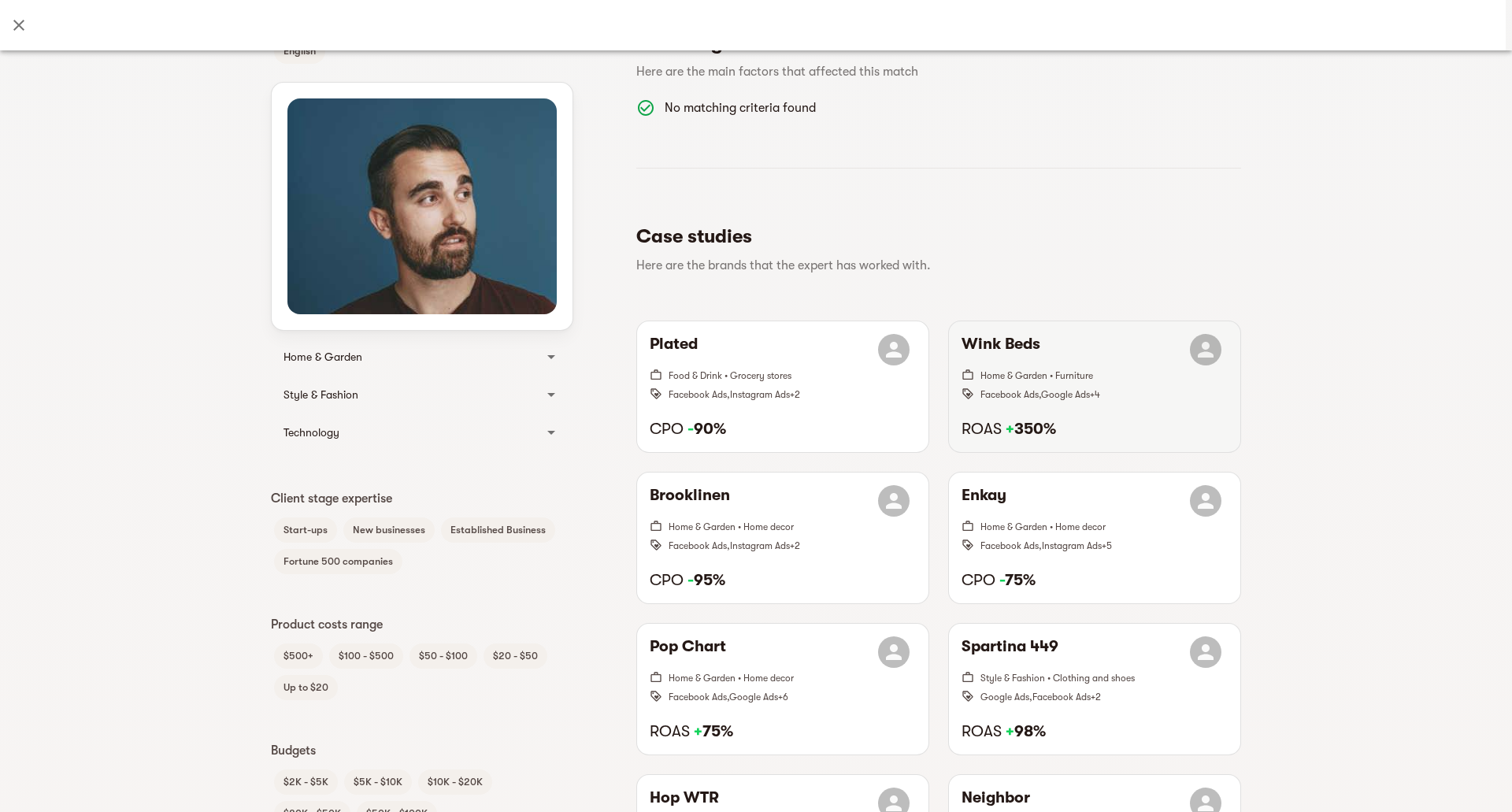
scroll to position [394, 0]
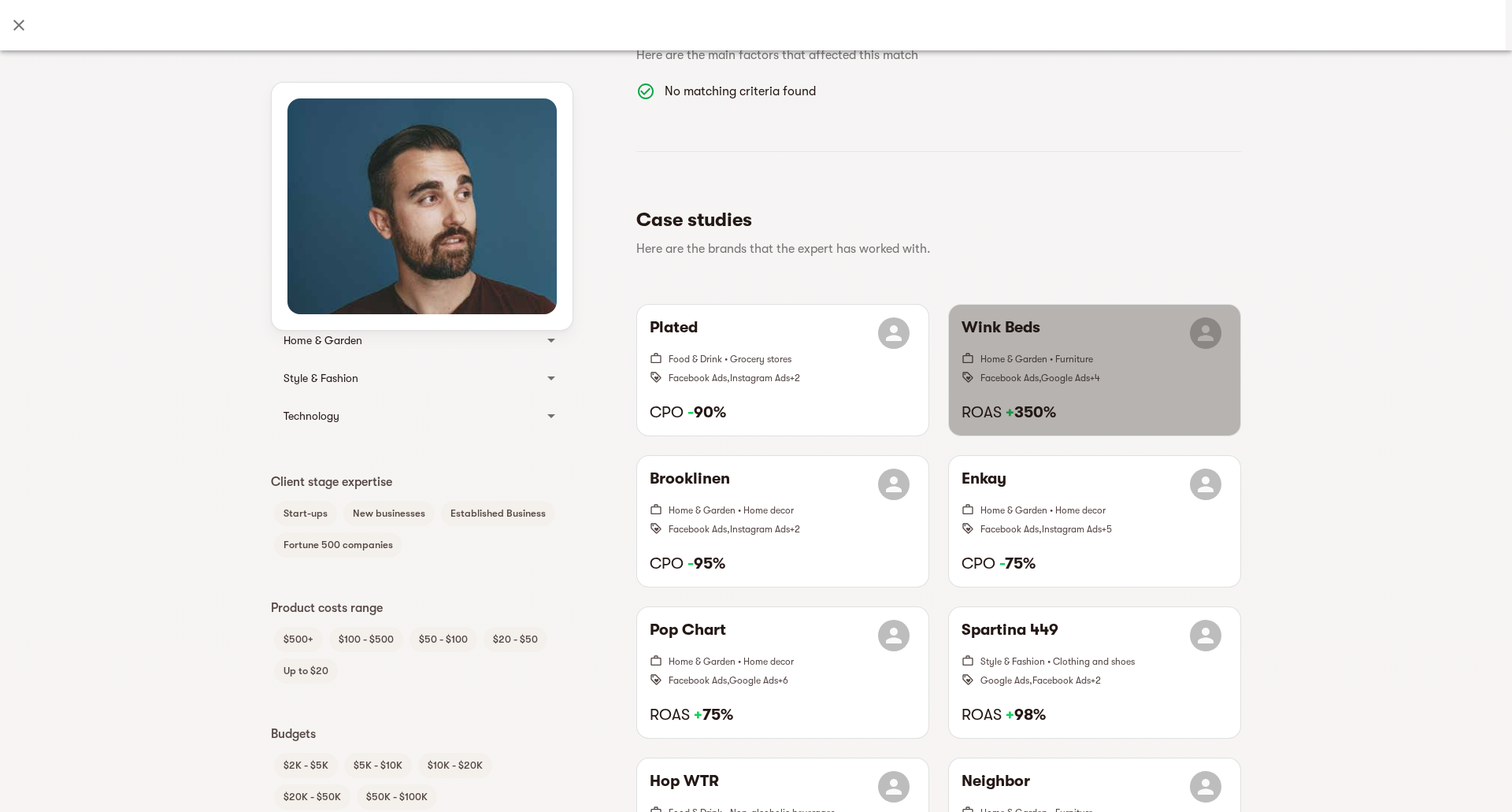
click at [1077, 372] on span "Google Ads" at bounding box center [1065, 378] width 49 height 11
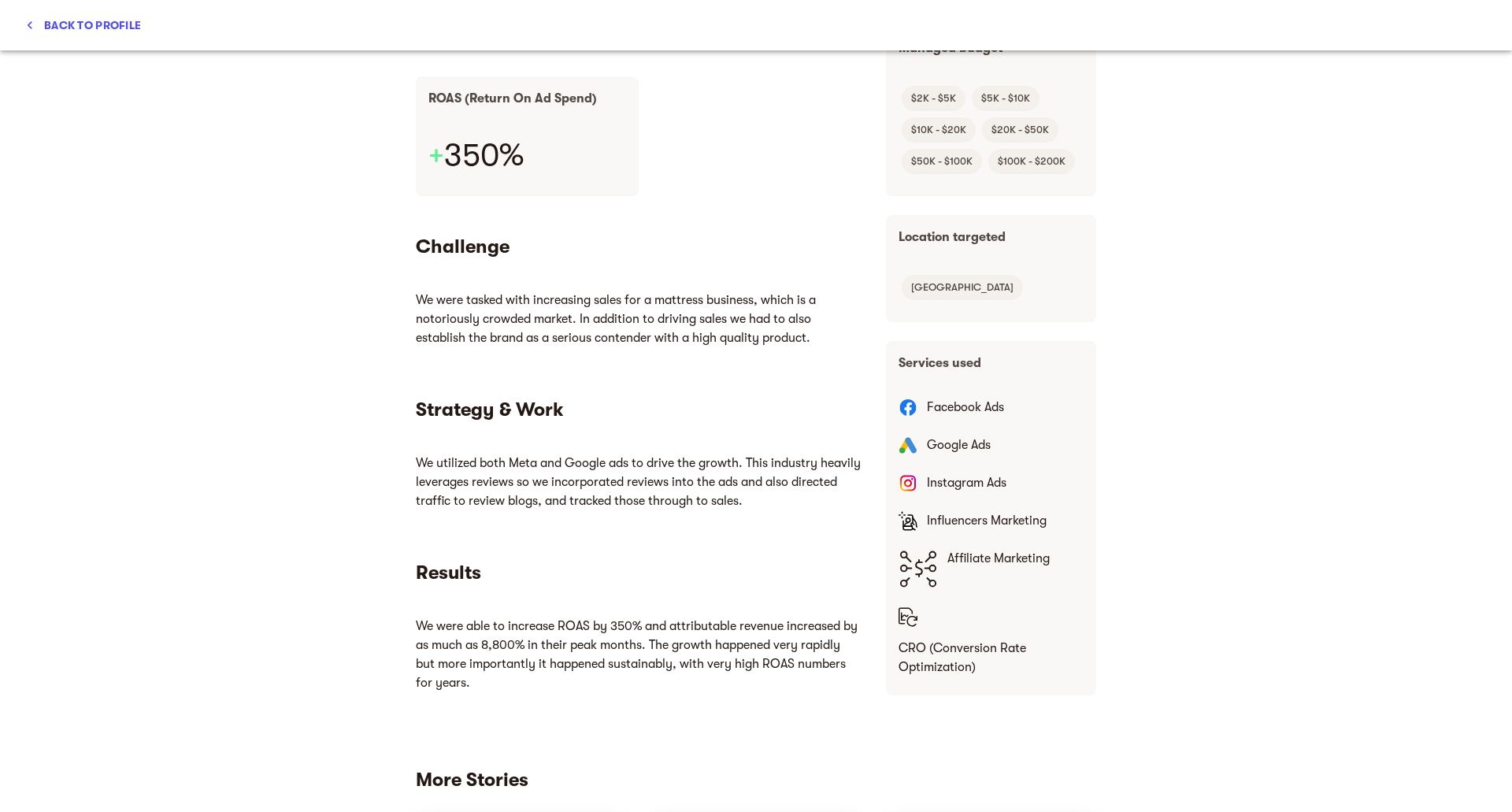
scroll to position [236, 0]
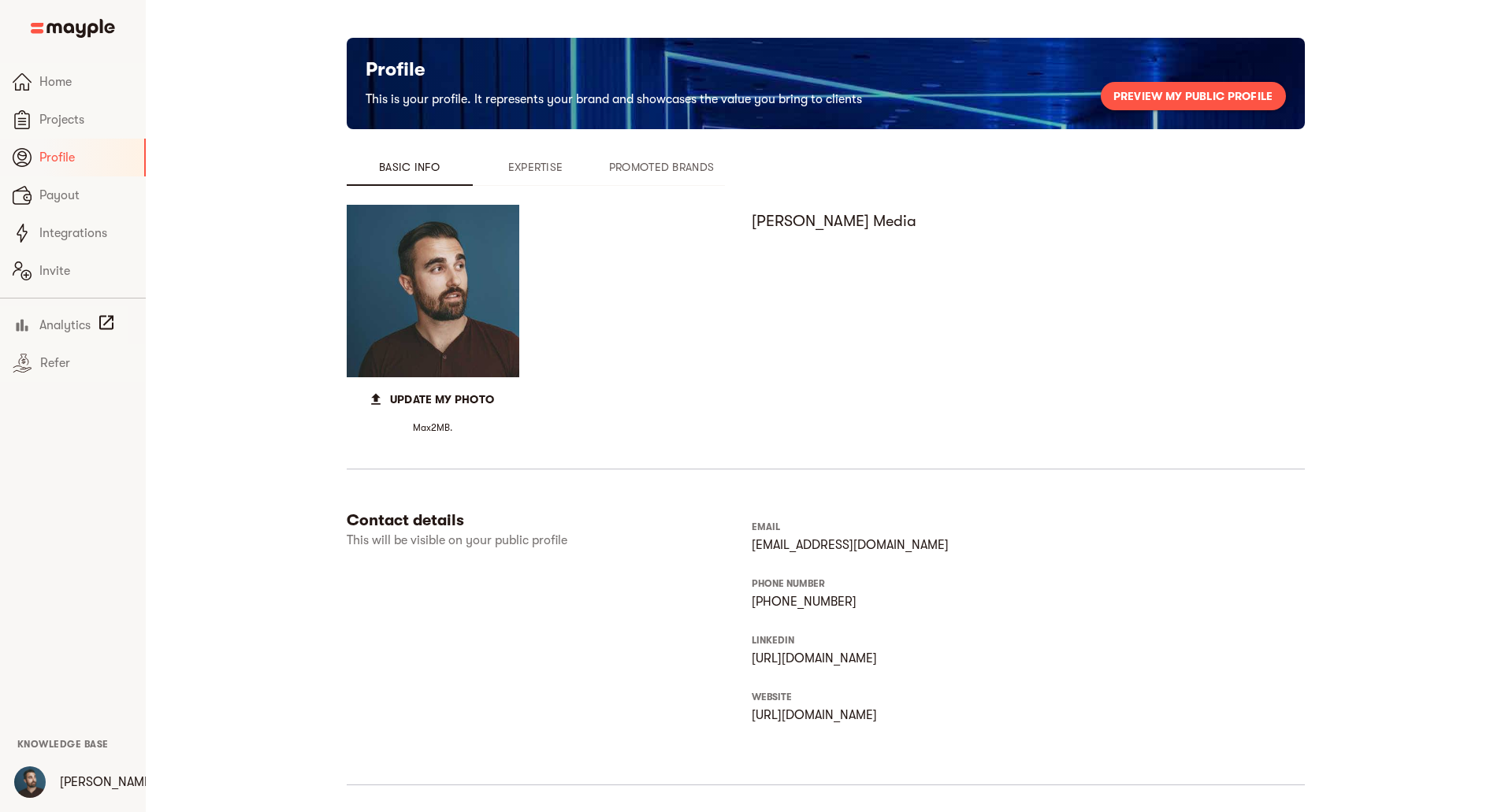
click at [1209, 97] on span "Preview my public profile" at bounding box center [1194, 96] width 160 height 19
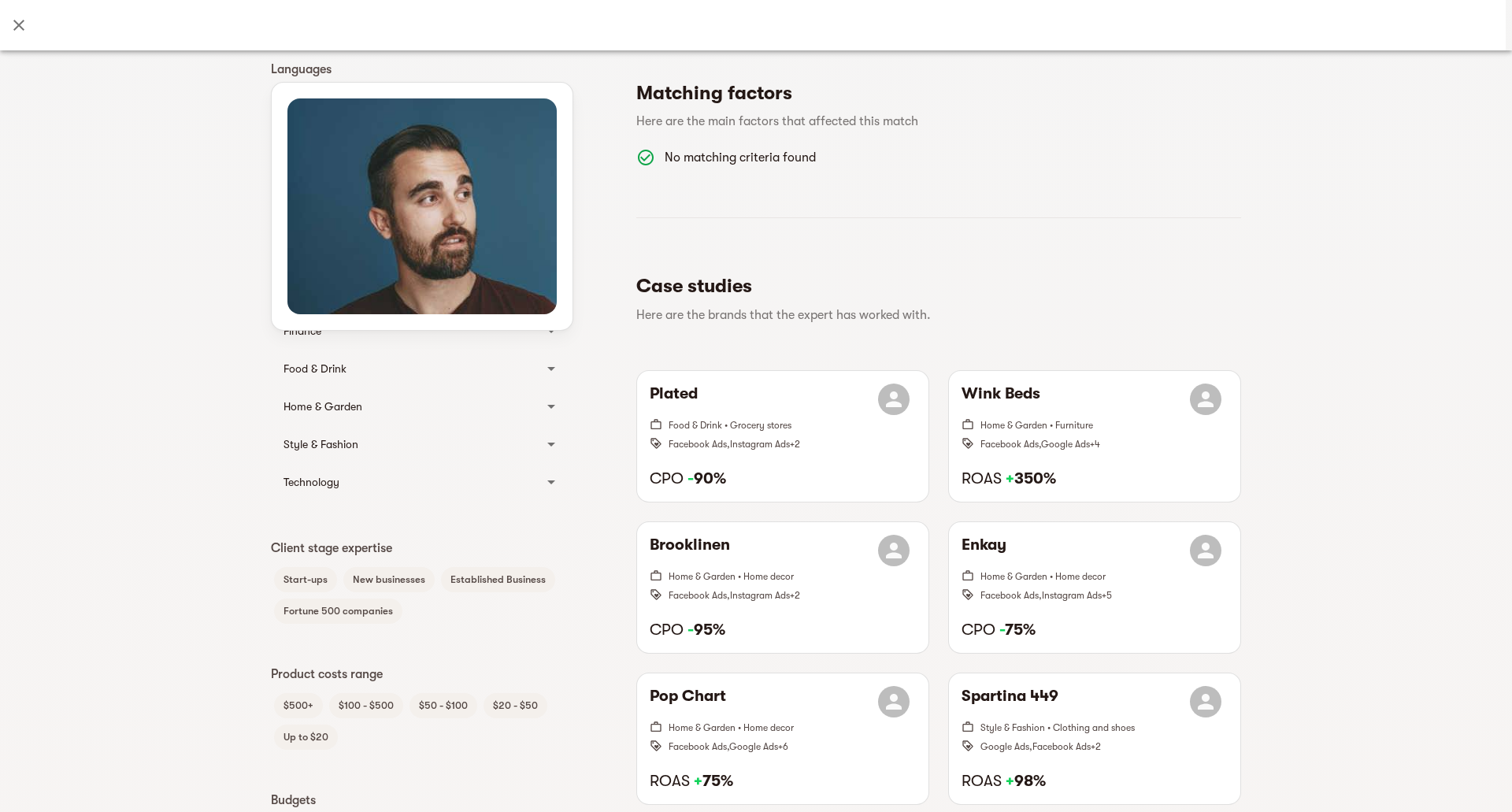
scroll to position [472, 0]
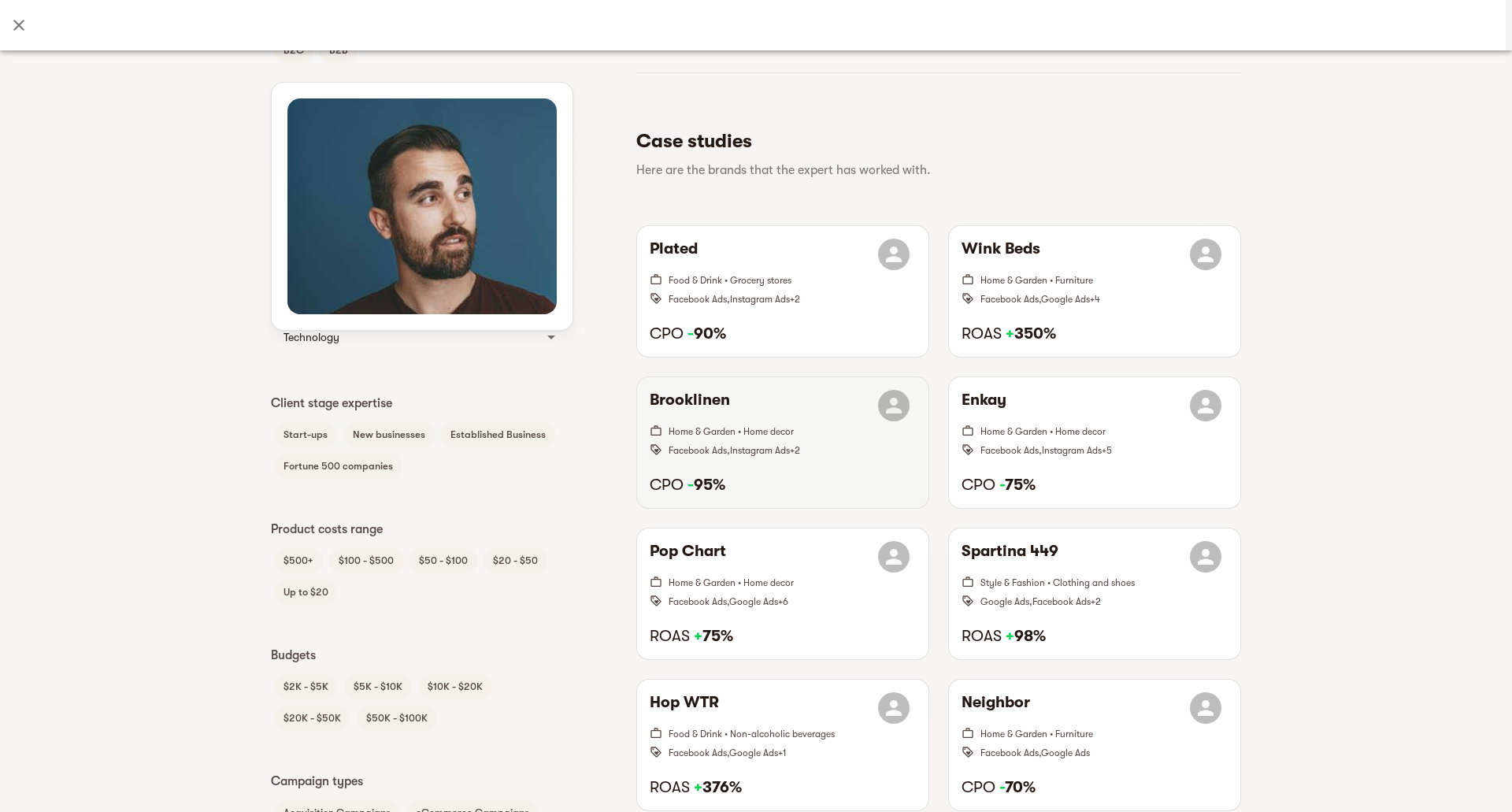
click at [803, 428] on span "Home & Garden • Home decor" at bounding box center [792, 431] width 248 height 19
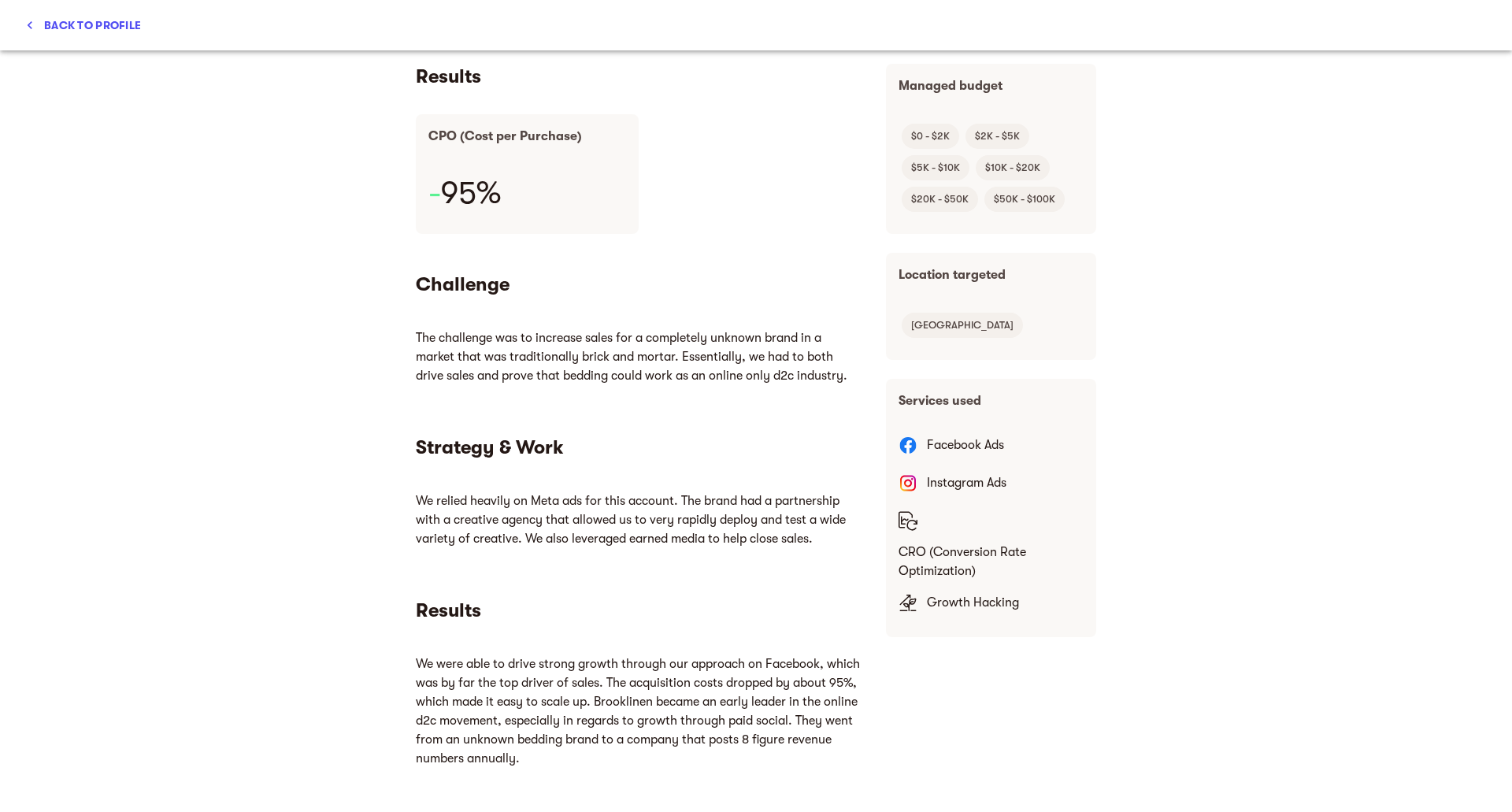
scroll to position [315, 0]
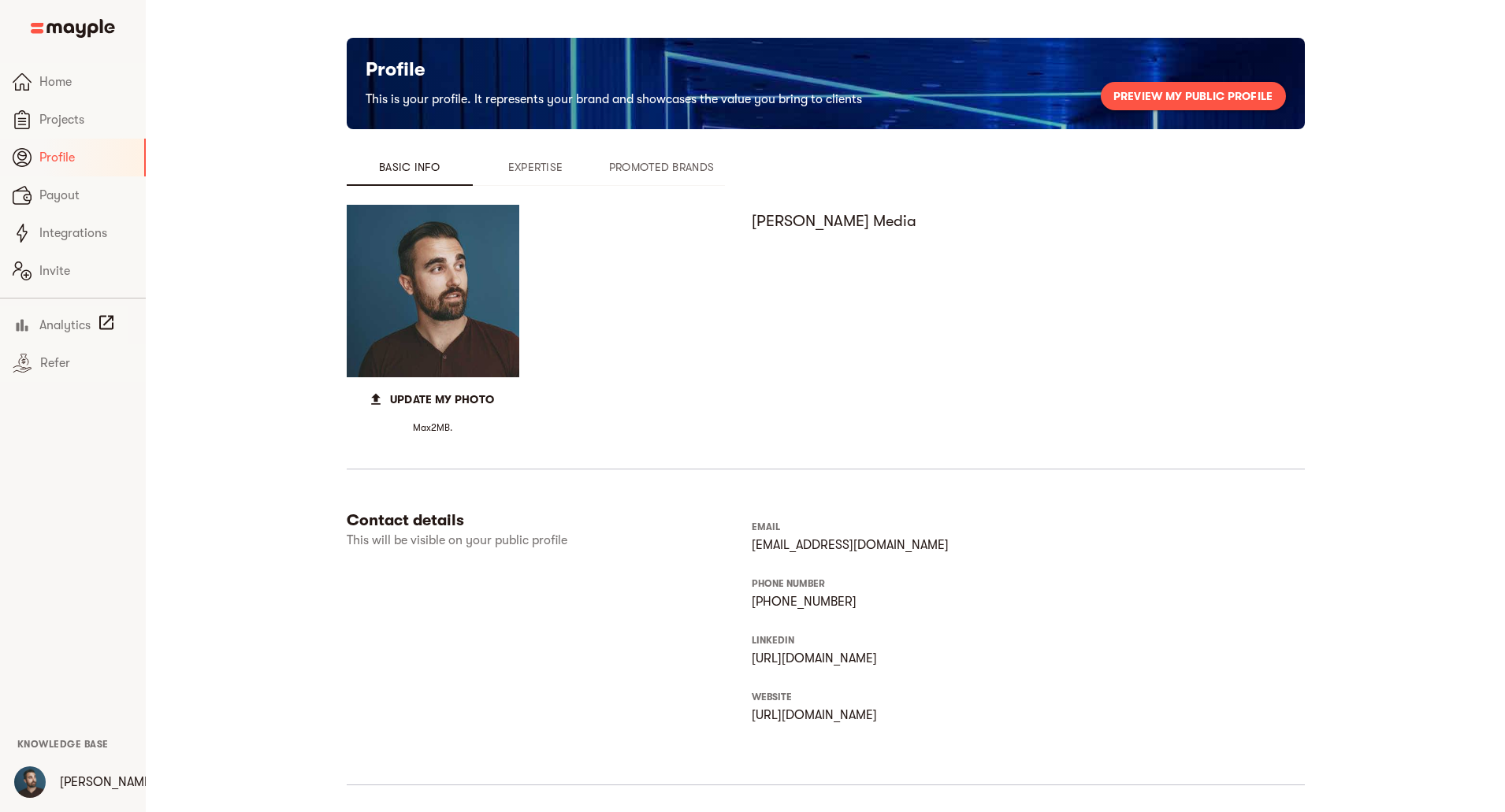
click at [1209, 99] on span "Preview my public profile" at bounding box center [1194, 96] width 160 height 19
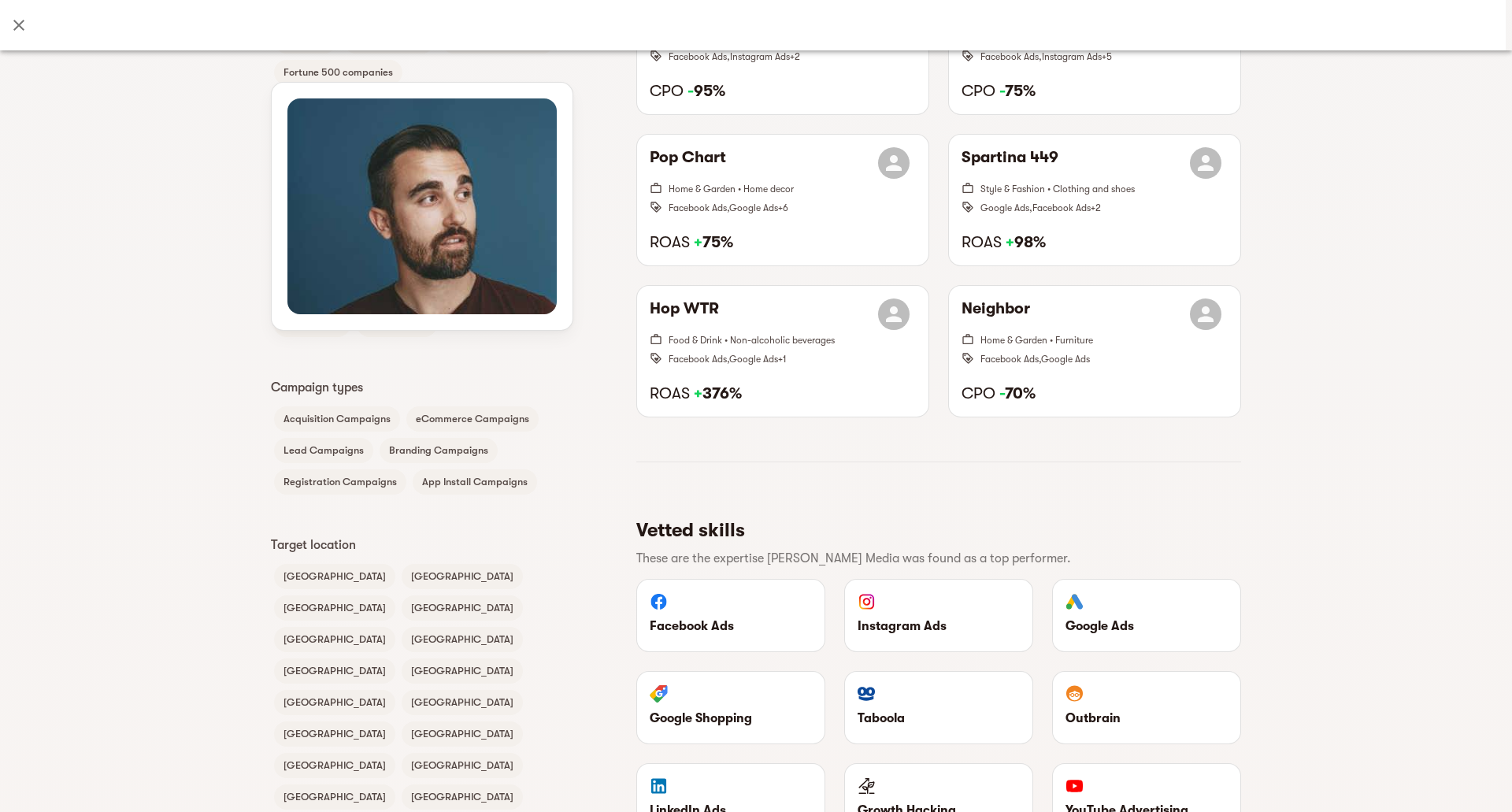
scroll to position [709, 0]
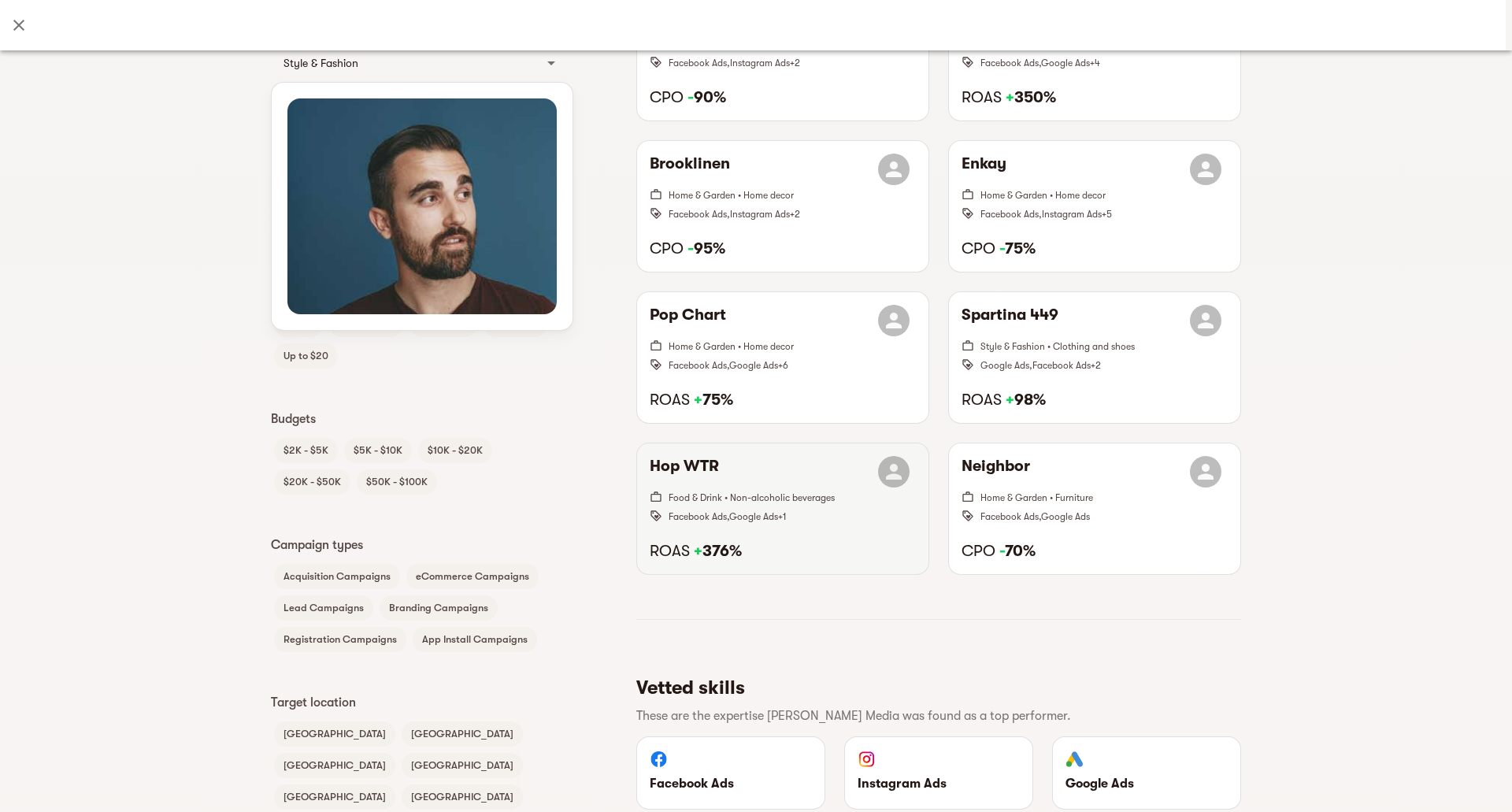
click at [796, 512] on span "Facebook Ads , Google Ads + 1" at bounding box center [792, 516] width 248 height 19
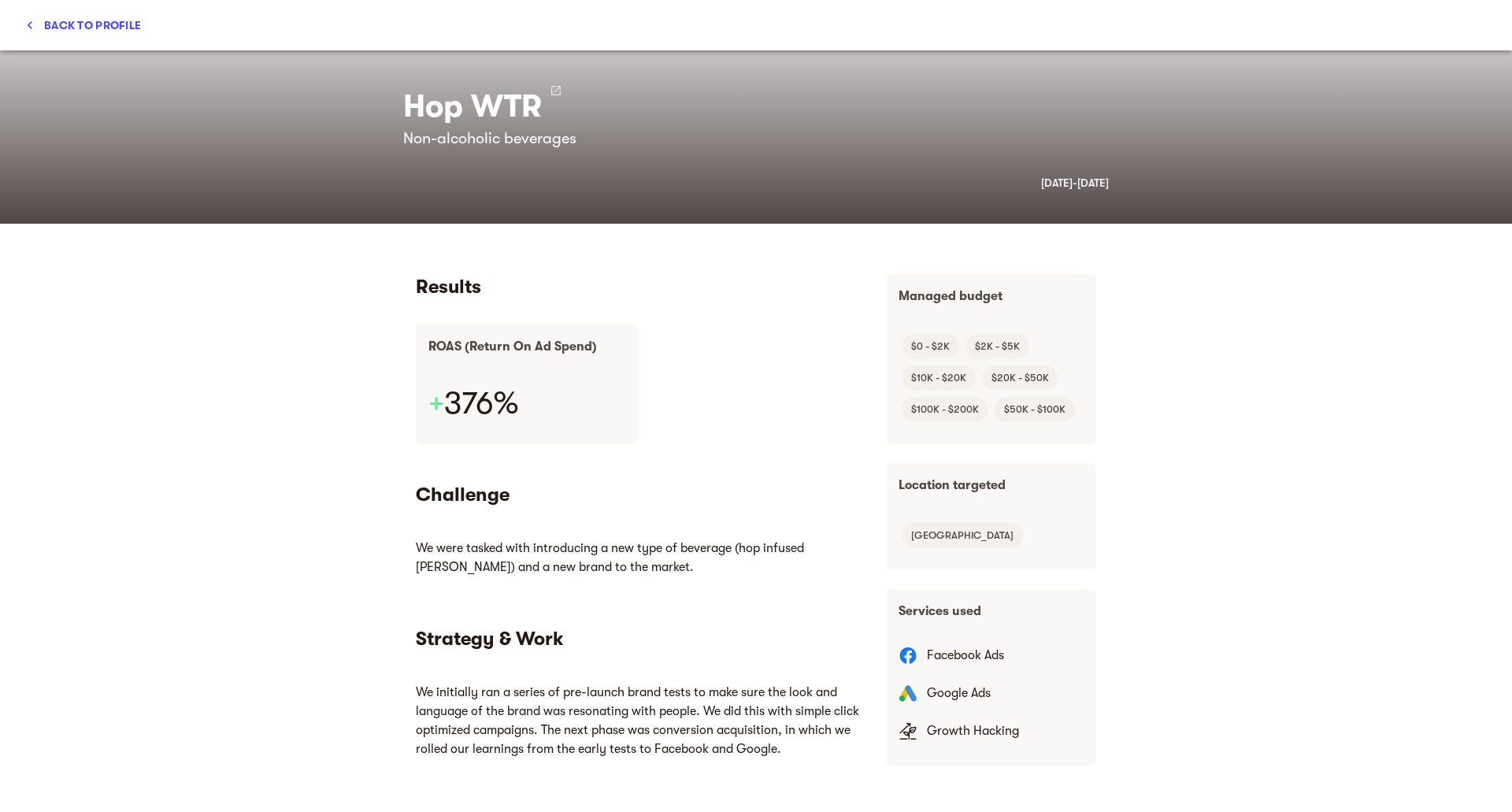
scroll to position [0, 0]
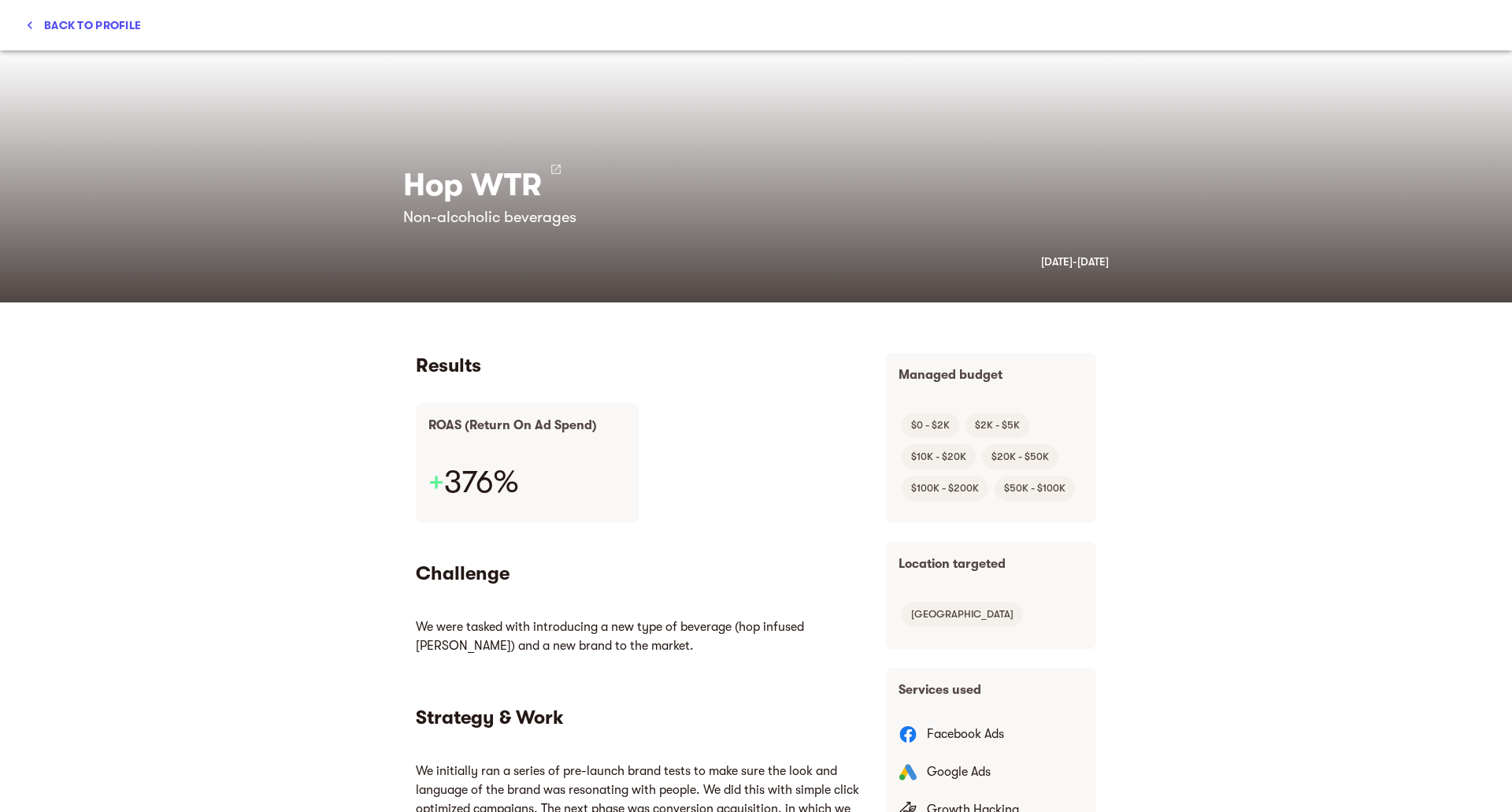
click at [113, 23] on span "Back to profile" at bounding box center [83, 25] width 116 height 19
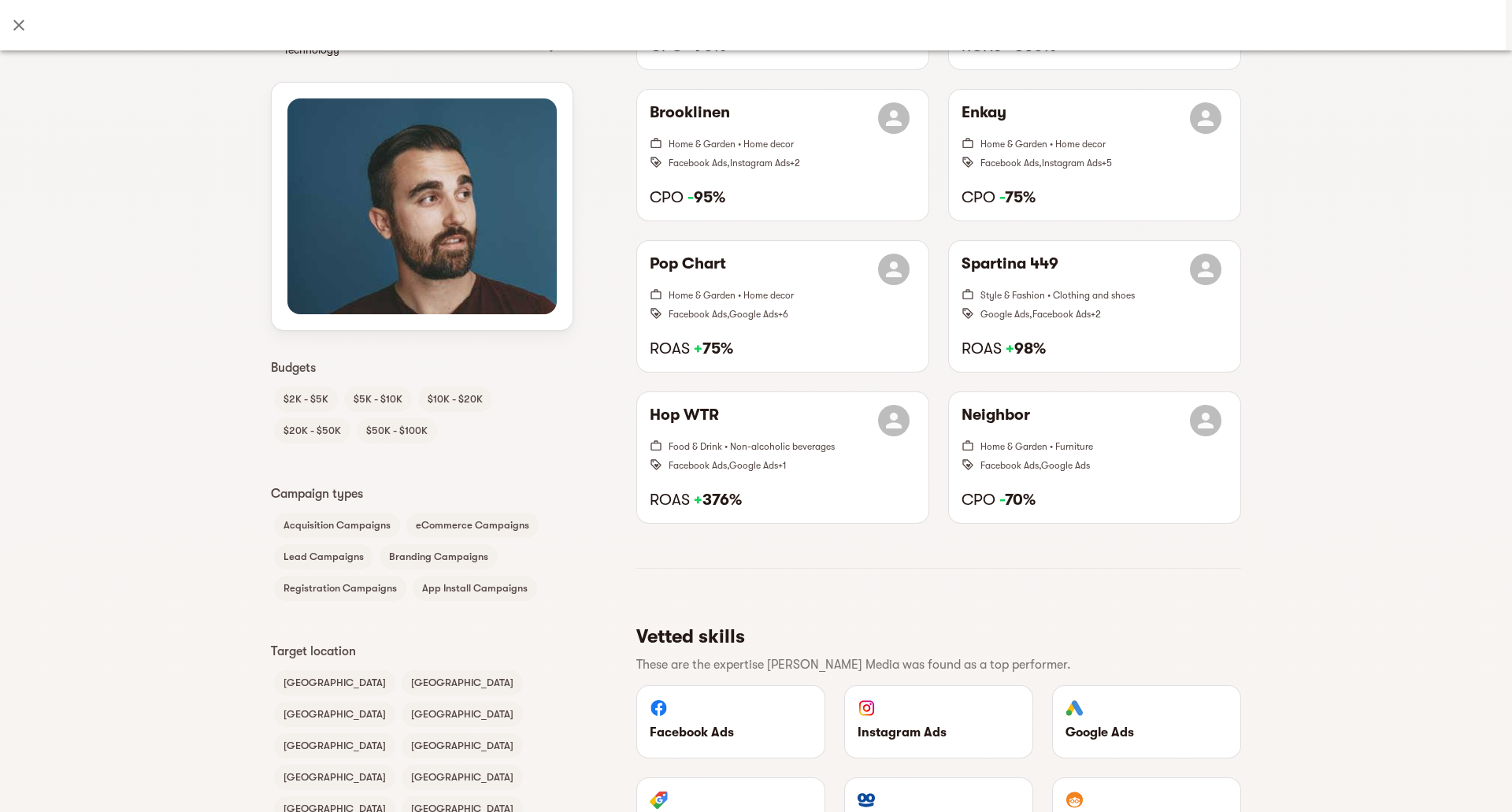
scroll to position [788, 0]
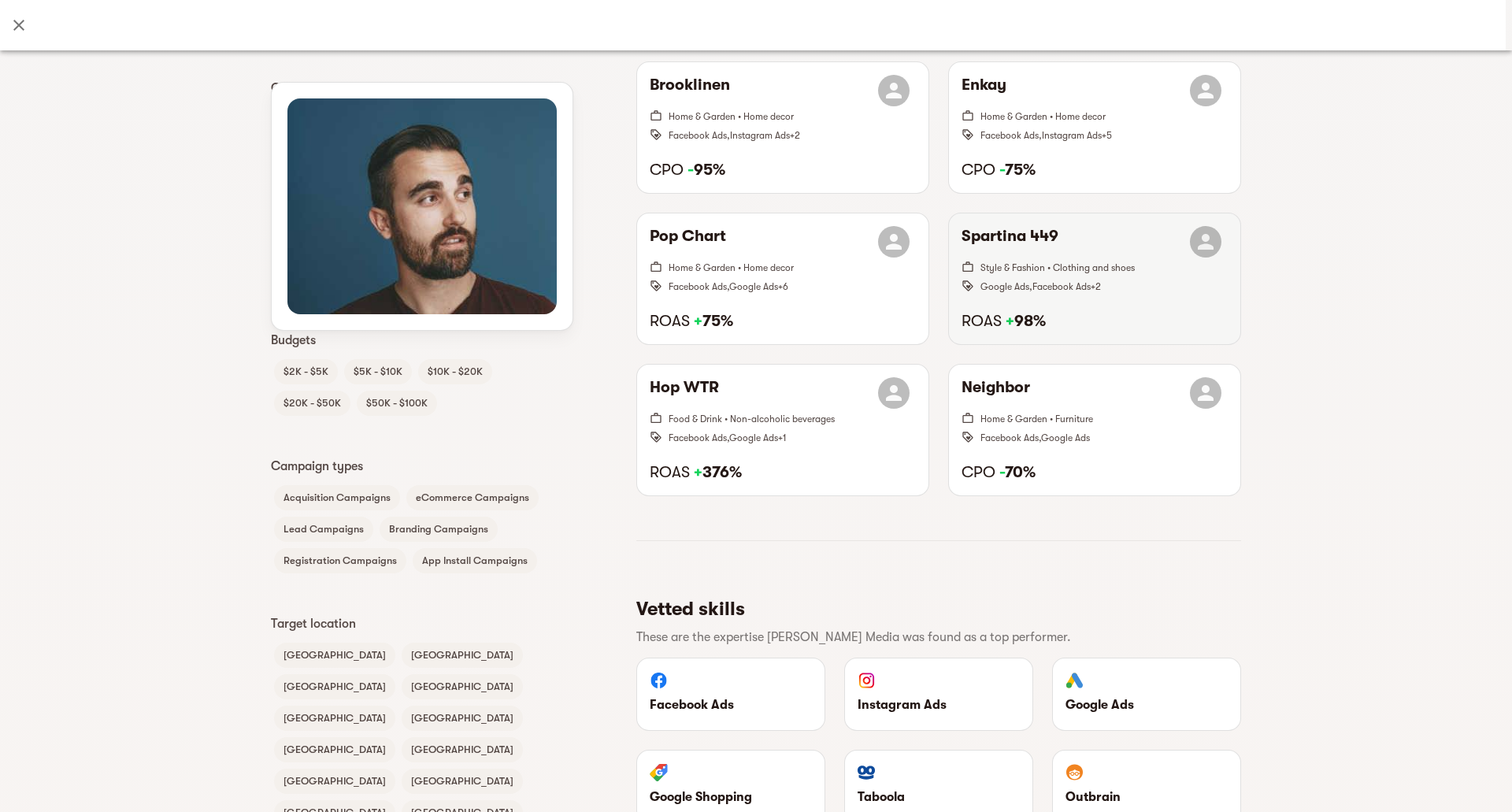
click at [1036, 288] on span "Facebook Ads" at bounding box center [1062, 287] width 58 height 11
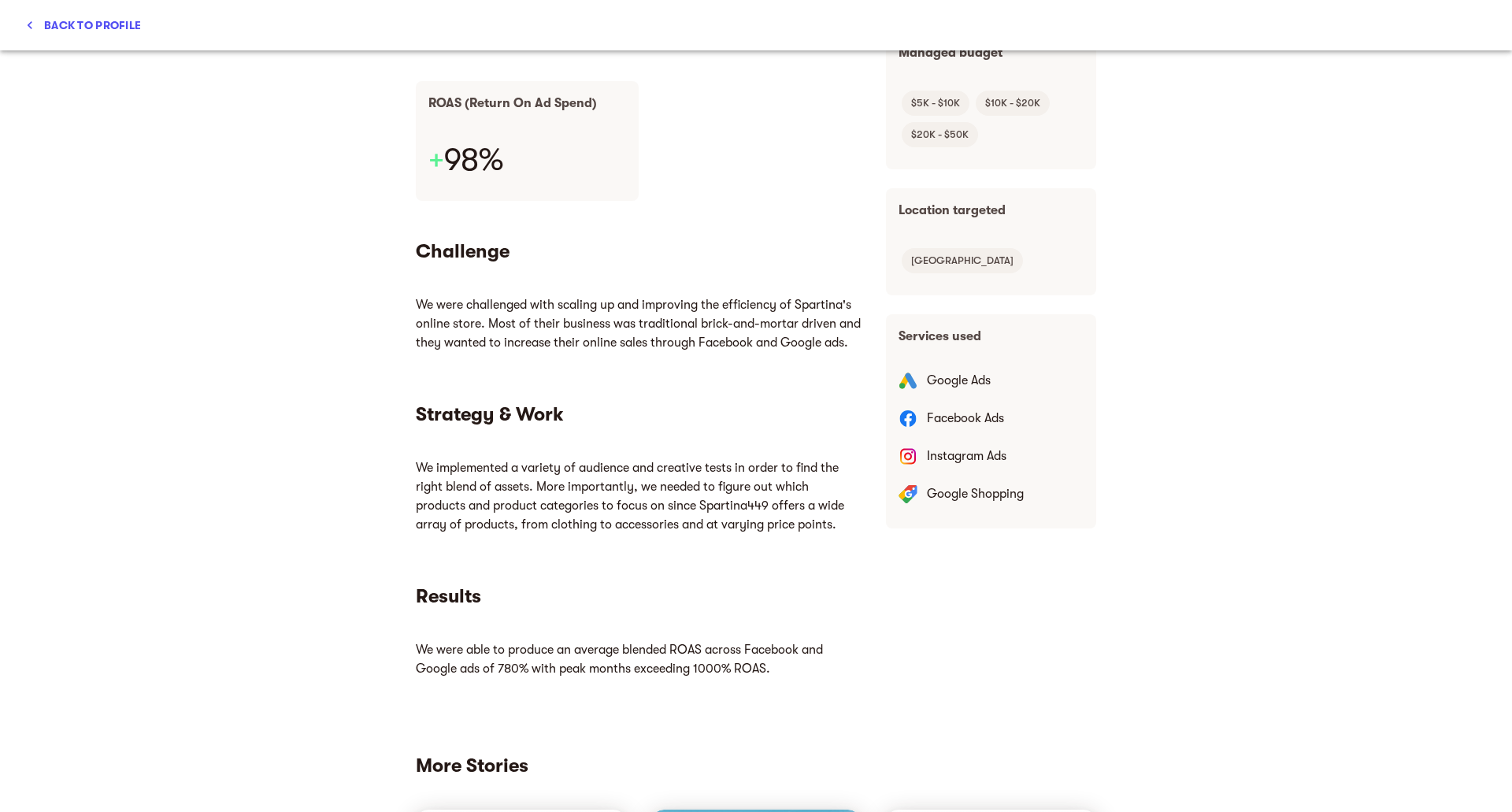
scroll to position [315, 0]
